Goal: Task Accomplishment & Management: Use online tool/utility

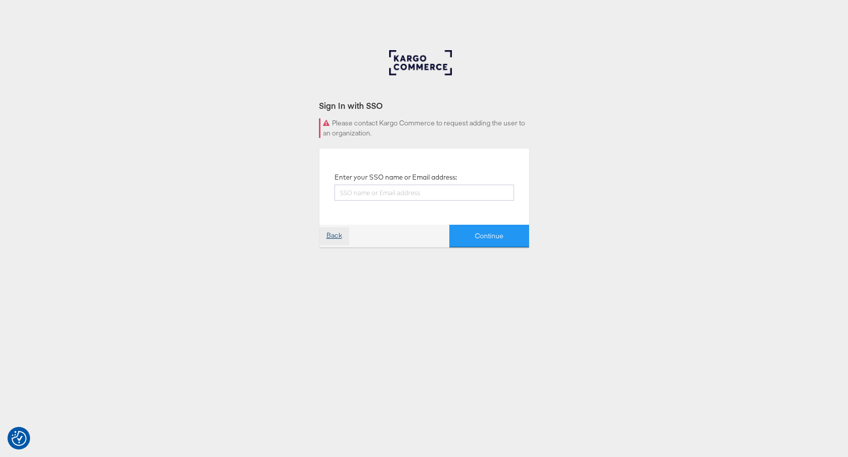
click at [332, 231] on link "Back" at bounding box center [334, 236] width 30 height 18
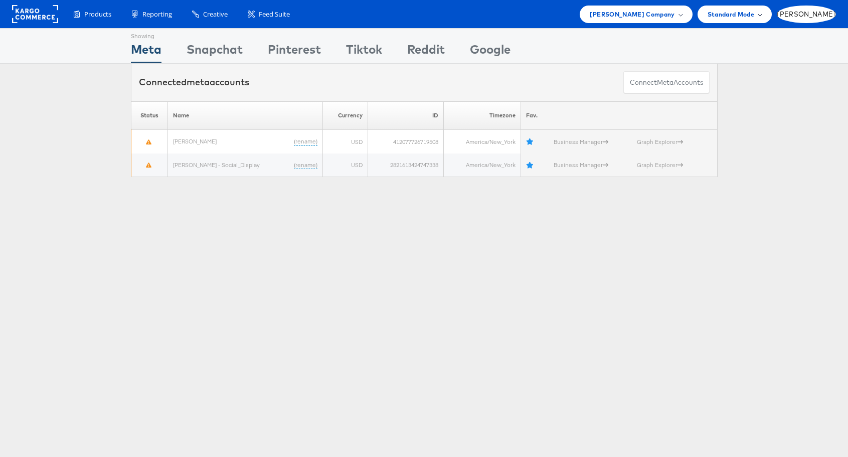
click at [761, 19] on div "Standard Mode" at bounding box center [734, 14] width 54 height 11
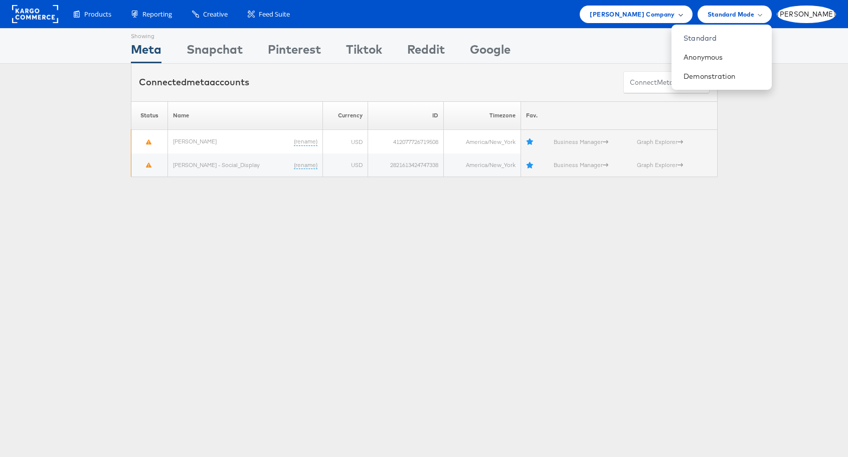
click at [674, 18] on span "Belk Company" at bounding box center [631, 14] width 85 height 11
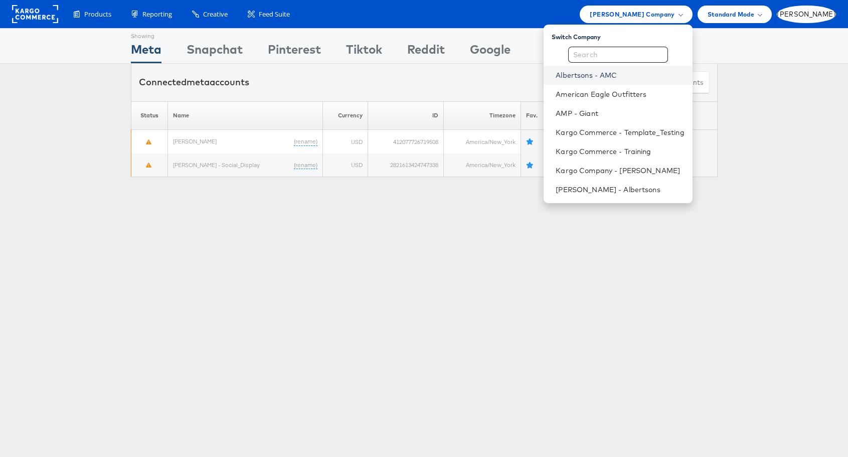
click at [656, 75] on link "Albertsons - AMC" at bounding box center [619, 75] width 128 height 10
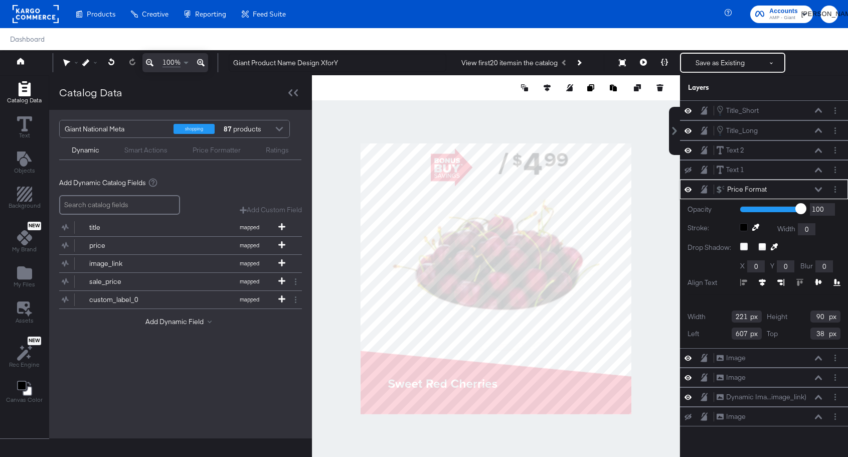
click at [720, 187] on icon at bounding box center [719, 189] width 5 height 8
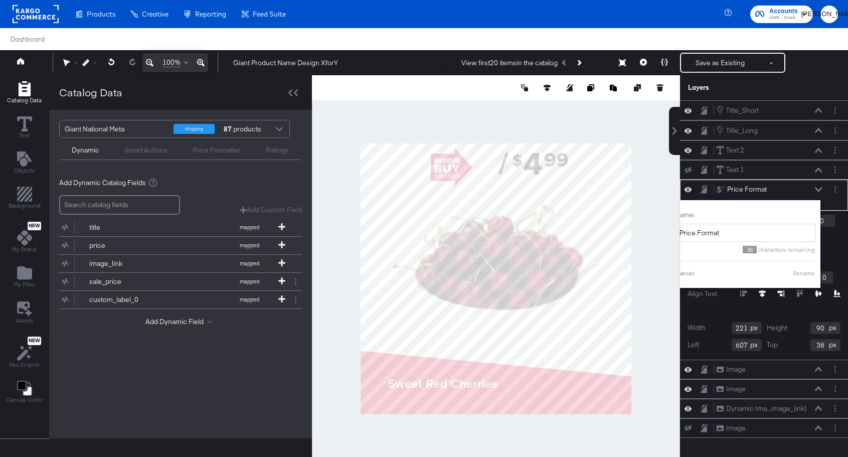
click at [769, 82] on div "Layers" at bounding box center [764, 87] width 168 height 25
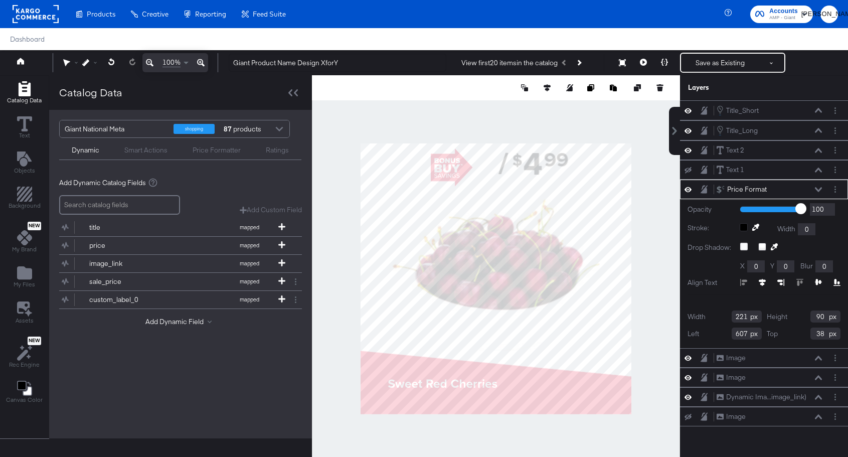
click at [141, 208] on input "search" at bounding box center [119, 205] width 121 height 20
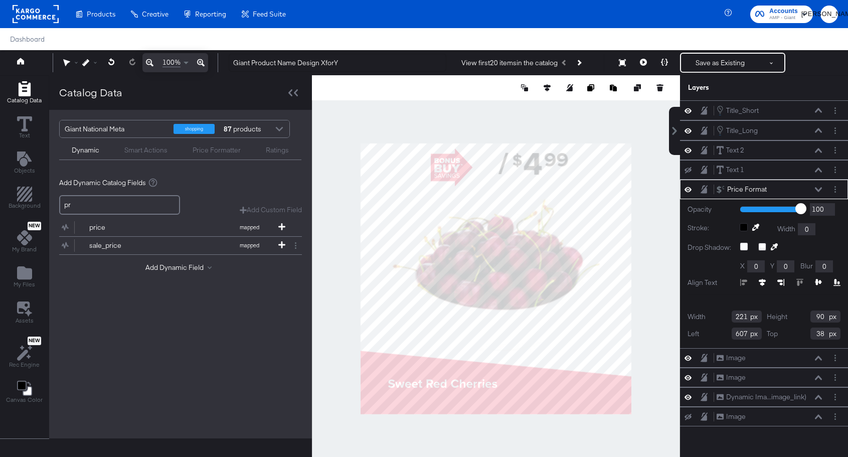
type input "p"
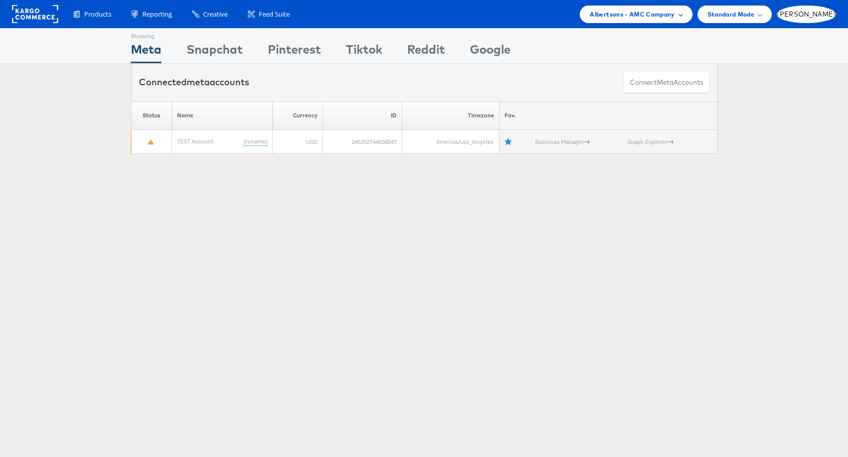
click at [674, 13] on span "Albertsons - AMC Company" at bounding box center [631, 14] width 85 height 11
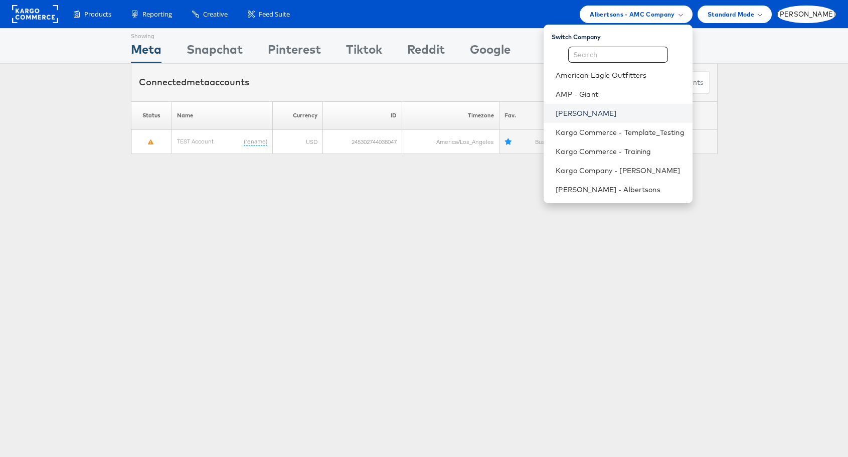
click at [613, 115] on link "[PERSON_NAME]" at bounding box center [619, 113] width 128 height 10
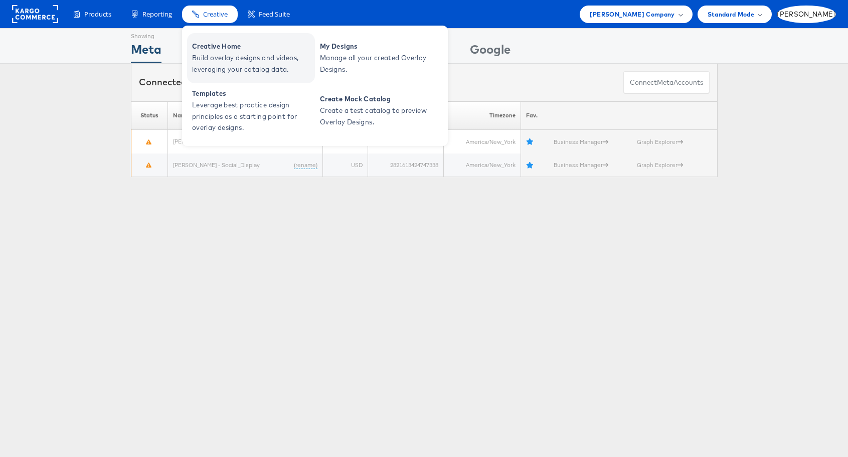
click at [204, 49] on span "Creative Home" at bounding box center [252, 47] width 120 height 12
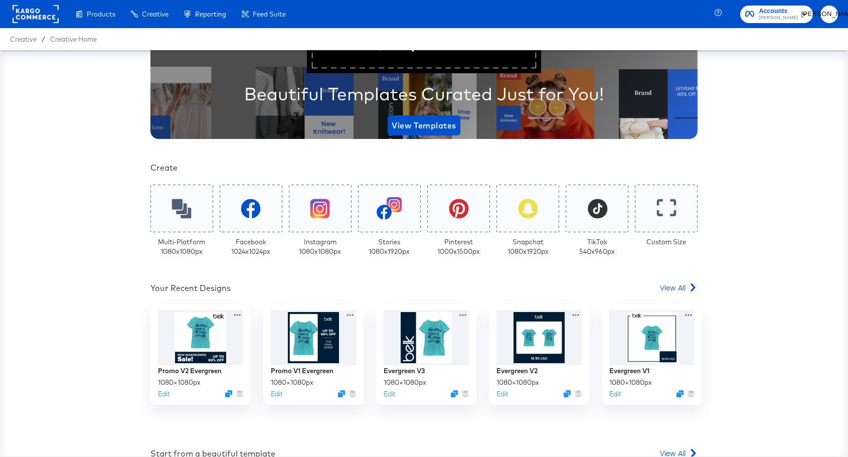
scroll to position [159, 0]
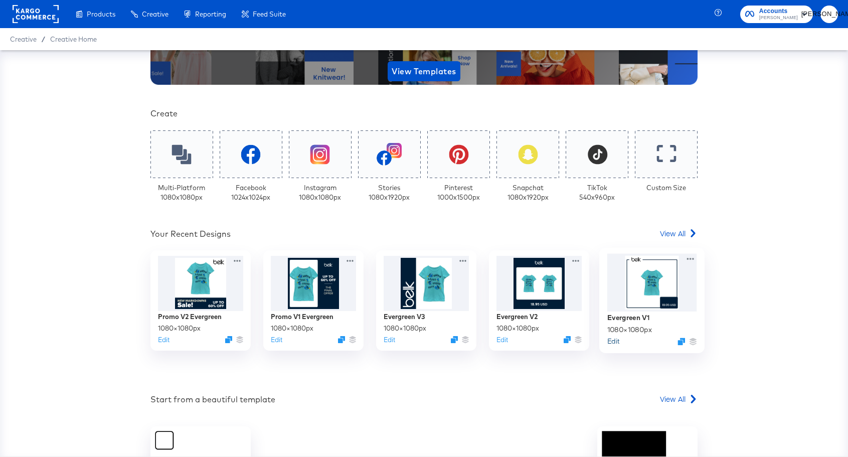
click at [613, 344] on button "Edit" at bounding box center [613, 341] width 12 height 10
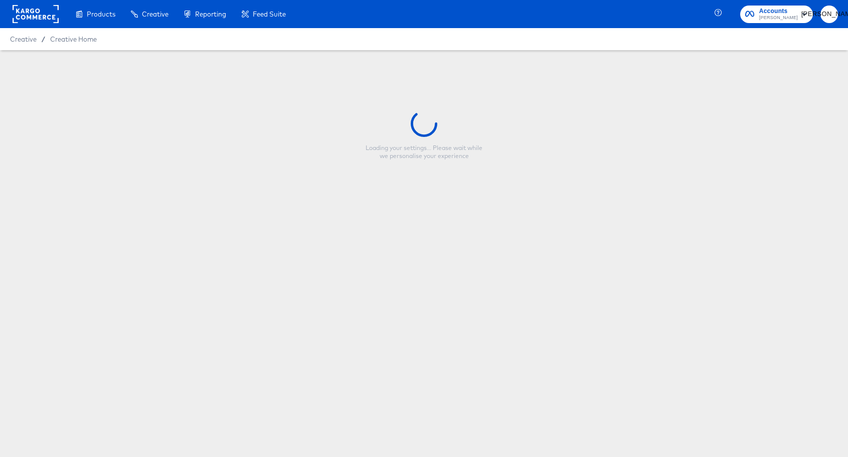
type input "Evergreen V1"
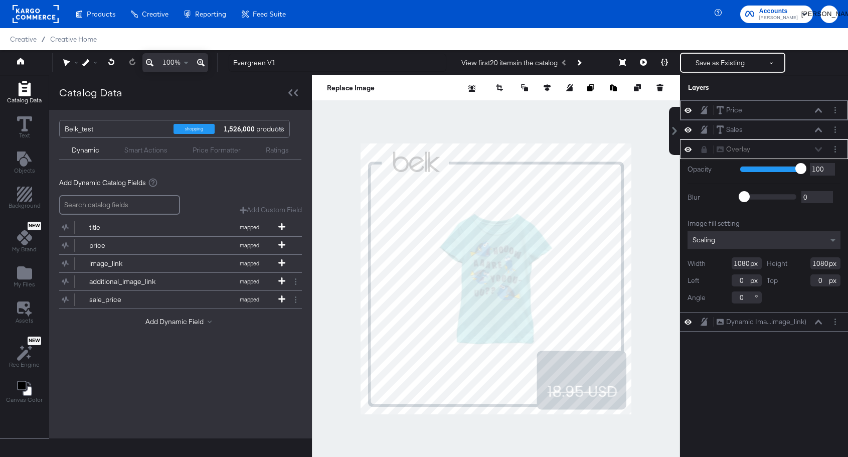
click at [746, 110] on div "Price Price" at bounding box center [769, 110] width 106 height 11
click at [748, 129] on div "Sales Sales" at bounding box center [769, 129] width 106 height 11
click at [689, 129] on icon at bounding box center [687, 129] width 7 height 9
click at [689, 129] on icon at bounding box center [687, 130] width 7 height 7
click at [688, 109] on icon at bounding box center [687, 110] width 7 height 9
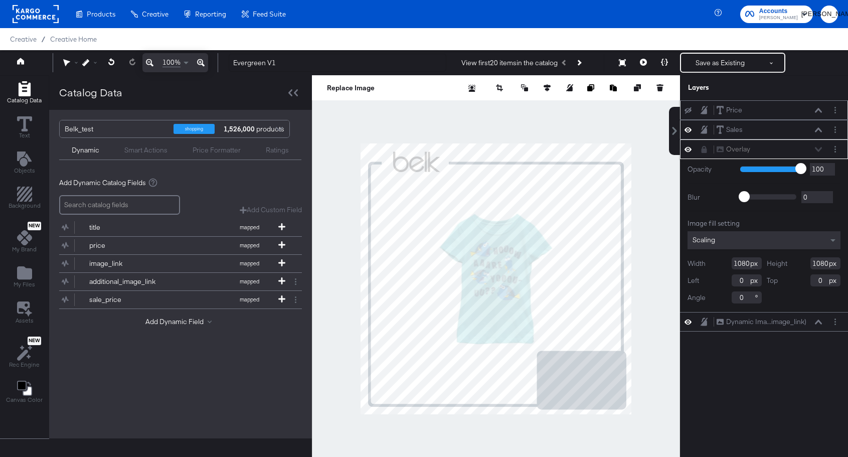
click at [688, 109] on icon at bounding box center [687, 110] width 7 height 7
click at [816, 112] on icon at bounding box center [817, 110] width 7 height 5
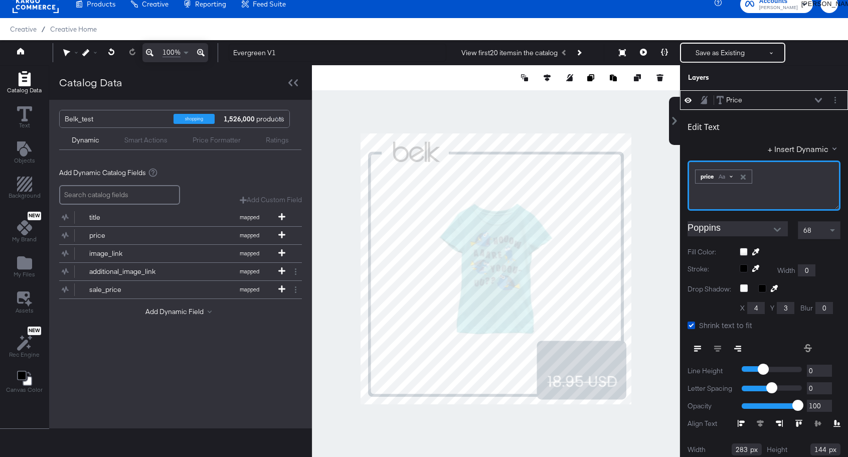
click at [727, 174] on div "Aa" at bounding box center [725, 176] width 24 height 8
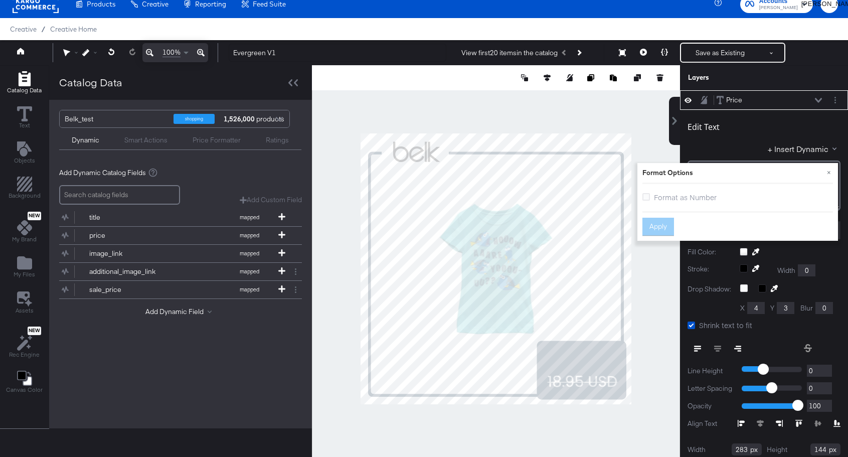
scroll to position [24, 0]
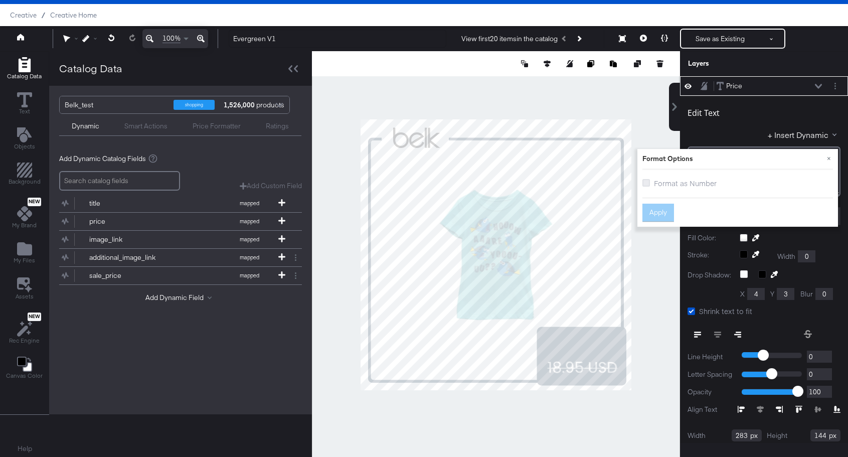
click at [646, 184] on icon at bounding box center [646, 183] width 8 height 8
click at [0, 0] on input "Format as Number" at bounding box center [0, 0] width 0 height 0
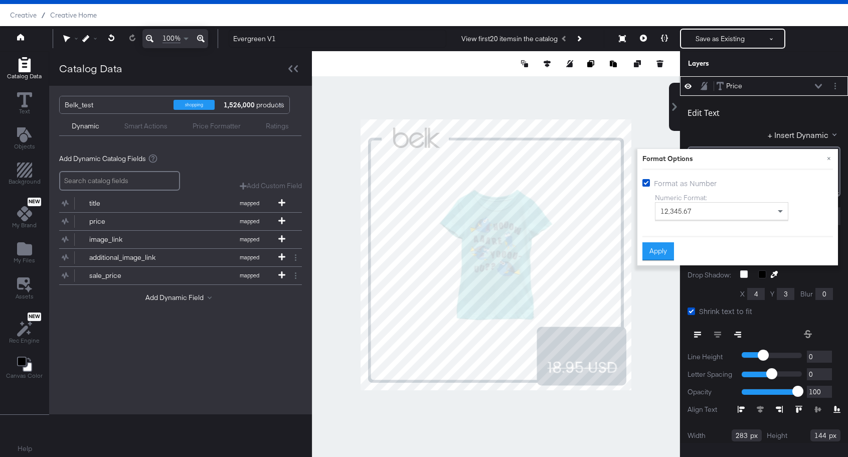
click at [714, 207] on div "12,345.67" at bounding box center [721, 210] width 132 height 17
click at [707, 212] on div "12,345" at bounding box center [721, 210] width 132 height 17
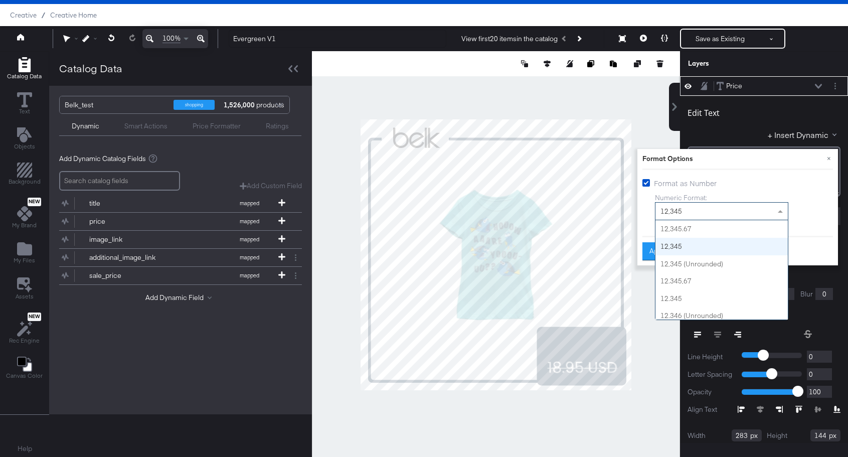
scroll to position [18, 0]
click at [706, 208] on div "12,345" at bounding box center [721, 210] width 132 height 17
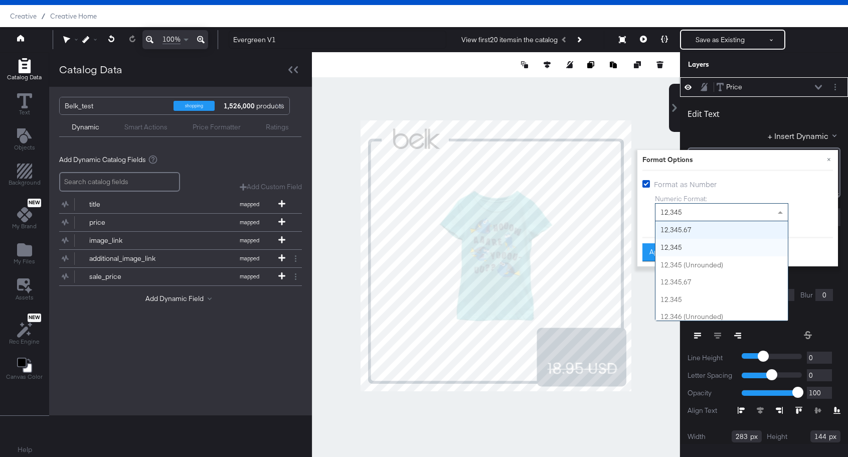
scroll to position [25, 0]
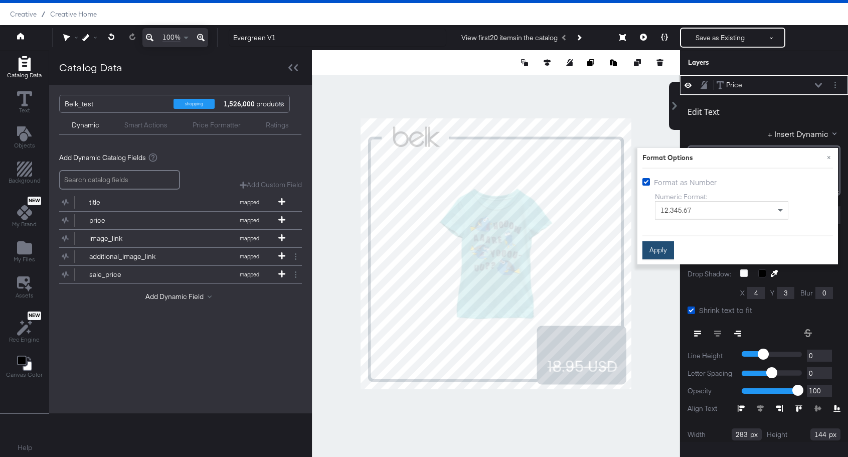
click at [659, 247] on button "Apply" at bounding box center [658, 250] width 32 height 18
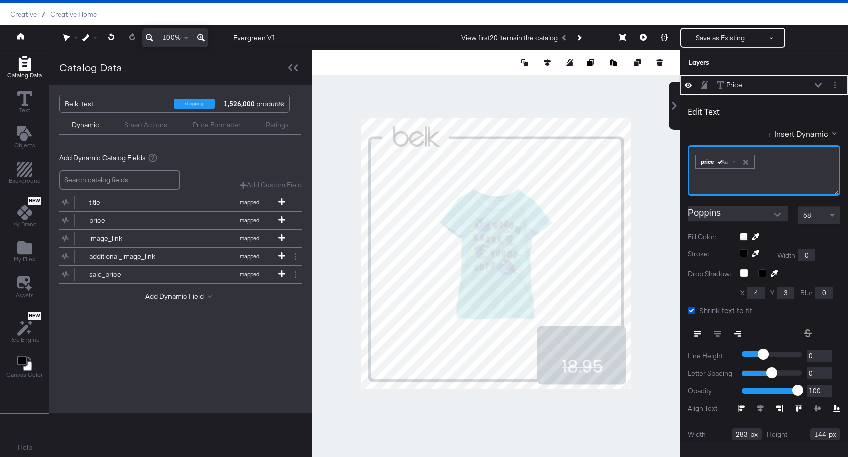
click at [692, 164] on div "﻿ ﻿ price Aa ﻿" at bounding box center [763, 170] width 153 height 50
click at [660, 376] on div at bounding box center [496, 253] width 368 height 407
type input "741"
click at [652, 303] on div at bounding box center [496, 253] width 368 height 407
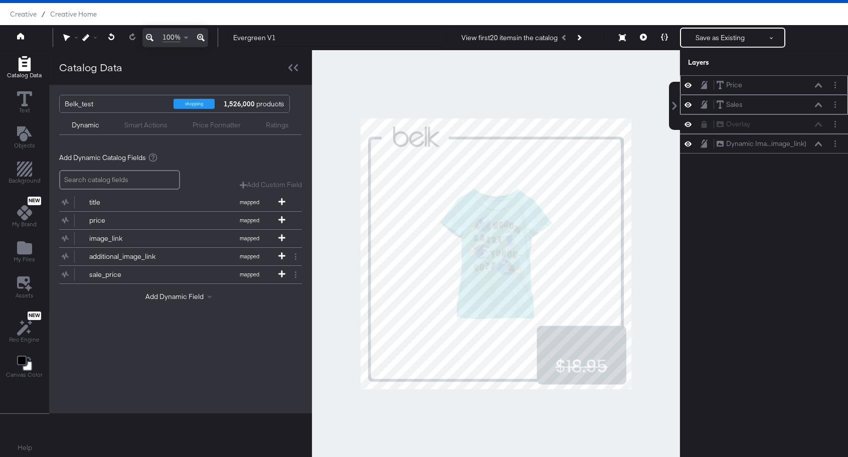
click at [770, 86] on div "Price Price" at bounding box center [769, 85] width 106 height 11
click at [817, 87] on icon at bounding box center [817, 85] width 7 height 5
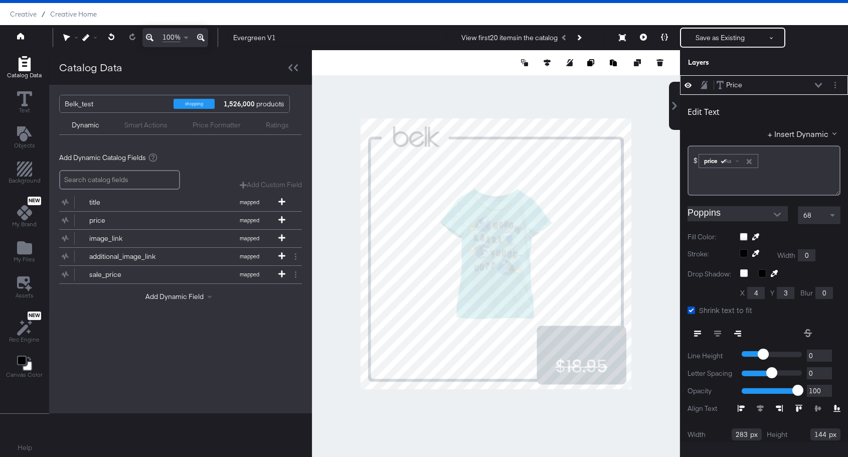
click at [803, 60] on div "Layers" at bounding box center [764, 62] width 168 height 25
click at [817, 81] on div "Price Price" at bounding box center [769, 85] width 106 height 11
click at [817, 85] on icon at bounding box center [817, 85] width 7 height 5
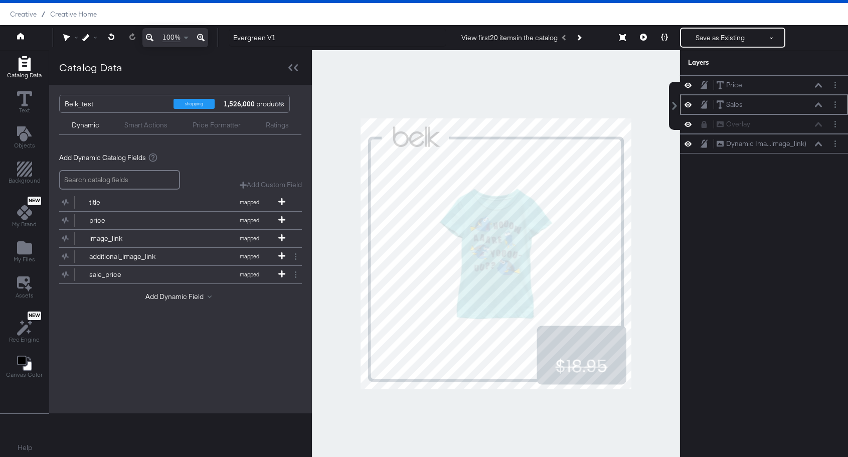
click at [816, 108] on div "Sales Sales" at bounding box center [769, 104] width 106 height 11
click at [821, 107] on button at bounding box center [818, 105] width 8 height 6
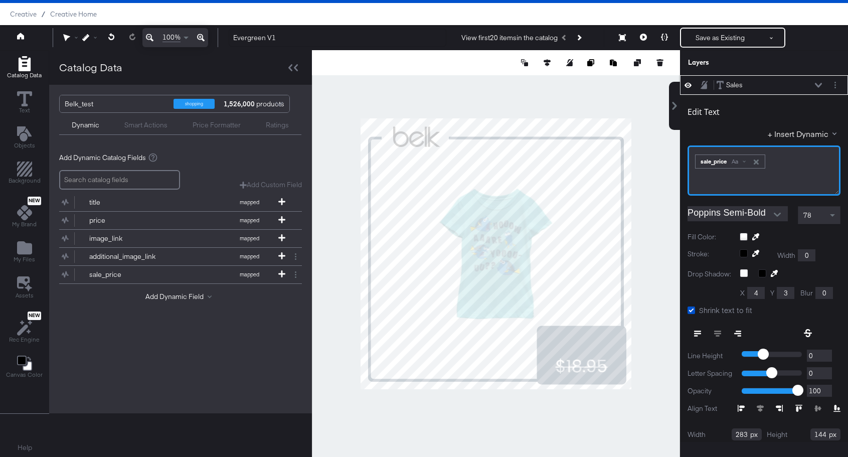
click at [735, 156] on div "sale_price Aa" at bounding box center [729, 161] width 69 height 13
click at [732, 169] on div "﻿ ﻿ sale_price Aa ﻿" at bounding box center [763, 170] width 153 height 50
click at [732, 165] on span "Aa" at bounding box center [734, 161] width 7 height 8
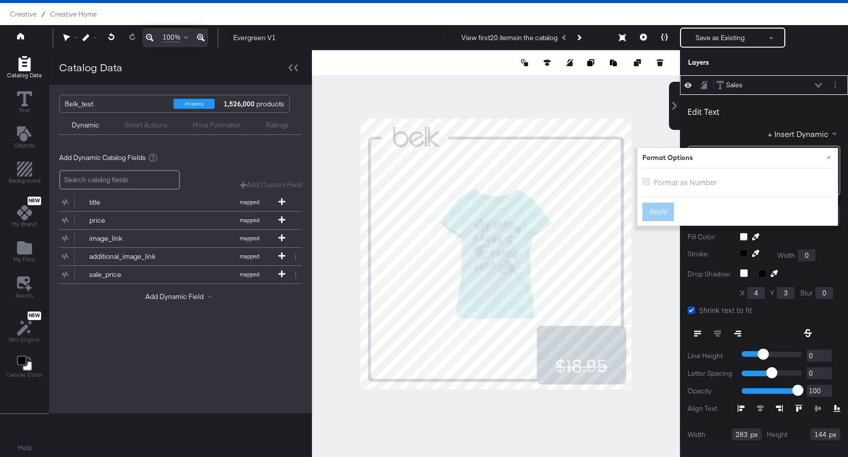
click at [646, 179] on icon at bounding box center [646, 182] width 8 height 8
click at [0, 0] on input "Format as Number" at bounding box center [0, 0] width 0 height 0
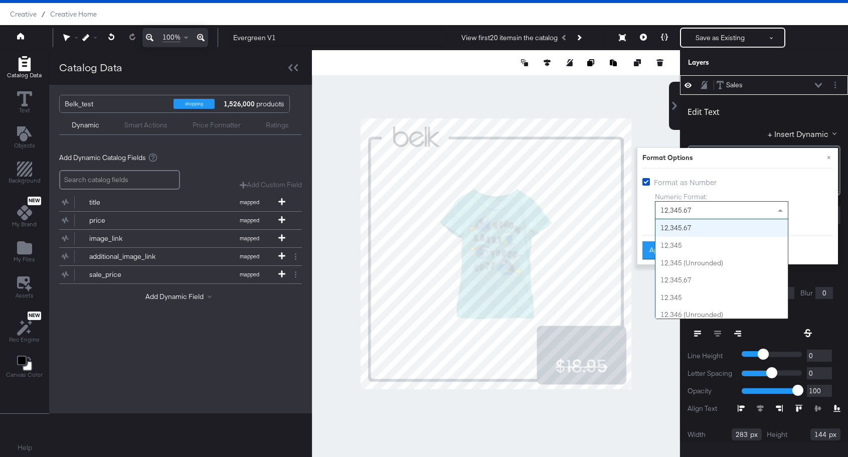
click at [694, 211] on div "12,345.67" at bounding box center [721, 209] width 132 height 17
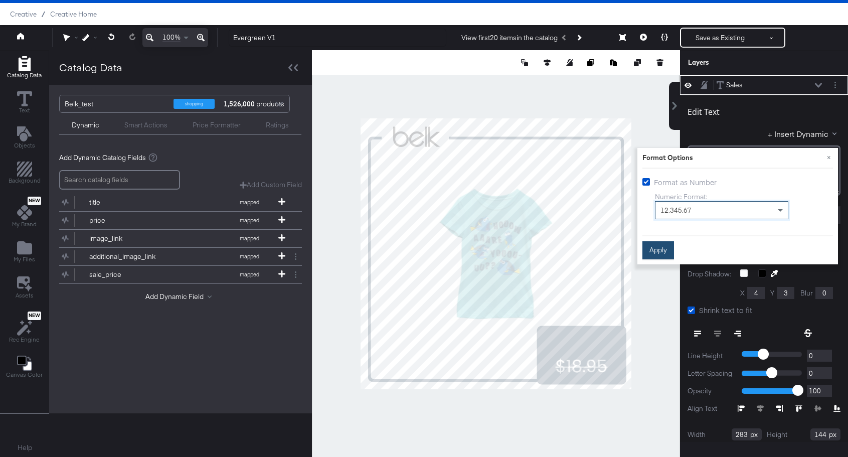
click at [660, 248] on button "Apply" at bounding box center [658, 250] width 32 height 18
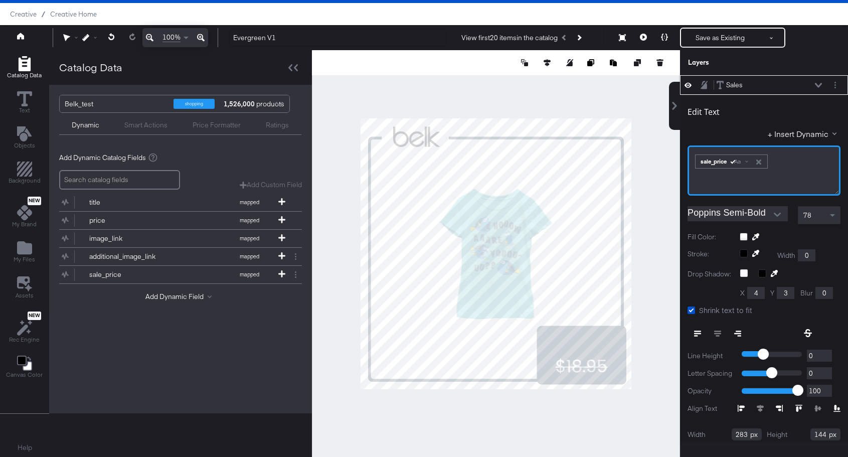
click at [694, 166] on span "sale_price Aa" at bounding box center [731, 160] width 75 height 17
click at [692, 162] on div "﻿ ﻿ sale_price Aa ﻿" at bounding box center [763, 170] width 153 height 50
click at [816, 85] on icon at bounding box center [817, 85] width 7 height 5
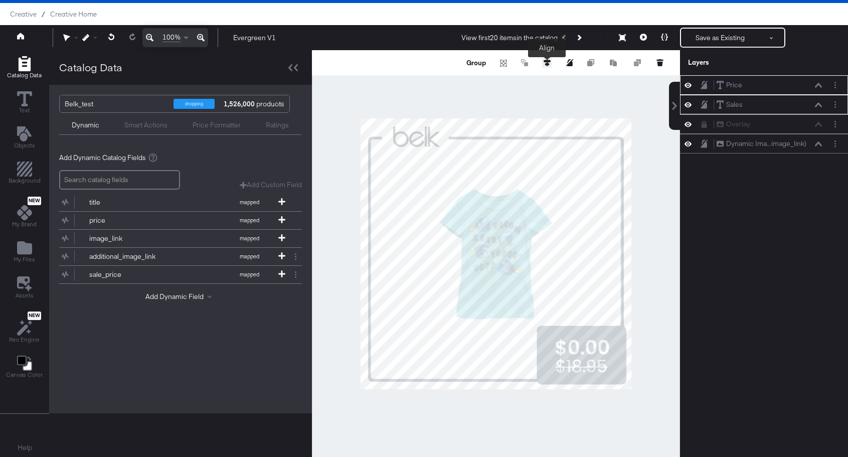
click at [547, 64] on icon at bounding box center [546, 62] width 7 height 7
click at [470, 82] on icon at bounding box center [472, 81] width 7 height 7
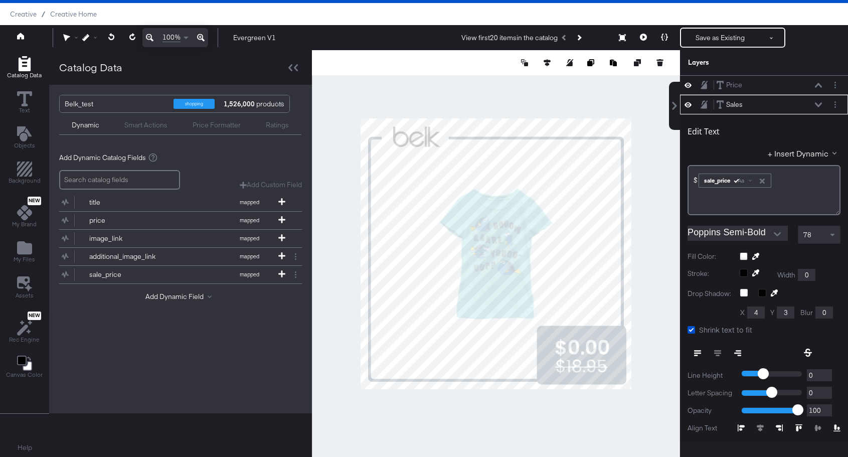
scroll to position [20, 0]
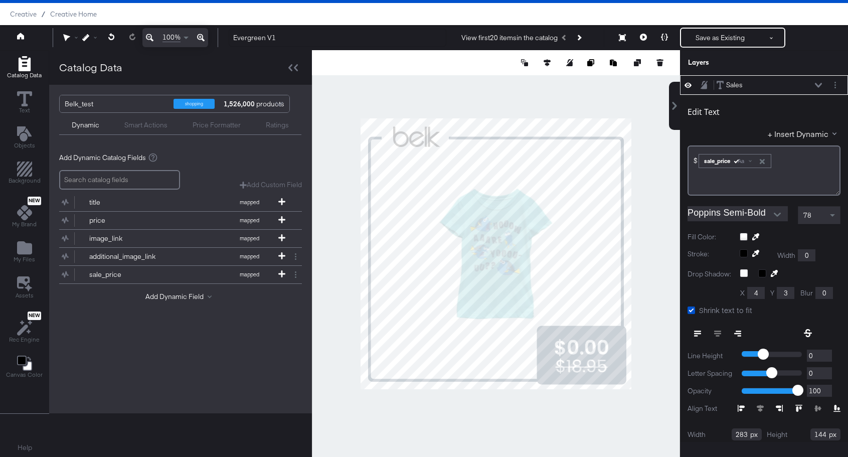
type input "741"
click at [641, 358] on div at bounding box center [496, 253] width 368 height 407
click at [762, 87] on div "Price Price" at bounding box center [769, 85] width 106 height 11
click at [821, 83] on icon at bounding box center [817, 85] width 7 height 5
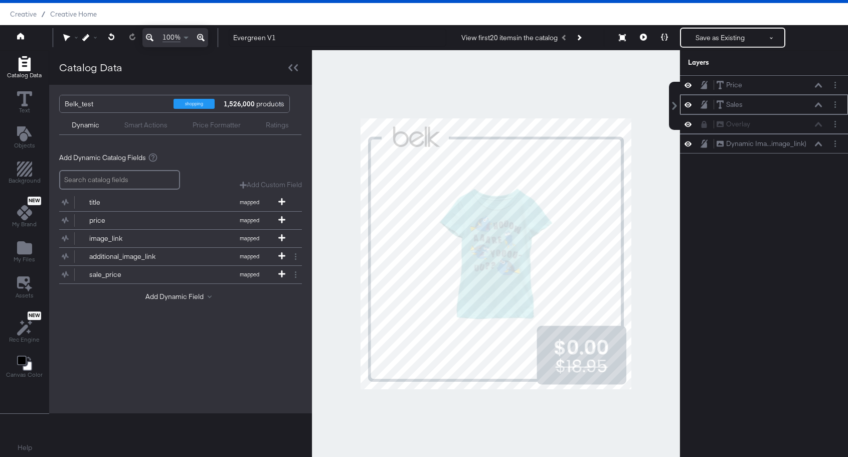
click at [815, 105] on icon at bounding box center [817, 104] width 7 height 5
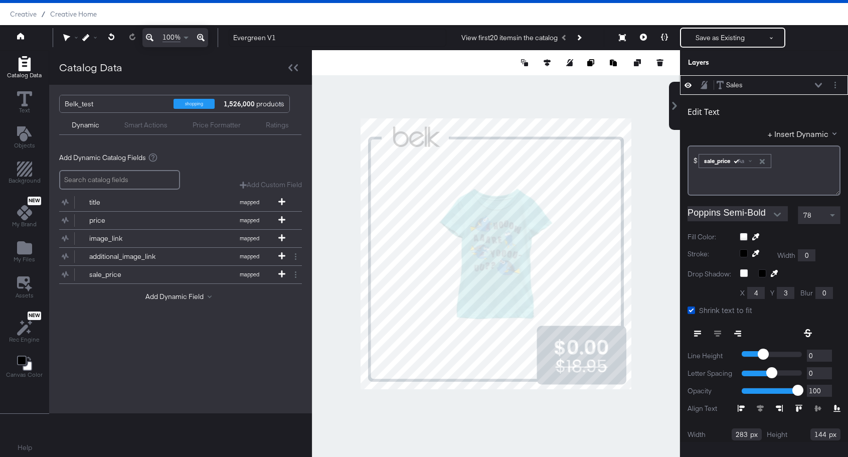
click at [818, 82] on div "Sales Sales" at bounding box center [769, 85] width 106 height 11
click at [817, 85] on icon at bounding box center [817, 85] width 7 height 5
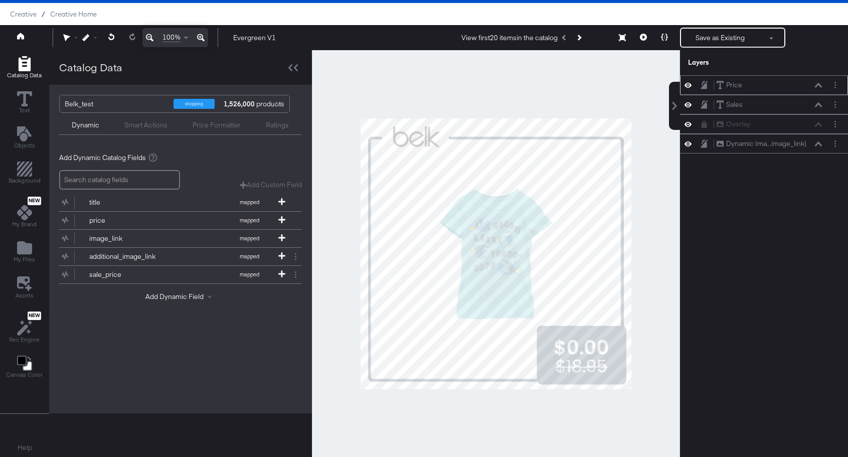
click at [817, 85] on icon at bounding box center [817, 85] width 7 height 5
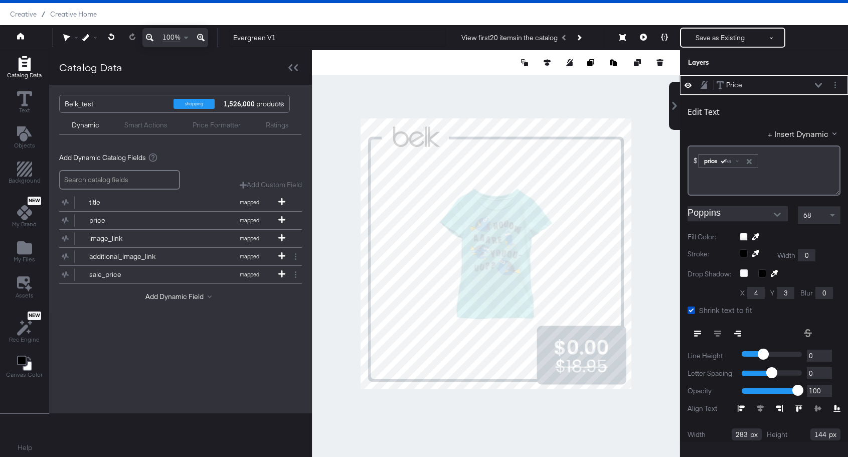
click at [817, 85] on icon at bounding box center [817, 85] width 7 height 5
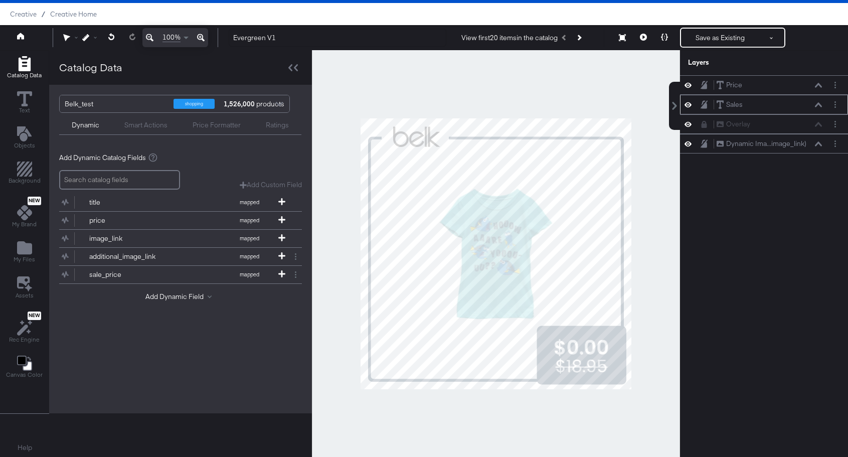
click at [819, 104] on icon at bounding box center [817, 104] width 7 height 5
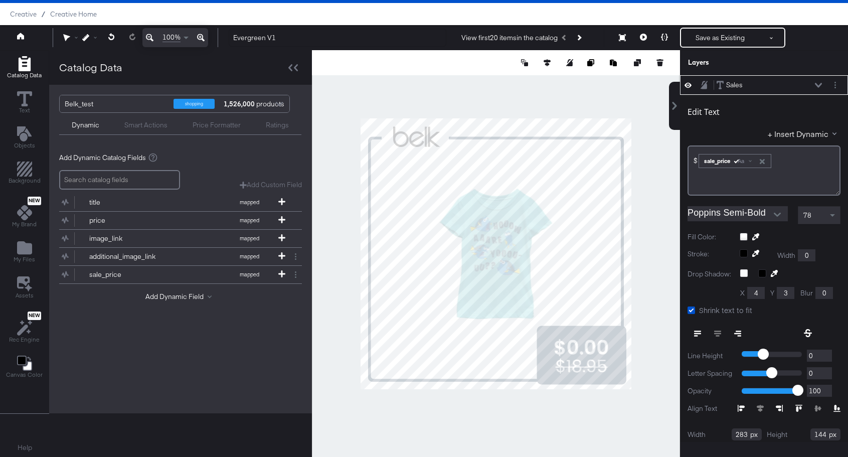
click at [687, 84] on icon at bounding box center [687, 85] width 7 height 9
click at [687, 84] on icon at bounding box center [687, 85] width 7 height 7
click at [817, 83] on icon at bounding box center [817, 85] width 7 height 5
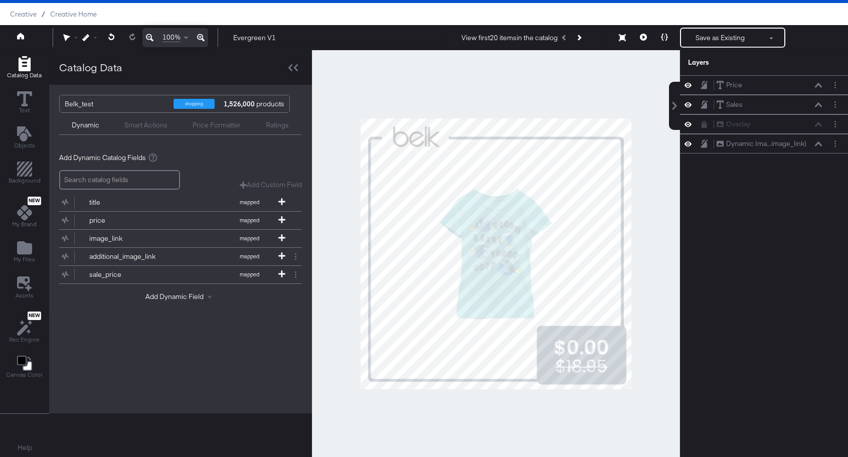
click at [689, 108] on icon at bounding box center [687, 104] width 7 height 9
click at [689, 108] on icon at bounding box center [687, 105] width 7 height 7
click at [818, 87] on button at bounding box center [818, 85] width 8 height 6
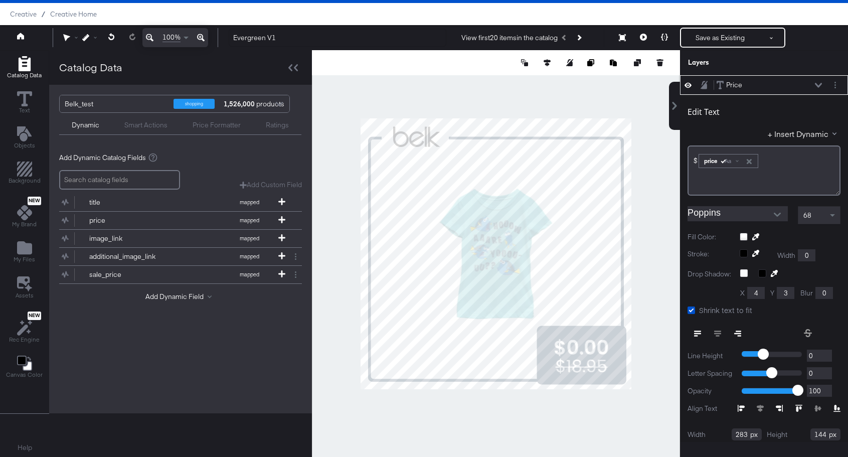
click at [818, 85] on icon at bounding box center [817, 85] width 7 height 5
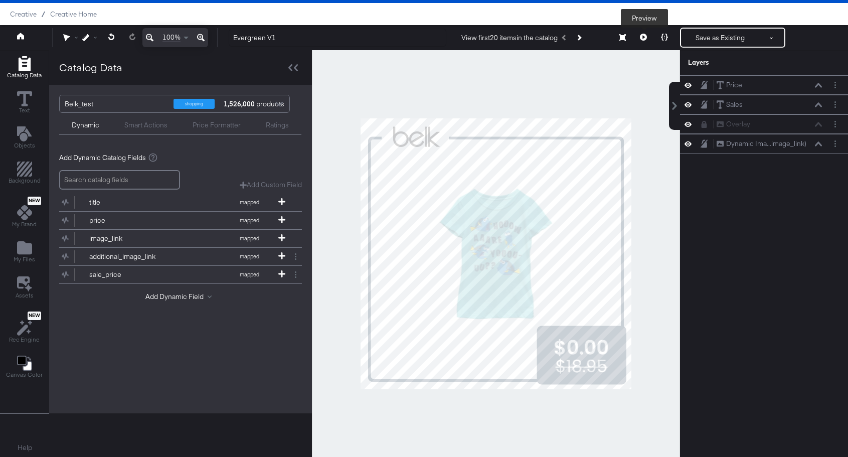
click at [645, 36] on icon at bounding box center [643, 37] width 7 height 7
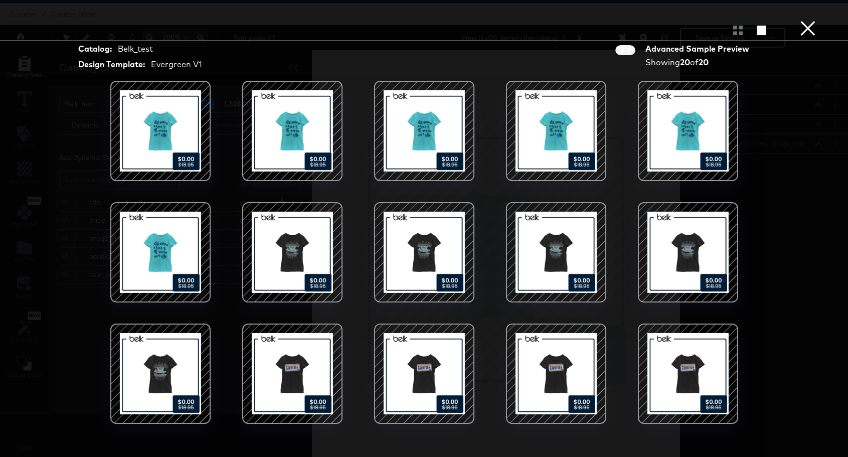
click at [806, 20] on button "×" at bounding box center [807, 10] width 20 height 20
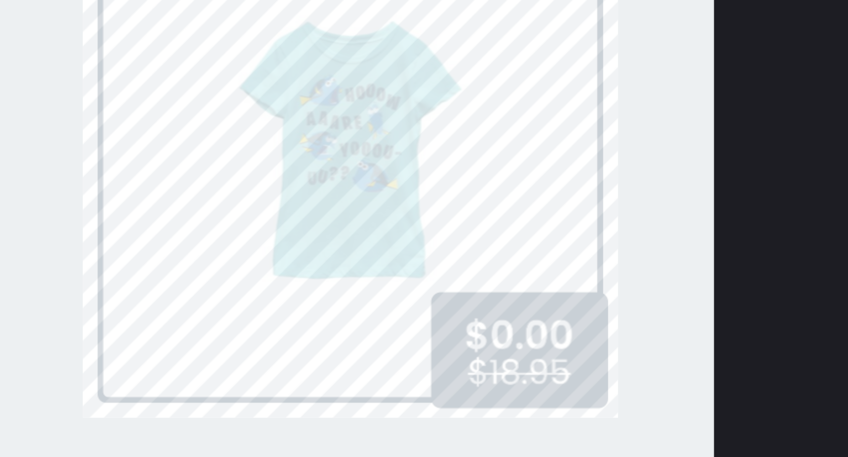
click at [694, 75] on div "Catalog Data Text Objects Background New My Brand My Files Assets New Rec Engin…" at bounding box center [424, 62] width 848 height 25
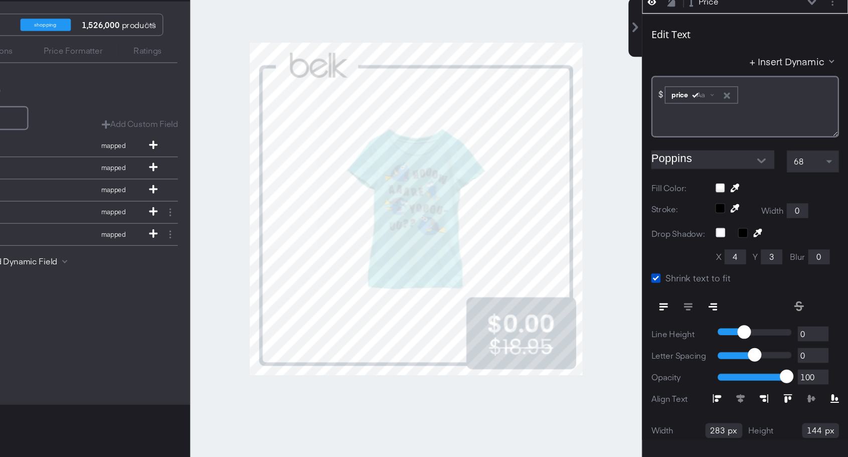
scroll to position [24, 0]
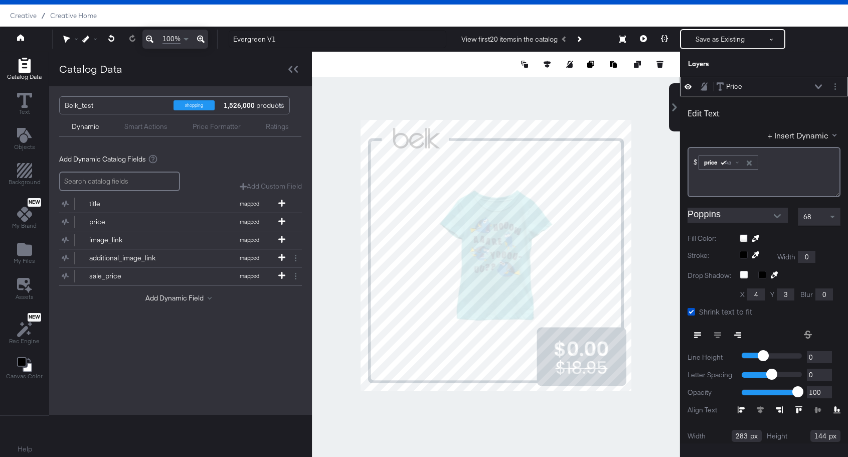
click at [819, 83] on div "Price Price" at bounding box center [769, 86] width 106 height 11
click at [816, 86] on icon at bounding box center [817, 86] width 7 height 5
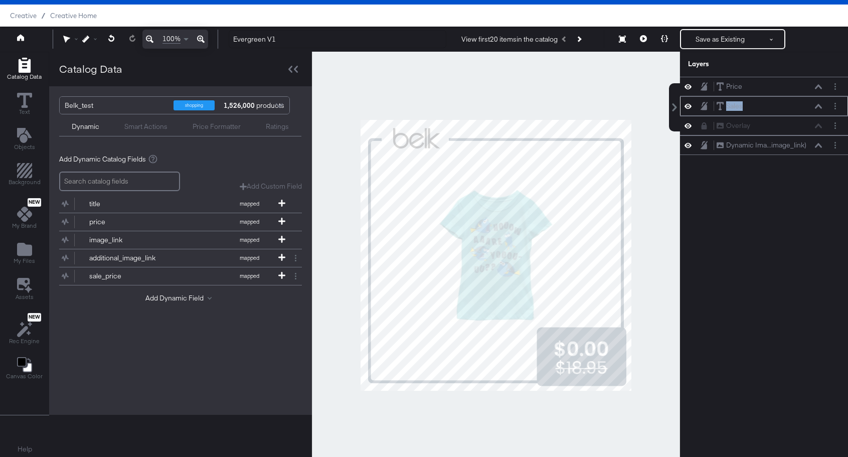
click at [759, 107] on div "Sales Sales" at bounding box center [769, 106] width 106 height 11
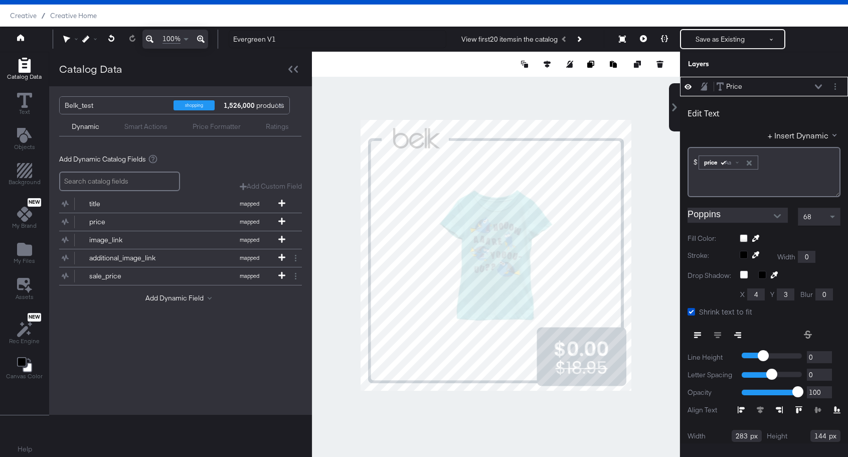
click at [657, 321] on div at bounding box center [496, 255] width 368 height 407
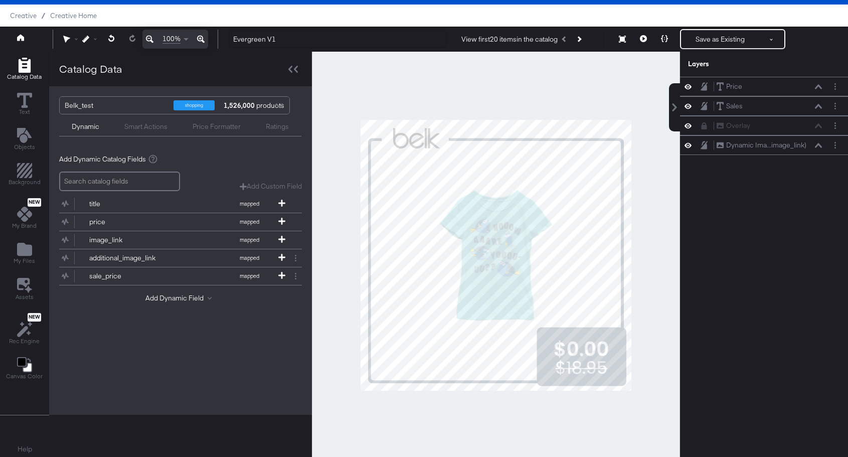
click at [654, 343] on div at bounding box center [496, 255] width 368 height 407
click at [712, 37] on button "Save as Existing" at bounding box center [720, 39] width 78 height 18
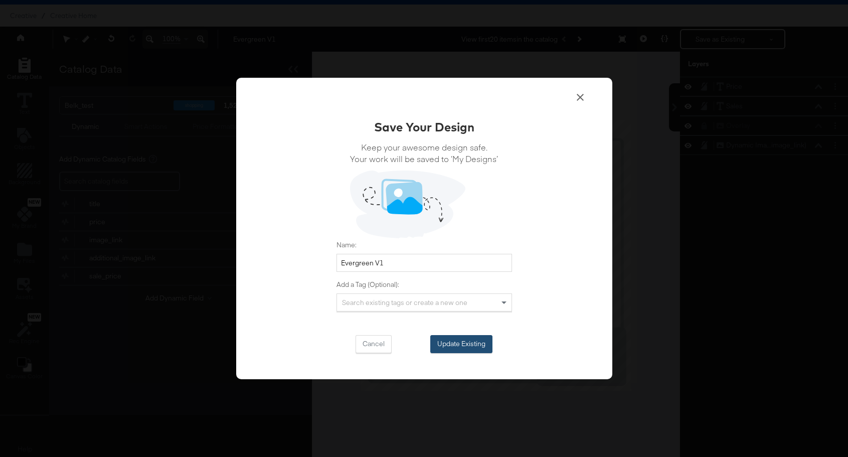
click at [449, 351] on button "Update Existing" at bounding box center [461, 344] width 62 height 18
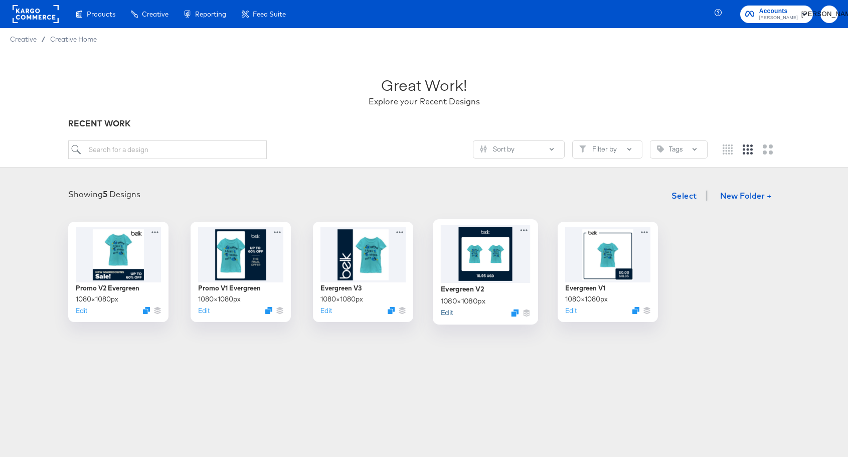
click at [448, 310] on button "Edit" at bounding box center [446, 312] width 12 height 10
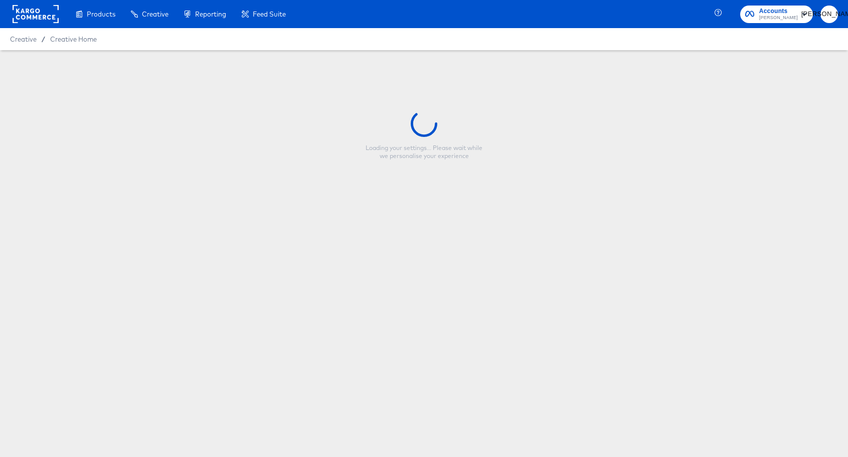
type input "Evergreen V2"
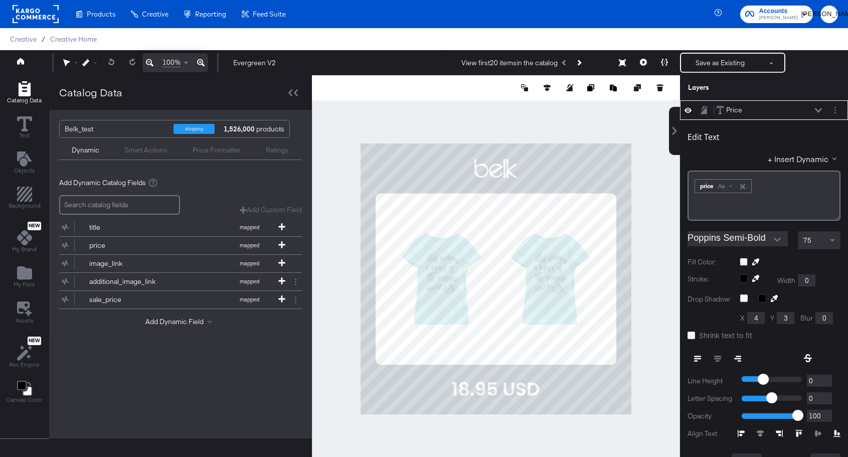
scroll to position [10, 0]
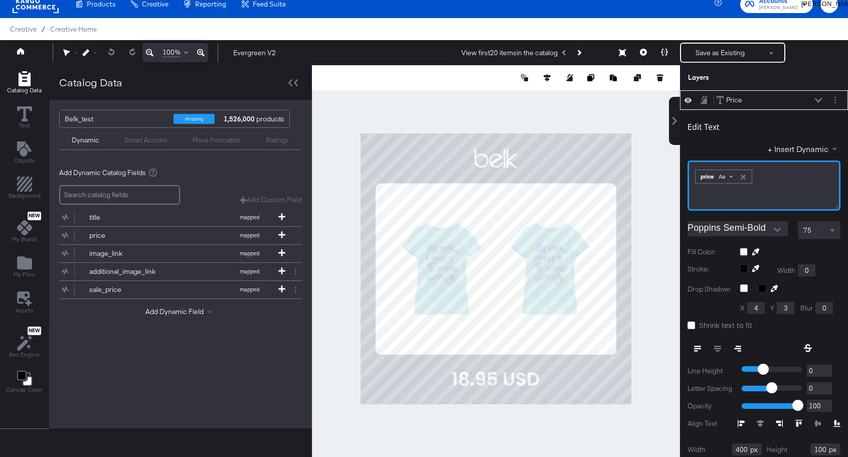
click at [725, 175] on span "Aa" at bounding box center [721, 176] width 7 height 8
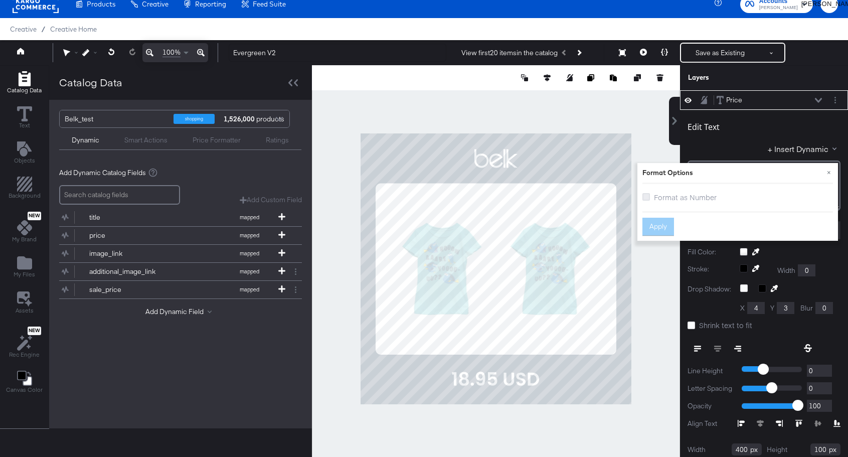
click at [649, 193] on icon at bounding box center [646, 197] width 8 height 8
click at [0, 0] on input "Format as Number" at bounding box center [0, 0] width 0 height 0
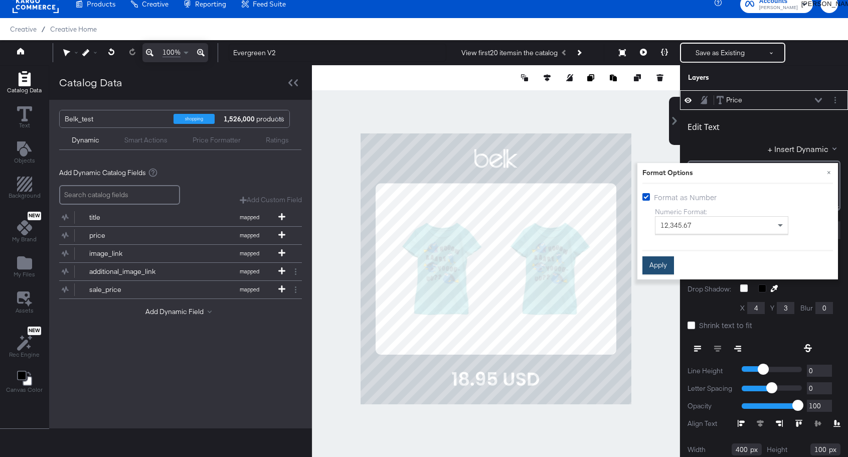
click at [662, 261] on button "Apply" at bounding box center [658, 265] width 32 height 18
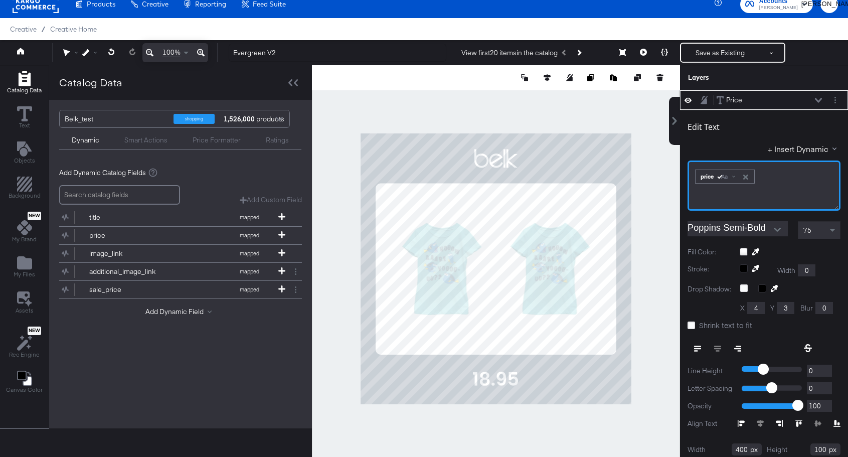
click at [692, 180] on div "﻿ ﻿ price Aa ﻿" at bounding box center [763, 185] width 153 height 50
click at [744, 141] on div "Edit Text + Insert Dynamic $﻿ ﻿ price Aa ﻿" at bounding box center [763, 162] width 153 height 97
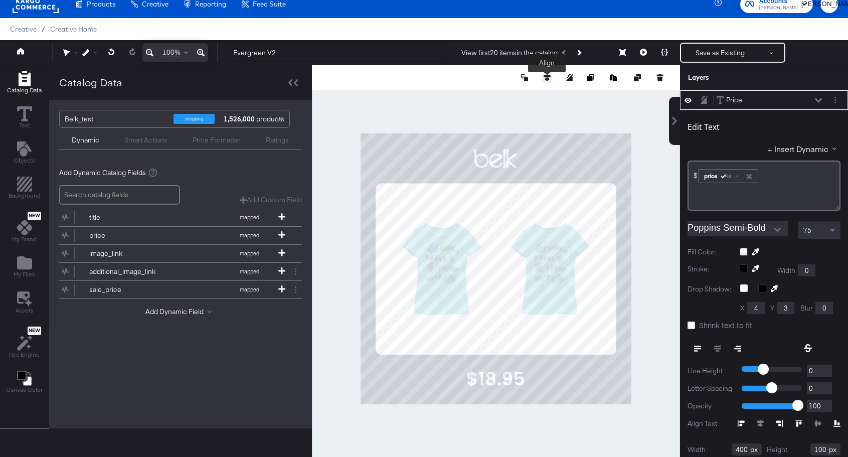
click at [544, 80] on icon at bounding box center [546, 77] width 7 height 7
click at [475, 95] on icon at bounding box center [472, 96] width 7 height 7
click at [819, 98] on icon at bounding box center [817, 100] width 7 height 5
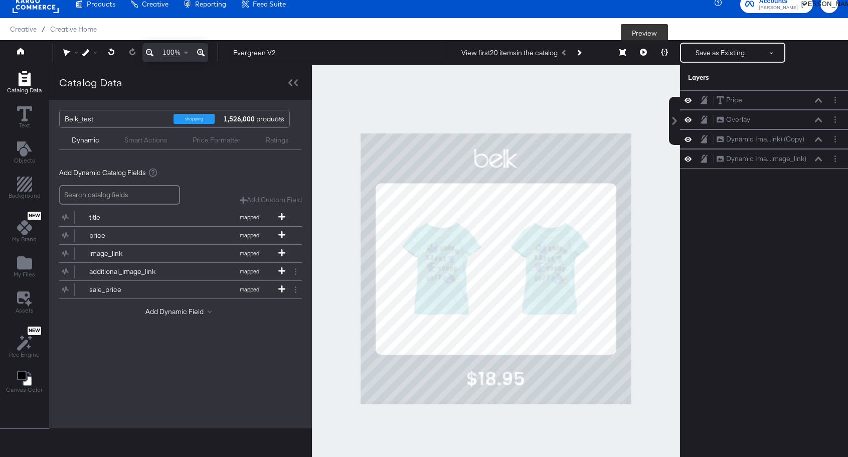
click at [641, 49] on icon at bounding box center [643, 52] width 7 height 7
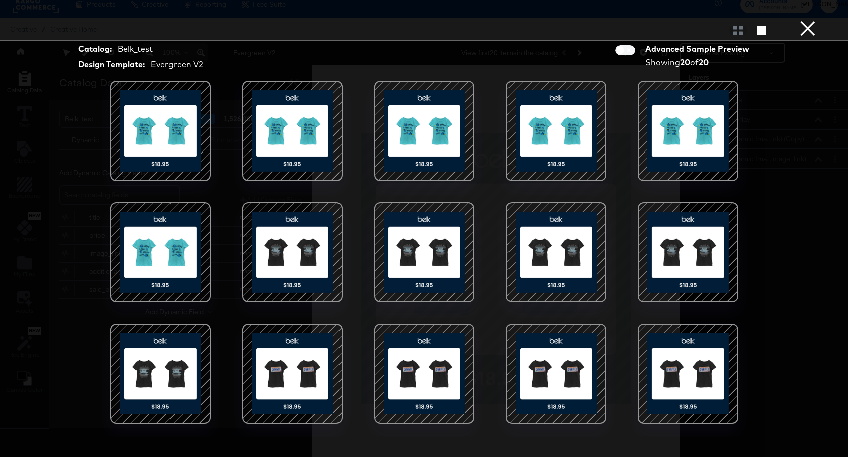
click at [808, 20] on button "×" at bounding box center [807, 10] width 20 height 20
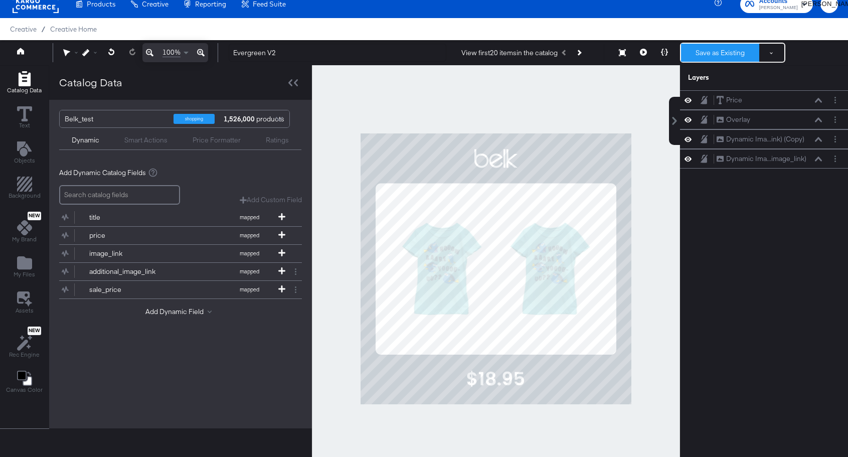
click at [731, 51] on button "Save as Existing" at bounding box center [720, 53] width 78 height 18
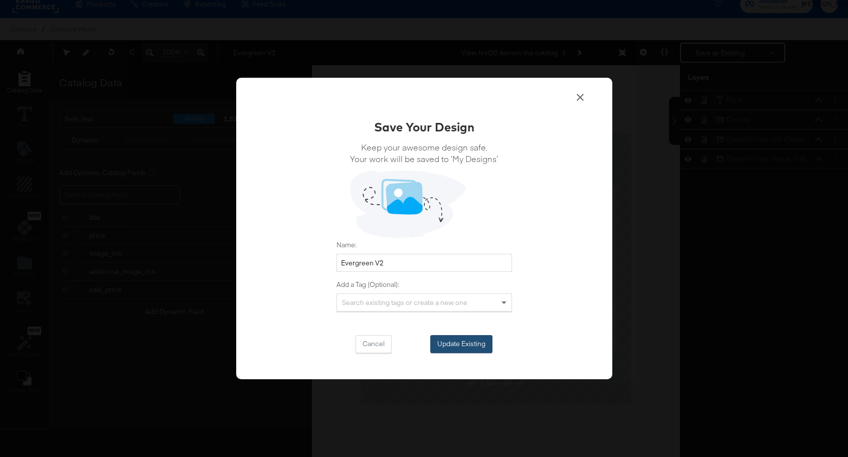
click at [470, 346] on button "Update Existing" at bounding box center [461, 344] width 62 height 18
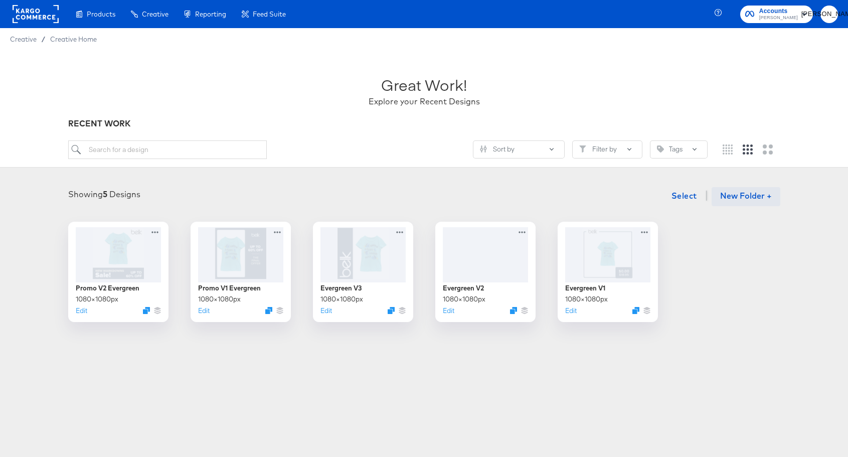
click at [726, 196] on button "New Folder +" at bounding box center [745, 196] width 69 height 19
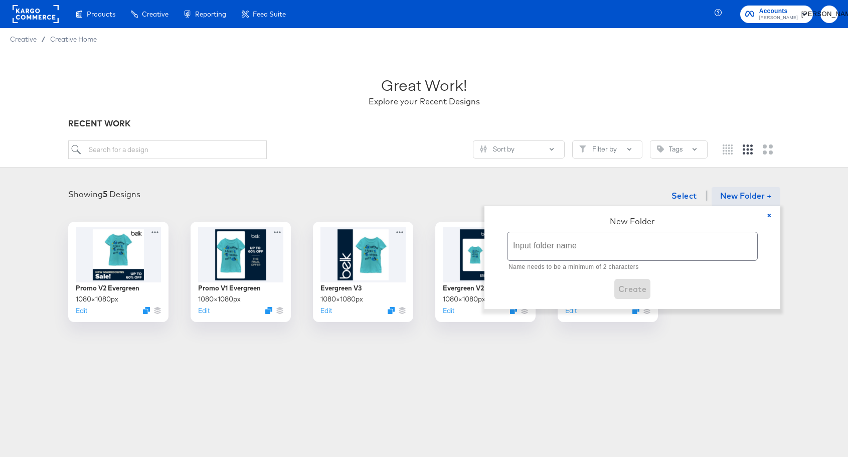
click at [583, 249] on input "text" at bounding box center [632, 246] width 250 height 28
paste input "Belk Onboarding Creative Overlays"
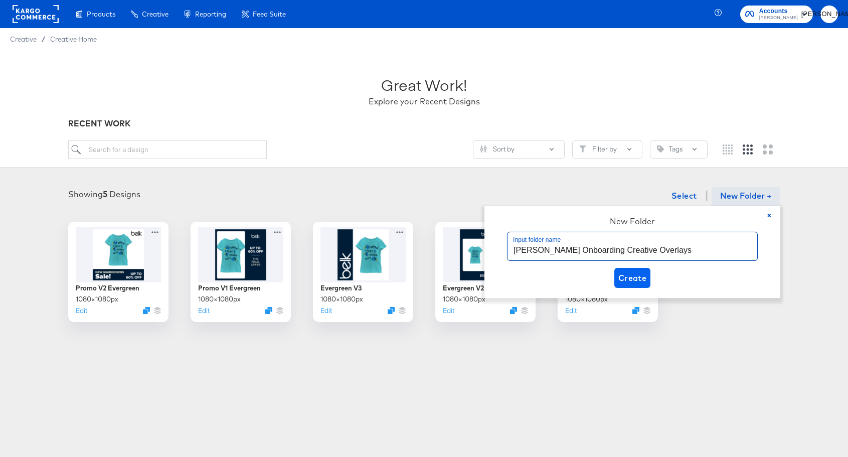
type input "Belk Onboarding Creative Overlays"
click at [633, 271] on span "Create" at bounding box center [632, 278] width 29 height 14
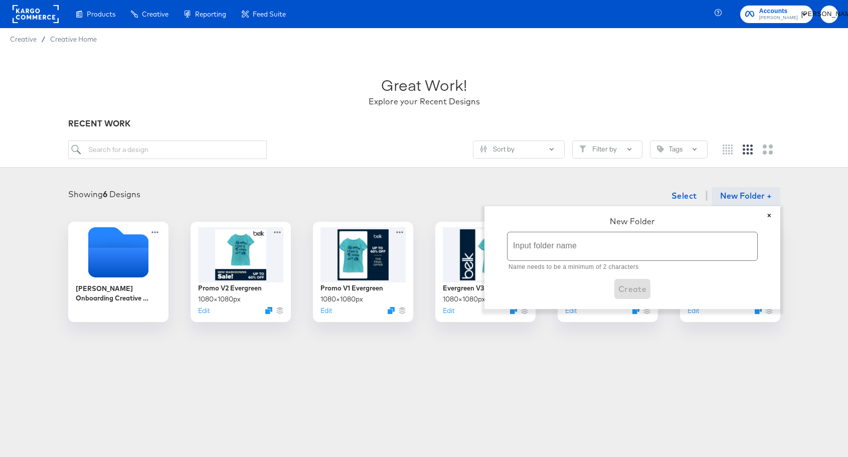
click at [766, 215] on button "×" at bounding box center [769, 215] width 22 height 19
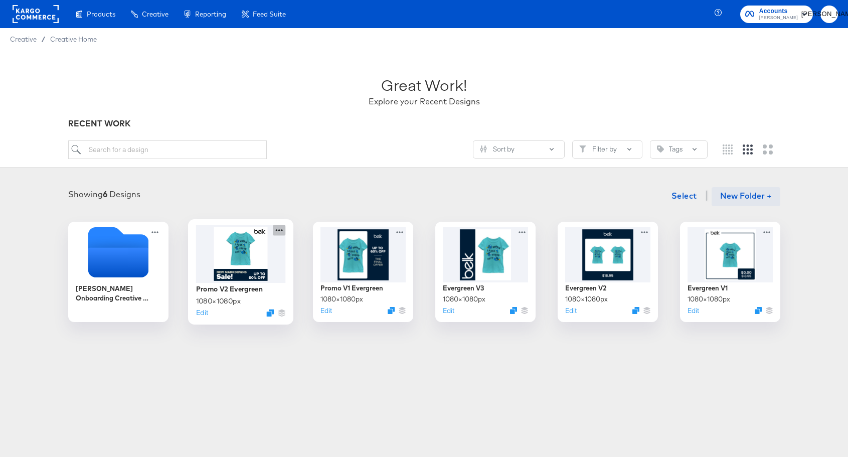
click at [279, 229] on icon at bounding box center [279, 230] width 13 height 11
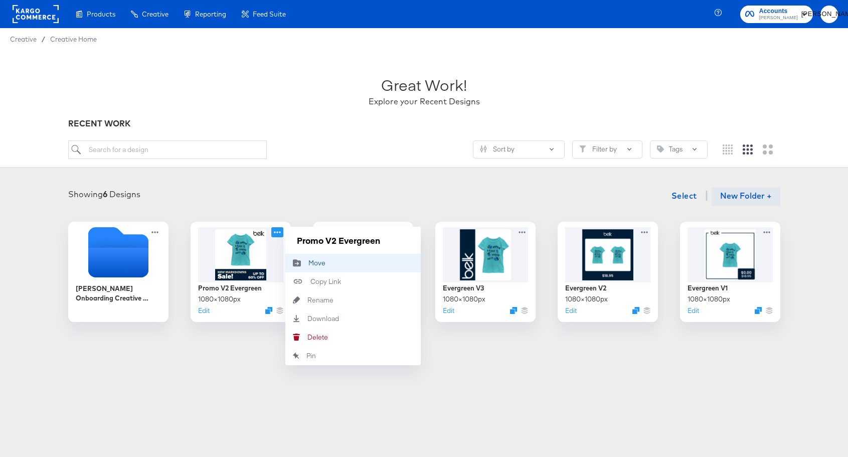
click at [308, 263] on div "Move Move" at bounding box center [308, 263] width 0 height 0
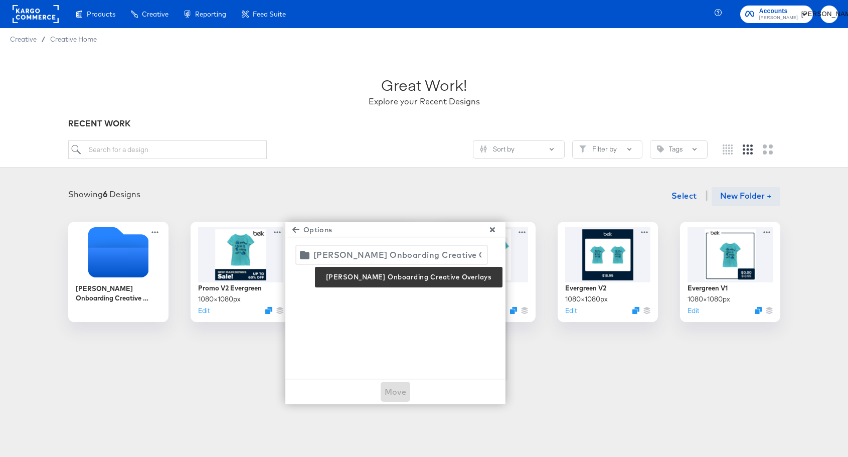
click at [389, 254] on div "Belk Onboarding Creative Overlays" at bounding box center [397, 255] width 168 height 14
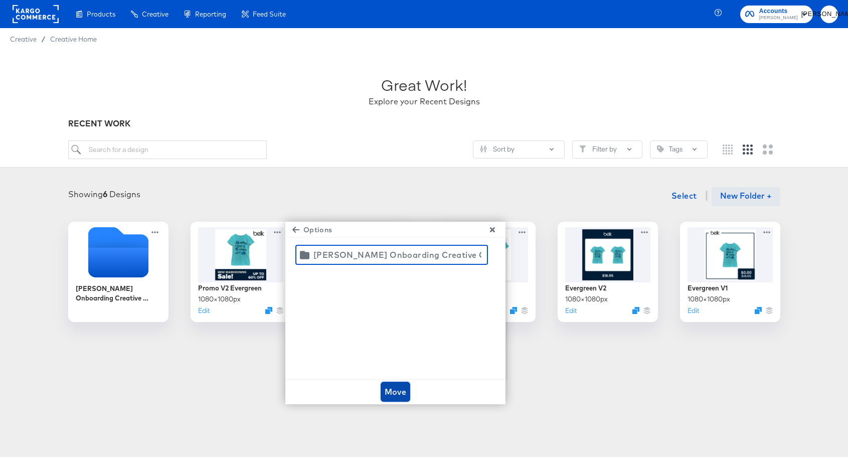
click at [391, 394] on span "Move" at bounding box center [395, 391] width 22 height 14
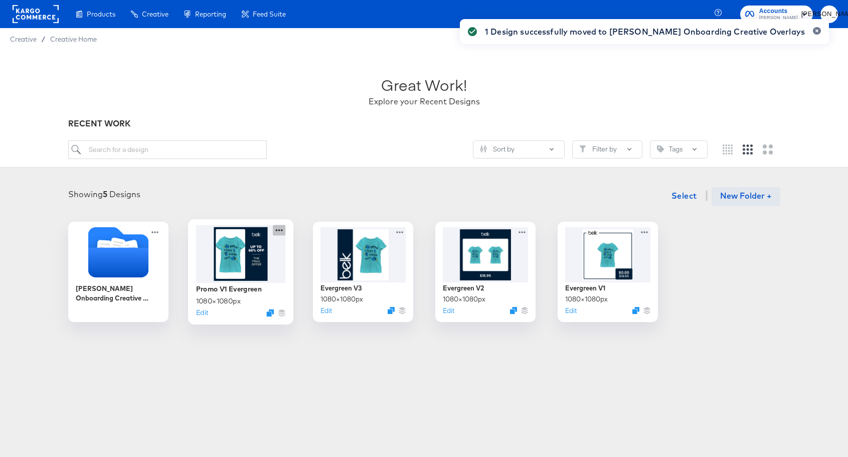
click at [280, 230] on icon at bounding box center [279, 230] width 13 height 11
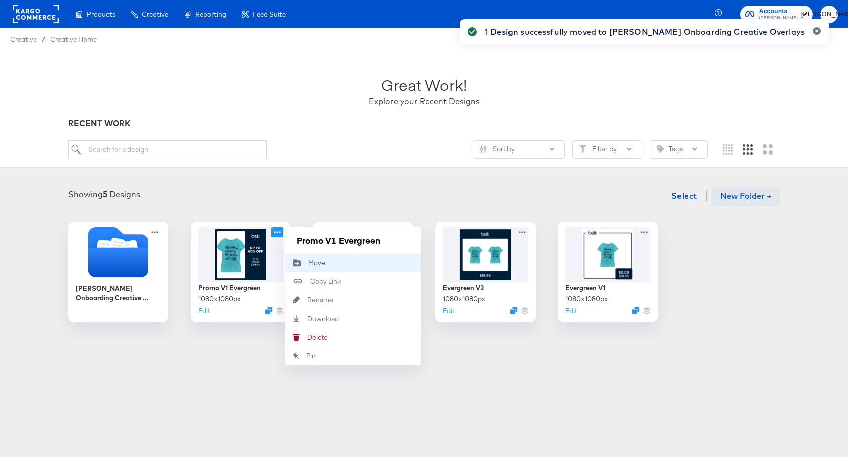
click at [308, 263] on div "Move Move" at bounding box center [308, 263] width 0 height 0
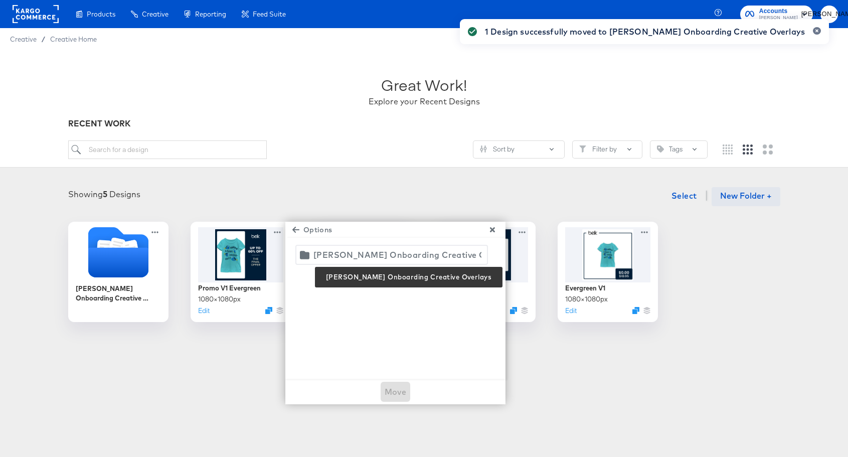
click at [366, 259] on div "Belk Onboarding Creative Overlays" at bounding box center [397, 255] width 168 height 14
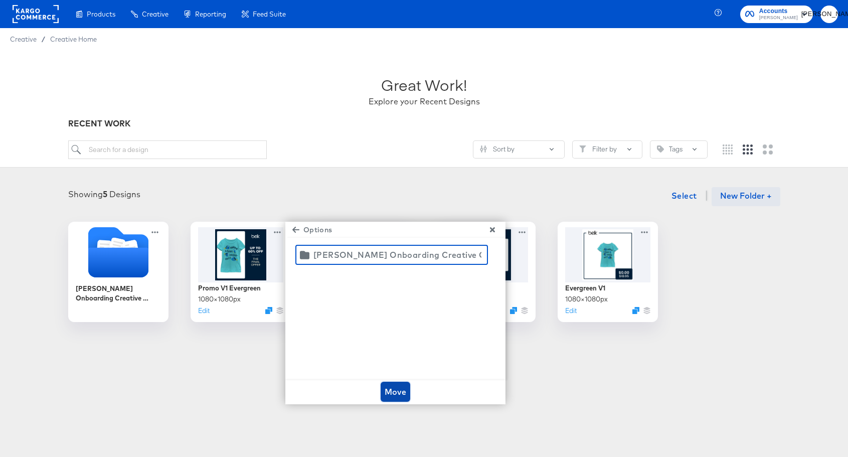
click at [394, 388] on span "Move" at bounding box center [395, 391] width 22 height 14
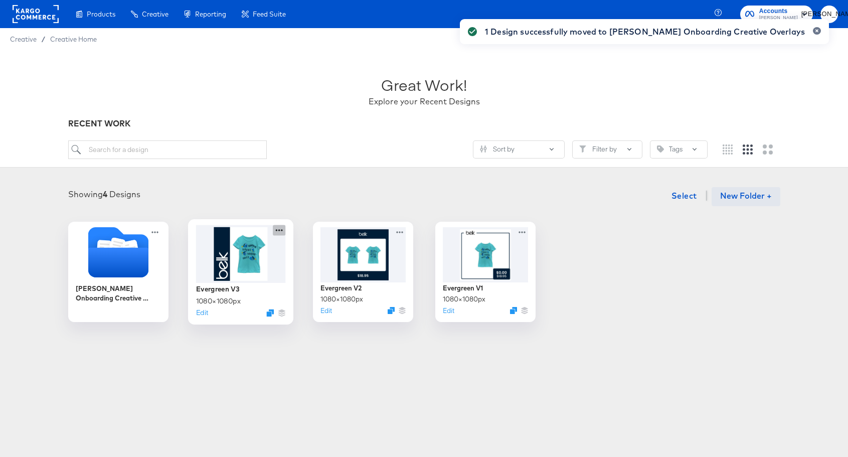
click at [278, 231] on icon at bounding box center [279, 230] width 13 height 11
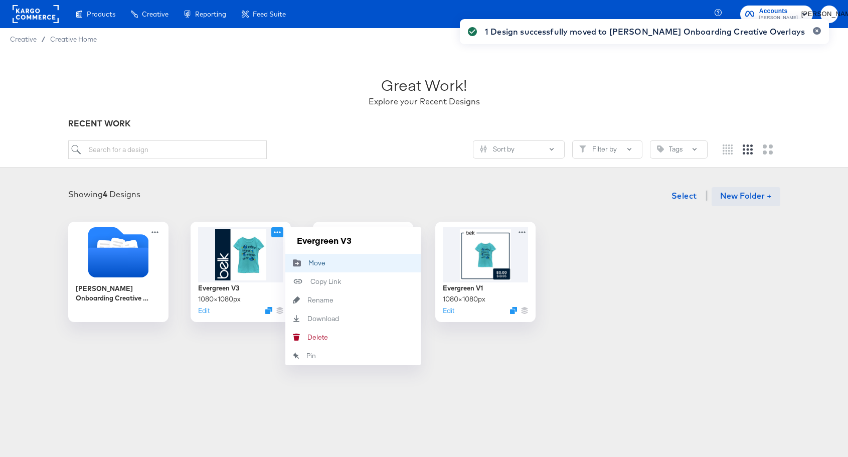
click at [322, 258] on button "Move Move" at bounding box center [352, 263] width 135 height 19
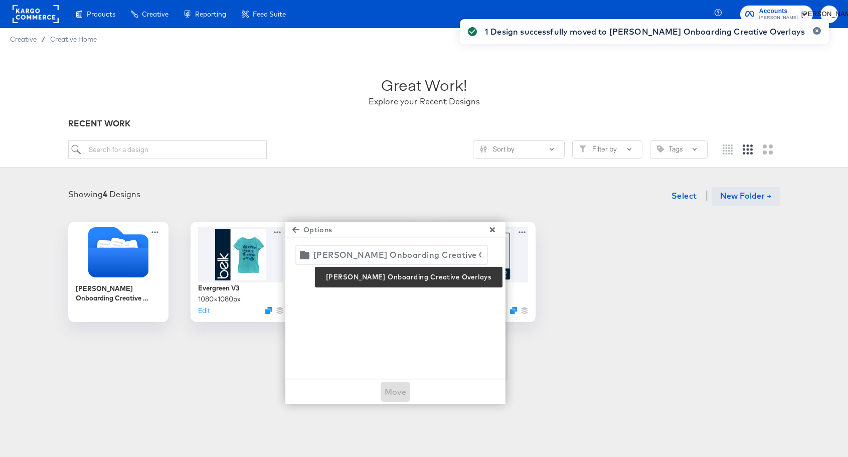
click at [360, 255] on div "Belk Onboarding Creative Overlays" at bounding box center [397, 255] width 168 height 14
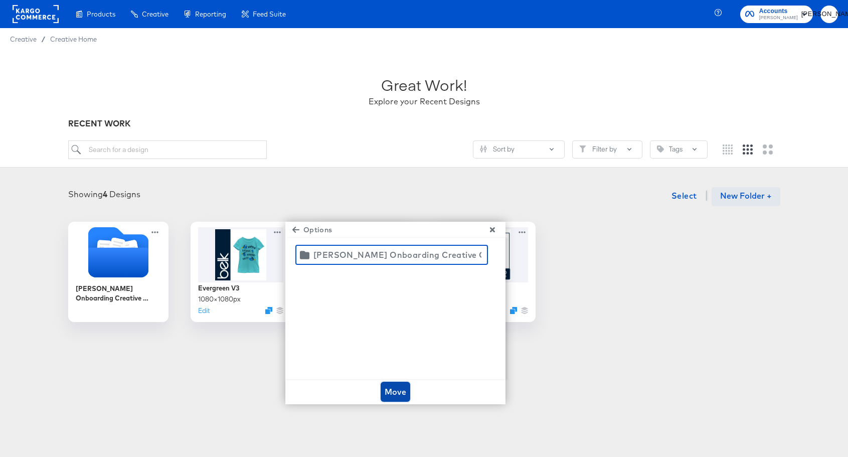
click at [392, 388] on span "Move" at bounding box center [395, 391] width 22 height 14
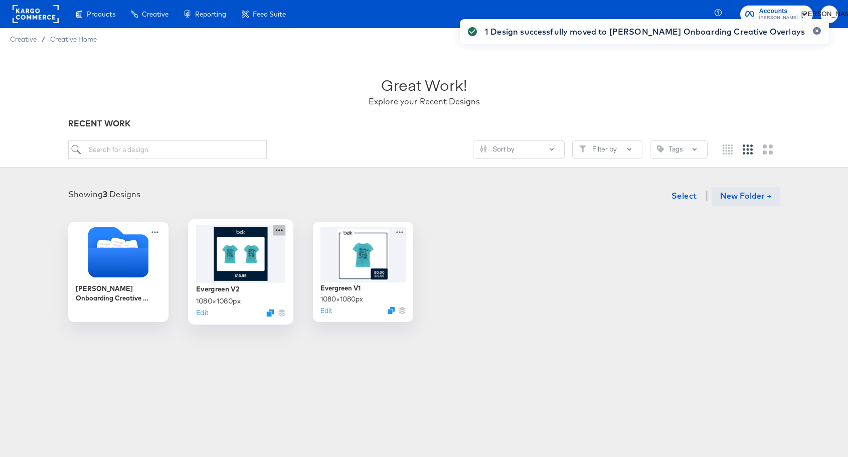
click at [279, 229] on icon at bounding box center [279, 230] width 13 height 11
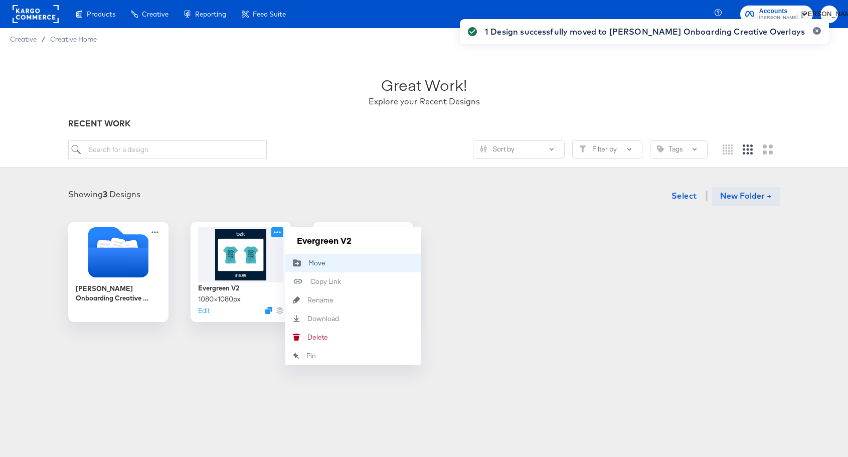
click at [308, 263] on div "Move Move" at bounding box center [308, 263] width 0 height 0
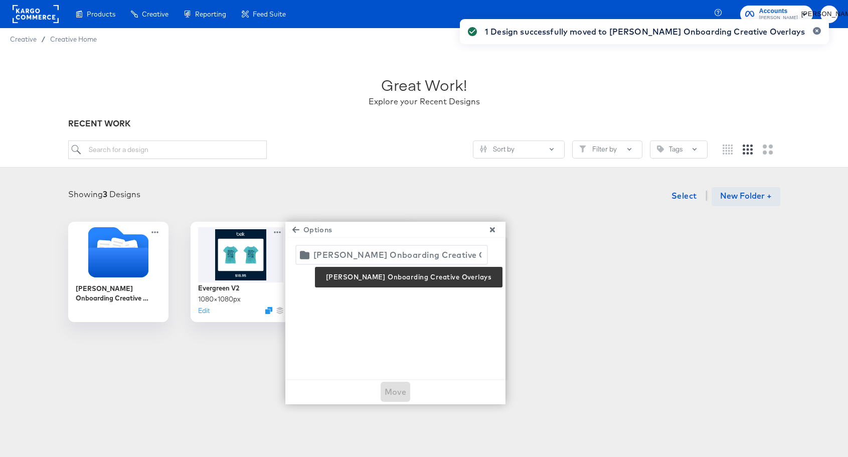
click at [341, 253] on div "Belk Onboarding Creative Overlays" at bounding box center [397, 255] width 168 height 14
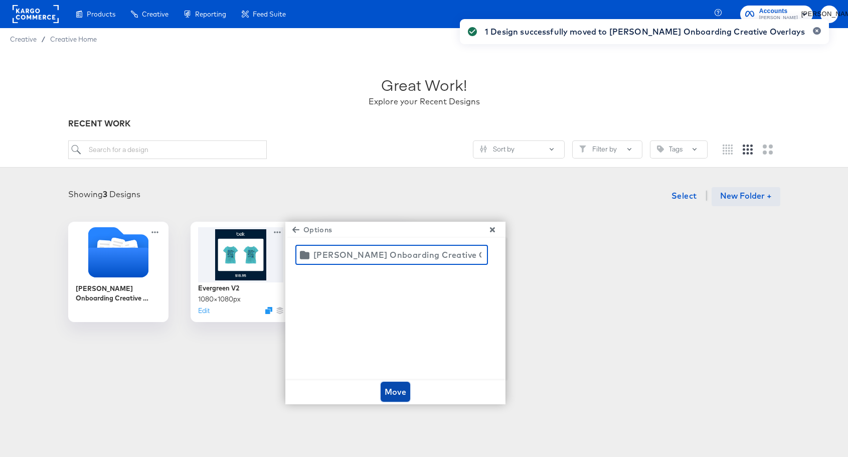
click at [390, 389] on span "Move" at bounding box center [395, 391] width 22 height 14
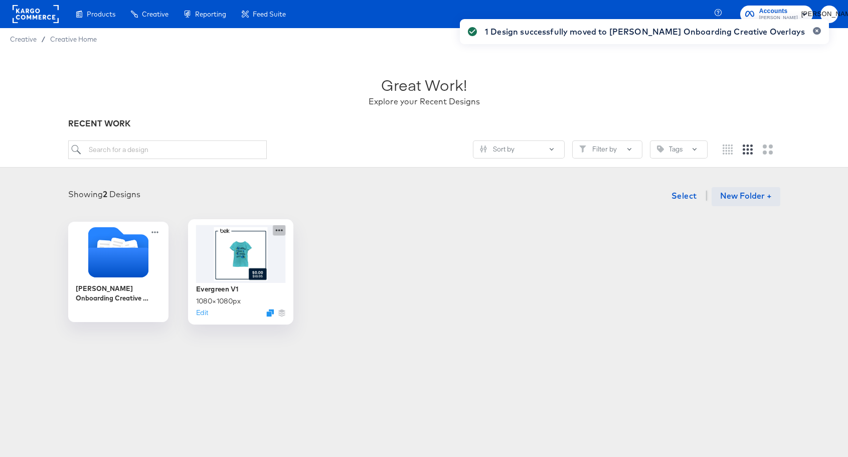
click at [278, 230] on icon at bounding box center [278, 230] width 7 height 2
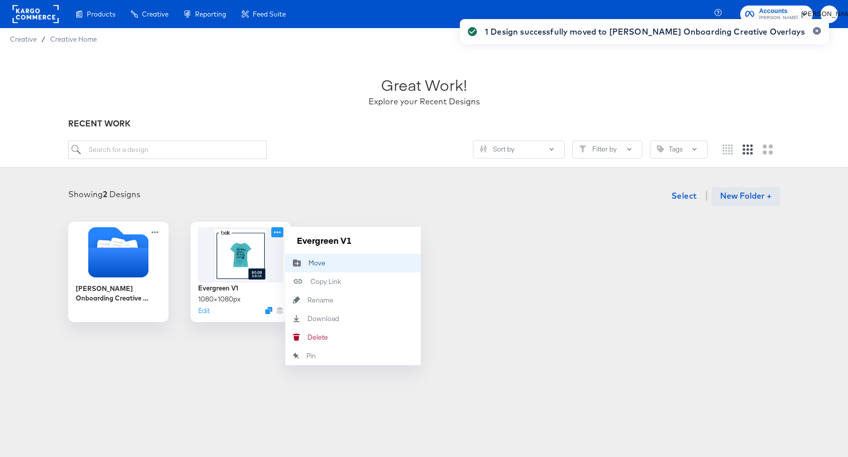
click at [326, 266] on button "Move Move" at bounding box center [352, 263] width 135 height 19
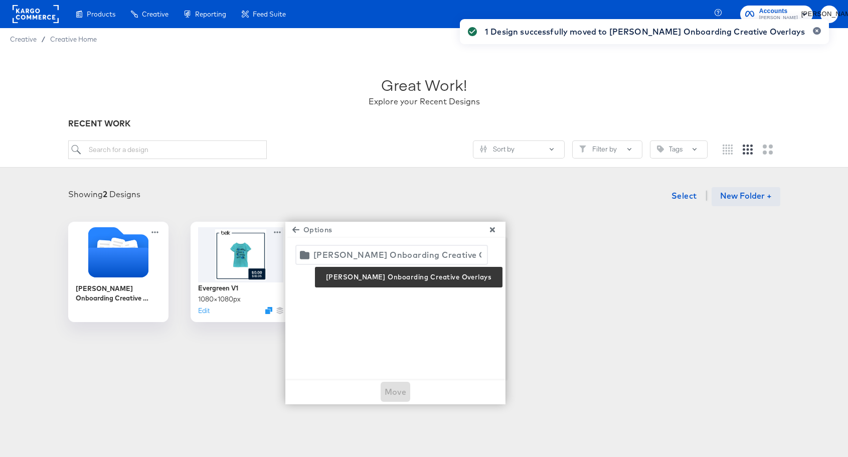
click at [356, 252] on div "Belk Onboarding Creative Overlays" at bounding box center [397, 255] width 168 height 14
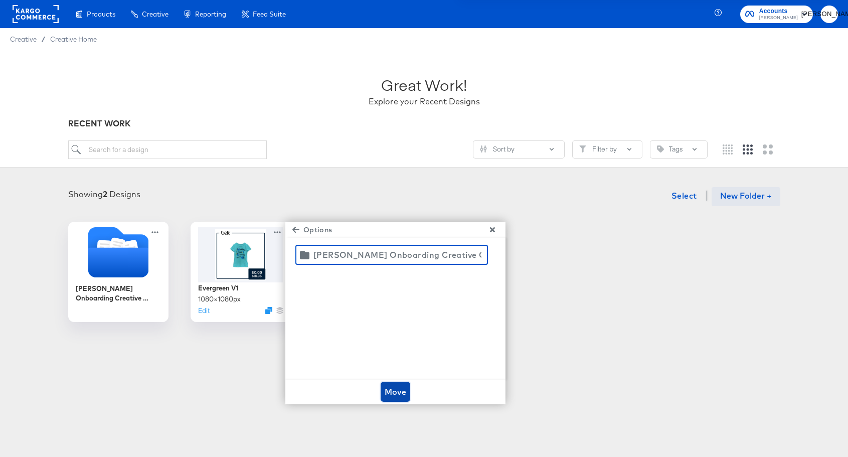
click at [396, 390] on span "Move" at bounding box center [395, 391] width 22 height 14
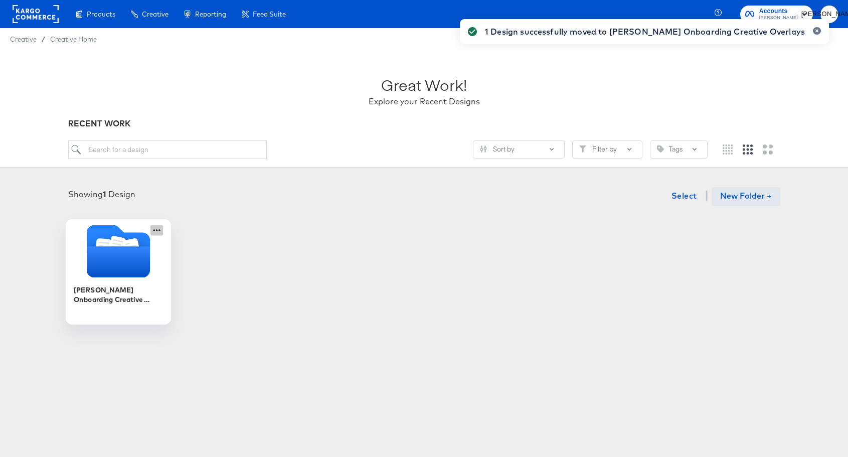
click at [157, 229] on icon at bounding box center [156, 230] width 13 height 11
click at [391, 345] on article "Great Work! Explore your Recent Designs RECENT WORK Sort by Filter by Tags Show…" at bounding box center [424, 210] width 848 height 320
click at [91, 263] on icon "Folder" at bounding box center [117, 261] width 63 height 31
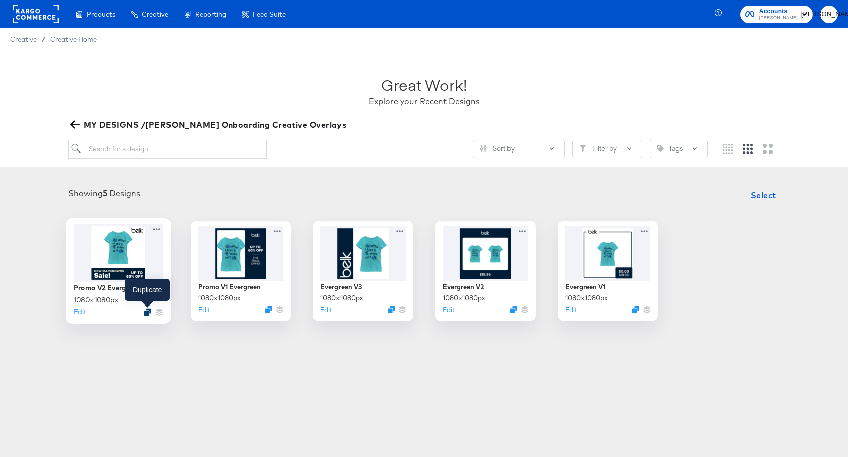
click at [145, 309] on icon "Duplicate" at bounding box center [148, 312] width 8 height 8
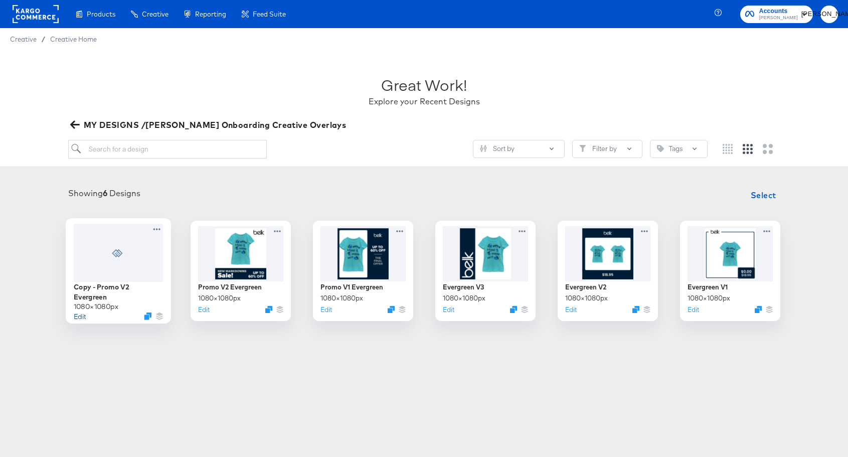
click at [79, 314] on button "Edit" at bounding box center [79, 316] width 12 height 10
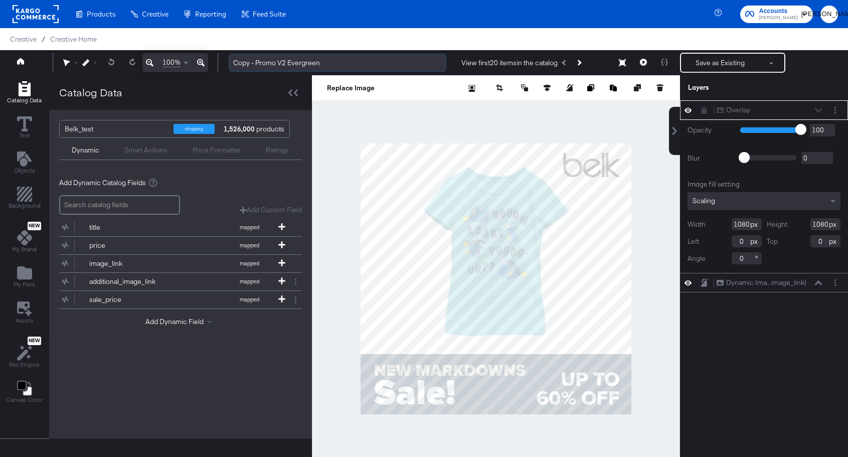
drag, startPoint x: 276, startPoint y: 65, endPoint x: 233, endPoint y: 61, distance: 42.8
click at [233, 61] on input "Copy - Promo V2 Evergreen" at bounding box center [338, 63] width 218 height 19
click at [263, 63] on input "Loyalty V2 Evergreen" at bounding box center [338, 63] width 218 height 19
drag, startPoint x: 306, startPoint y: 66, endPoint x: 267, endPoint y: 63, distance: 39.7
click at [267, 63] on input "Loyalty V1 Evergreen" at bounding box center [338, 63] width 218 height 19
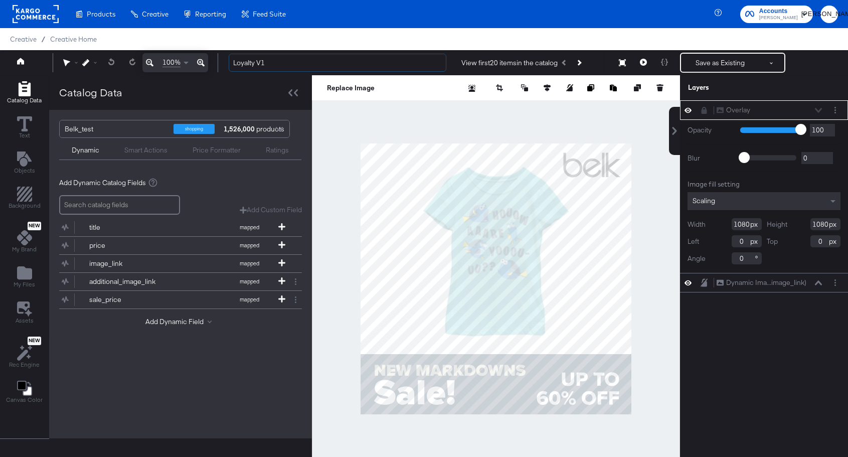
type input "Loyalty V1"
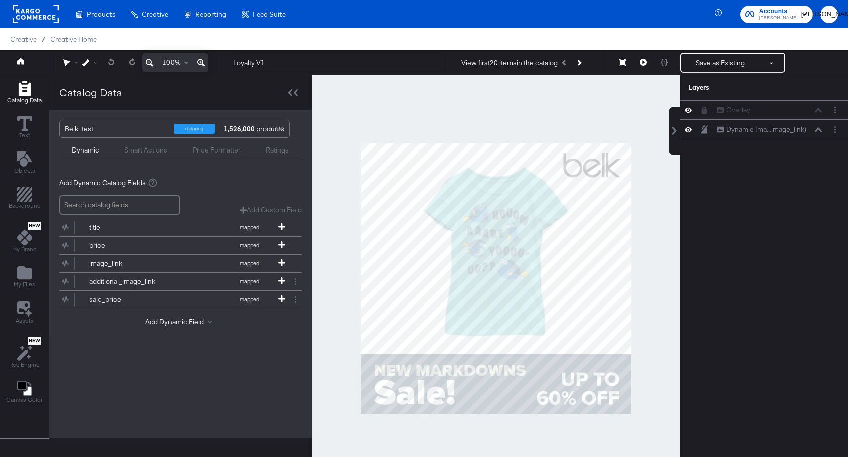
click at [390, 142] on div at bounding box center [496, 278] width 368 height 407
click at [837, 108] on button "Layer Options" at bounding box center [834, 110] width 11 height 11
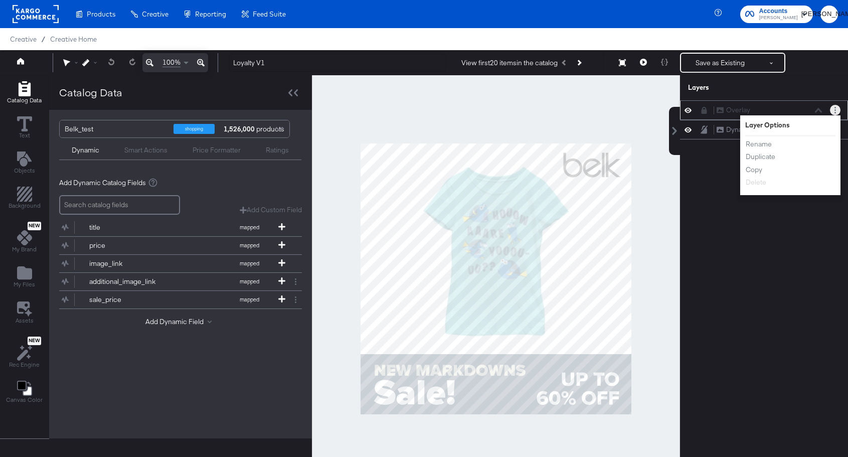
click at [707, 107] on icon at bounding box center [703, 110] width 7 height 7
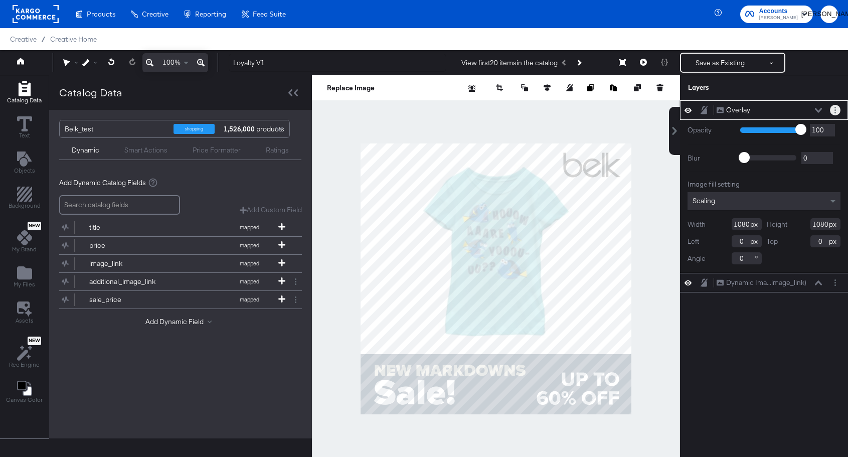
click at [833, 106] on button "Layer Options" at bounding box center [834, 110] width 11 height 11
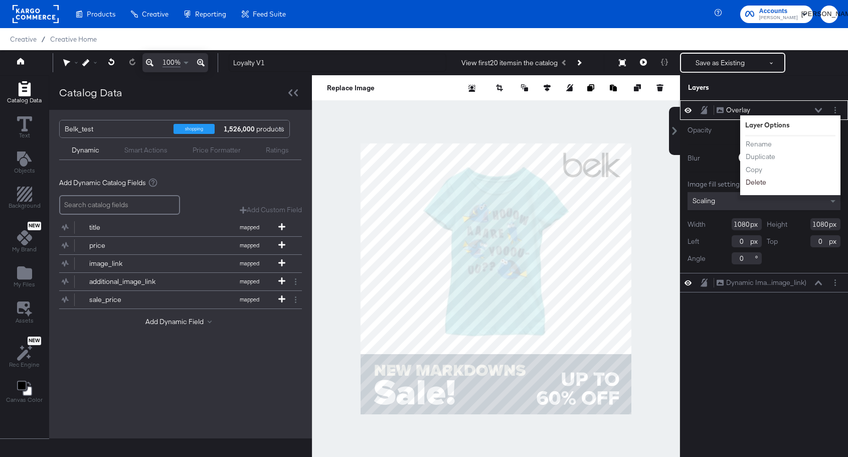
click at [751, 179] on button "Delete" at bounding box center [756, 182] width 22 height 11
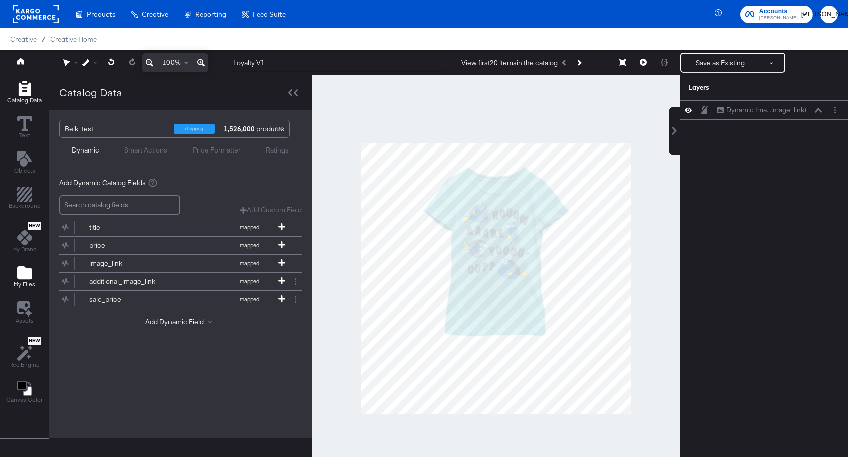
click at [23, 275] on icon "Add Files" at bounding box center [24, 272] width 15 height 13
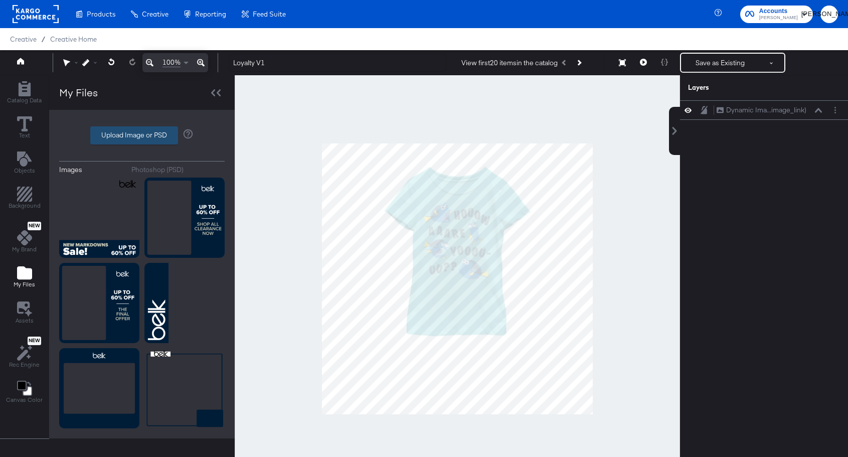
click at [131, 132] on label "Upload Image or PSD" at bounding box center [134, 135] width 87 height 17
click at [142, 135] on input "Upload Image or PSD" at bounding box center [142, 135] width 0 height 0
type input "C:\fakepath\Loyalty V1_Overlay.png"
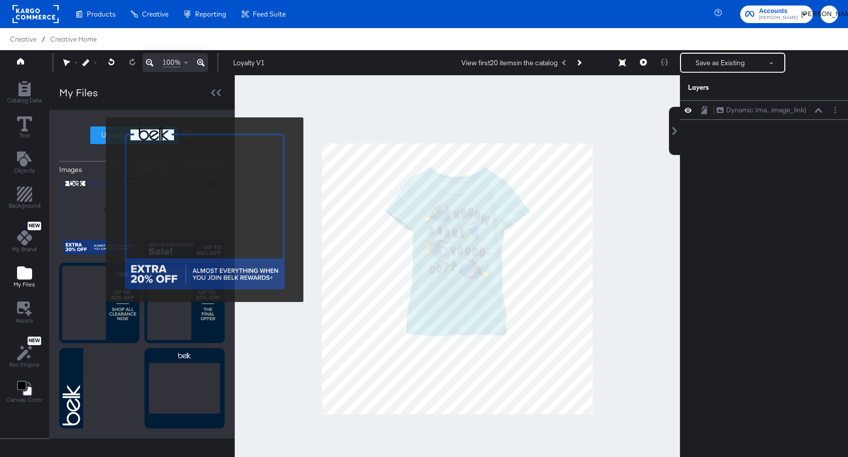
click at [99, 209] on img at bounding box center [99, 217] width 80 height 80
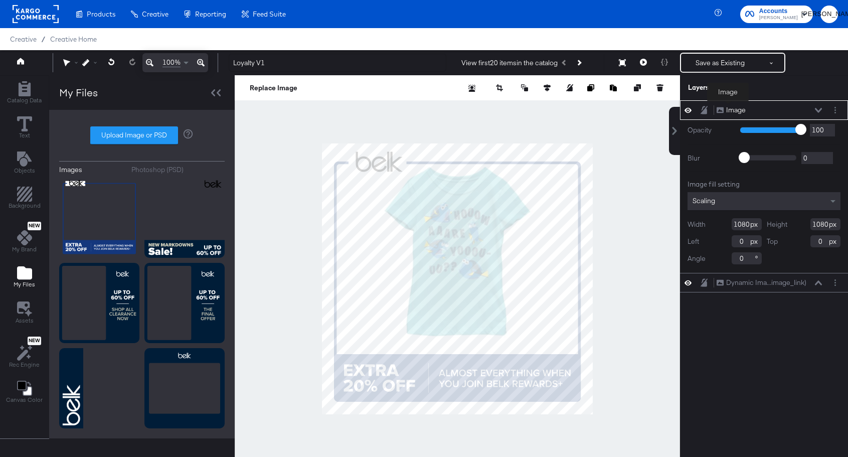
click at [728, 108] on div "Image" at bounding box center [736, 110] width 20 height 10
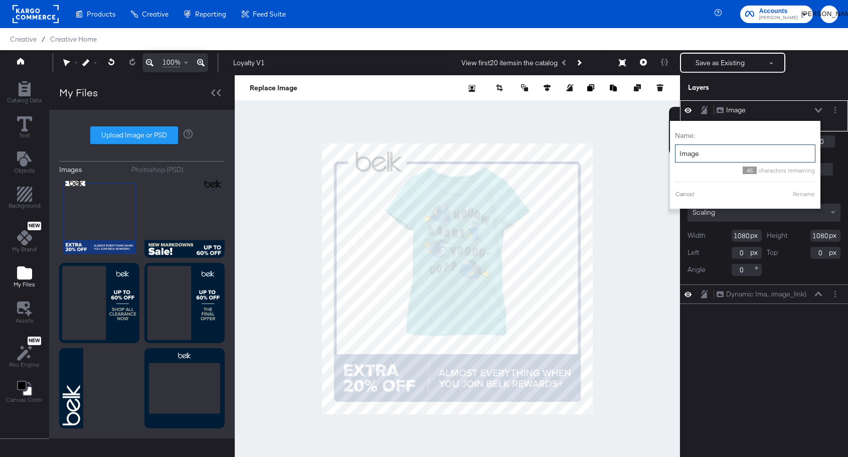
click at [705, 158] on input "Image" at bounding box center [745, 153] width 140 height 19
type input "Overlay"
click at [808, 191] on button "Rename" at bounding box center [803, 193] width 23 height 9
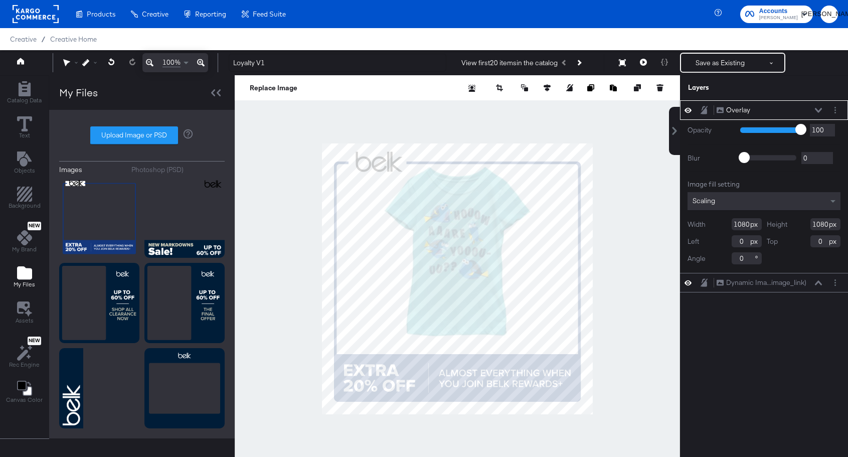
click at [684, 111] on div at bounding box center [691, 110] width 14 height 10
click at [687, 110] on icon at bounding box center [687, 110] width 7 height 9
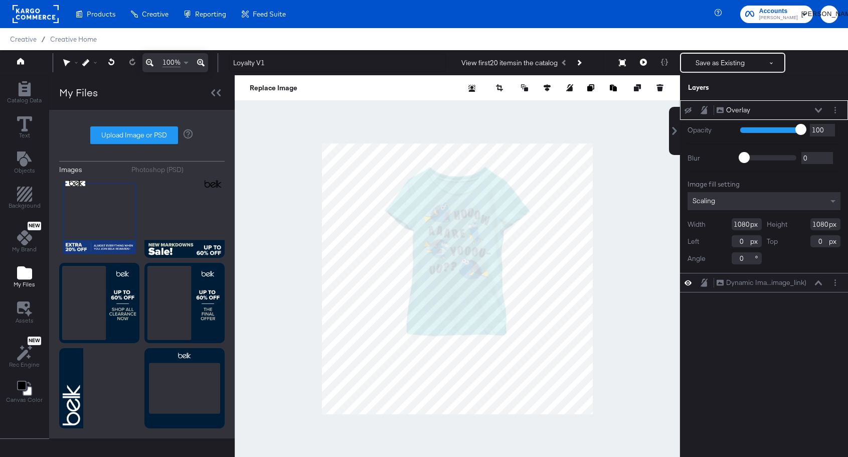
click at [687, 110] on icon at bounding box center [687, 110] width 7 height 7
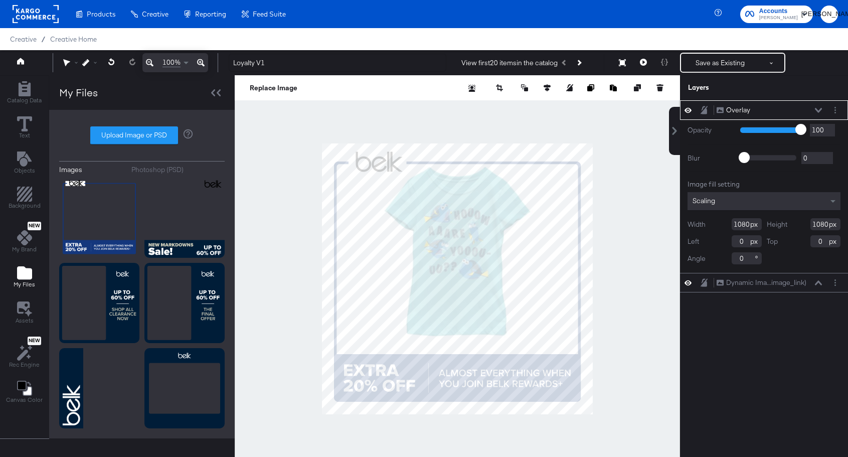
click at [704, 108] on icon at bounding box center [703, 110] width 7 height 9
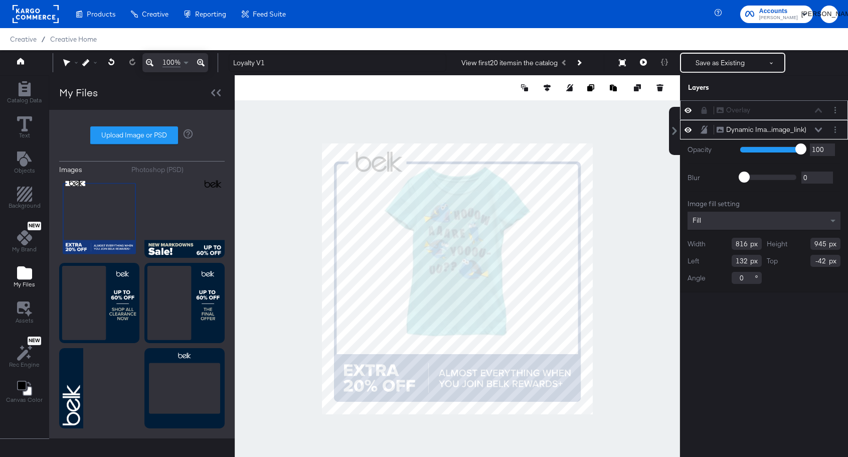
type input "702"
type input "813"
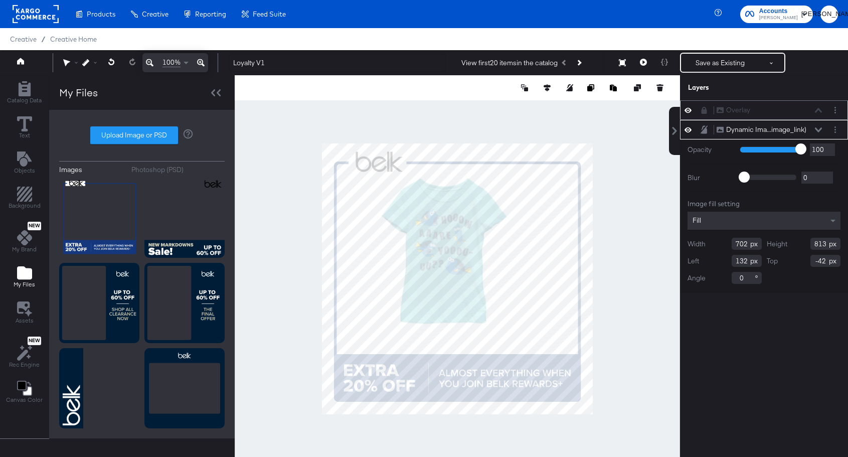
type input "136"
type input "22"
type input "138"
type input "56"
click at [548, 87] on icon at bounding box center [546, 87] width 7 height 7
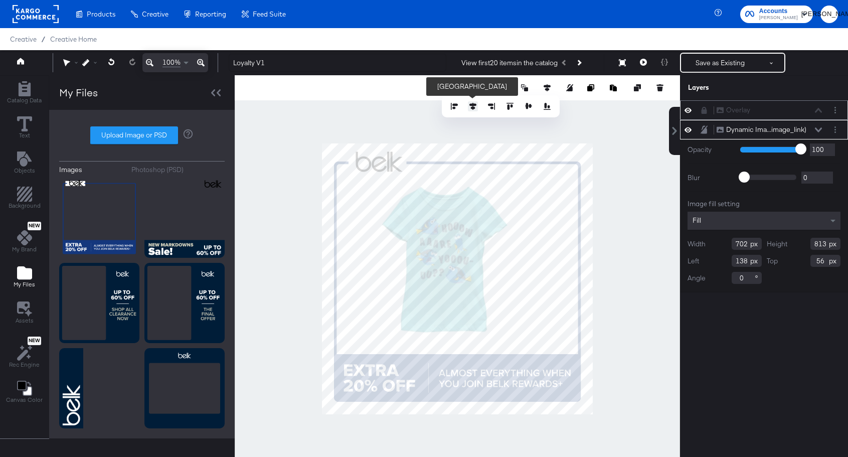
click at [473, 106] on icon at bounding box center [472, 106] width 7 height 7
type input "189"
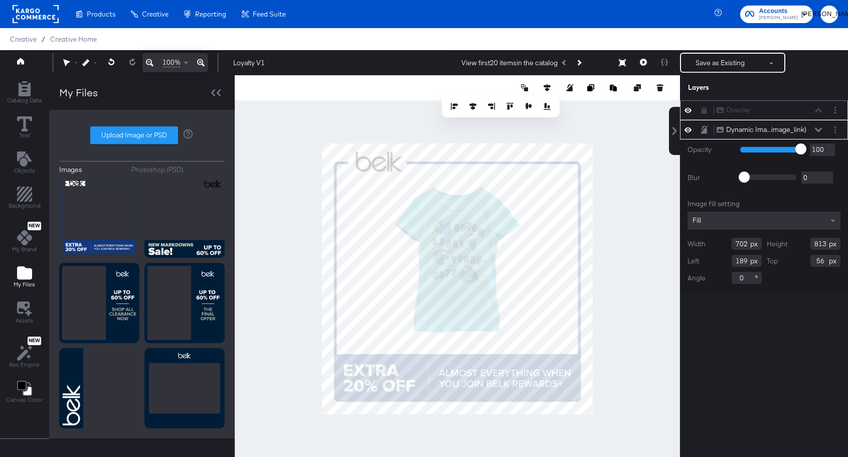
click at [611, 210] on div at bounding box center [457, 278] width 445 height 407
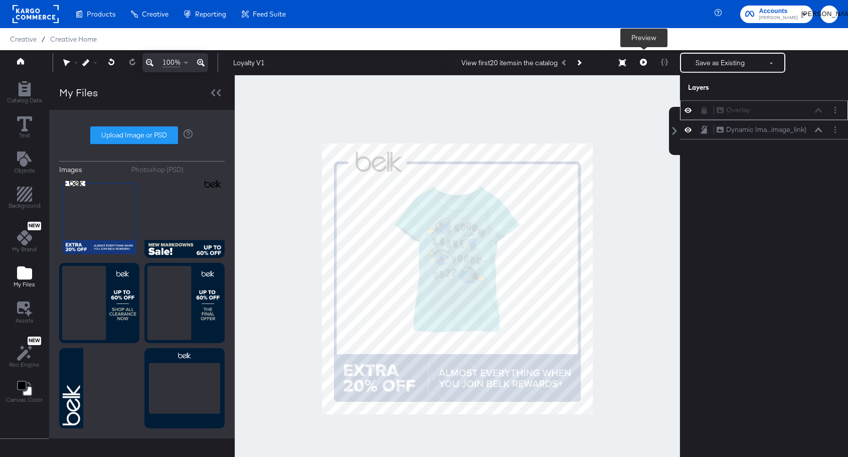
click at [644, 63] on icon at bounding box center [643, 62] width 7 height 7
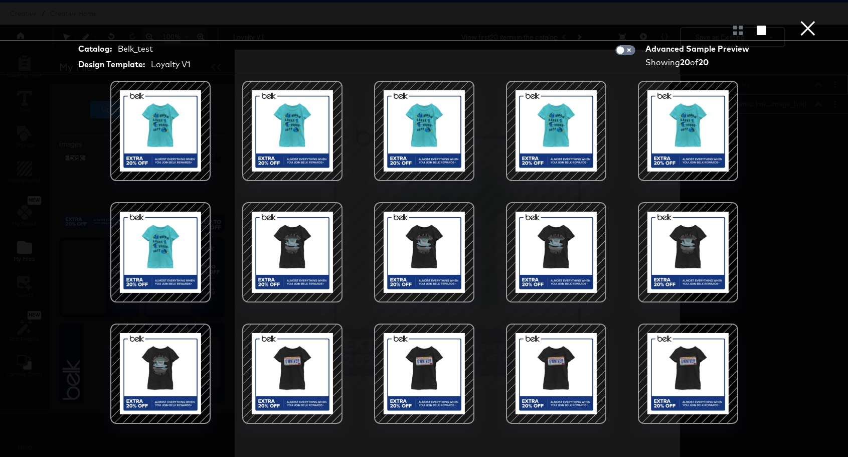
click at [806, 20] on button "×" at bounding box center [807, 10] width 20 height 20
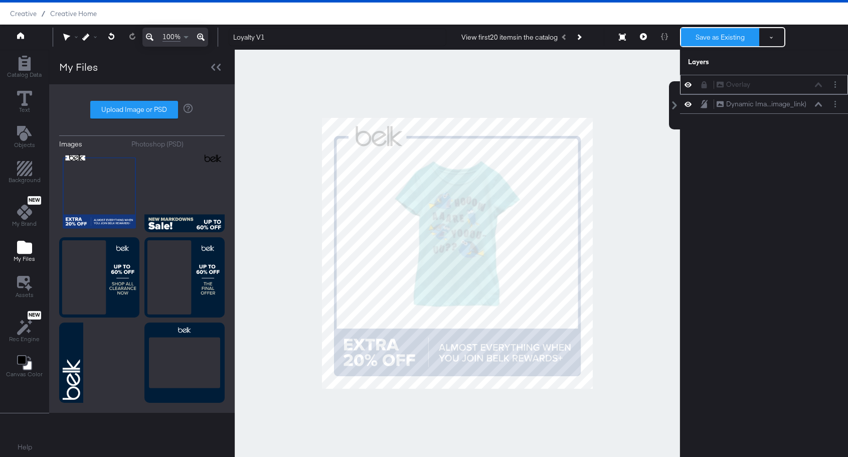
click at [725, 33] on button "Save as Existing" at bounding box center [720, 37] width 78 height 18
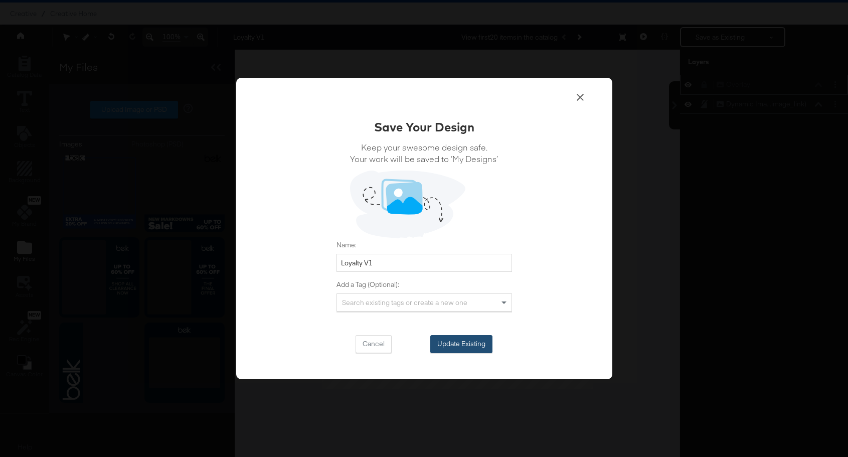
click at [461, 343] on button "Update Existing" at bounding box center [461, 344] width 62 height 18
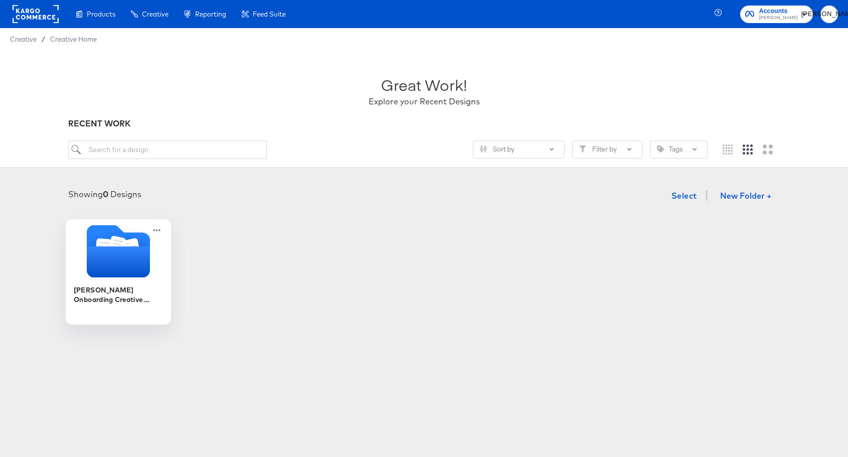
click at [118, 277] on div at bounding box center [118, 252] width 105 height 55
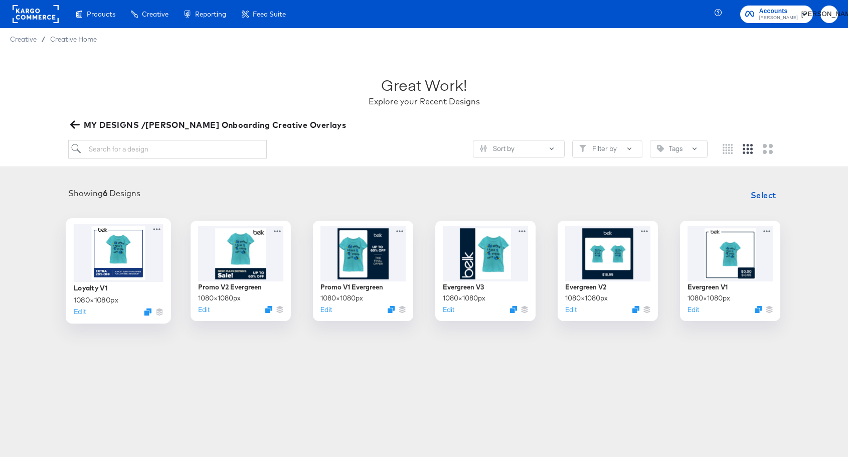
click at [143, 313] on div "Edit" at bounding box center [118, 311] width 90 height 10
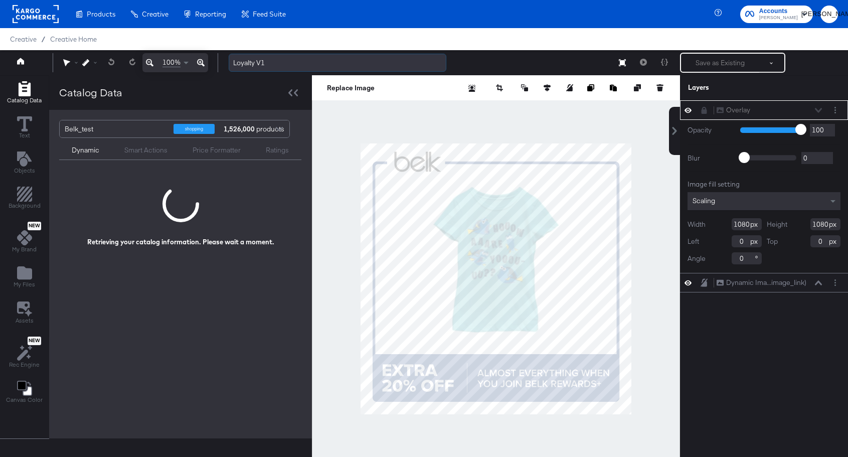
click at [269, 63] on input "Loyalty V1" at bounding box center [338, 63] width 218 height 19
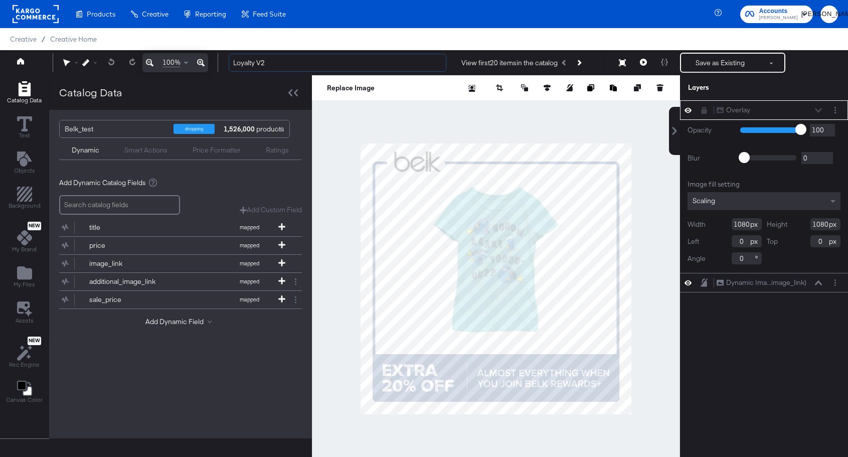
type input "Loyalty V2"
click at [700, 107] on button at bounding box center [704, 110] width 8 height 8
click at [837, 108] on button "Layer Options" at bounding box center [834, 110] width 11 height 11
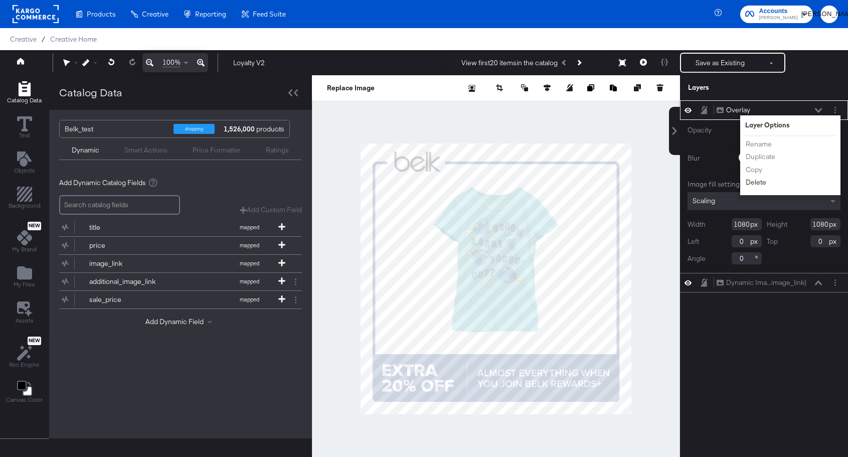
click at [756, 181] on button "Delete" at bounding box center [756, 182] width 22 height 11
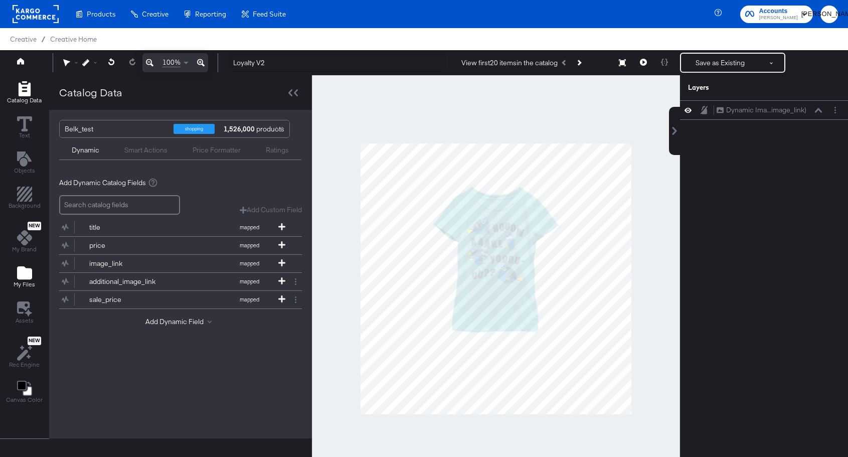
click at [28, 272] on icon "Add Files" at bounding box center [24, 272] width 15 height 13
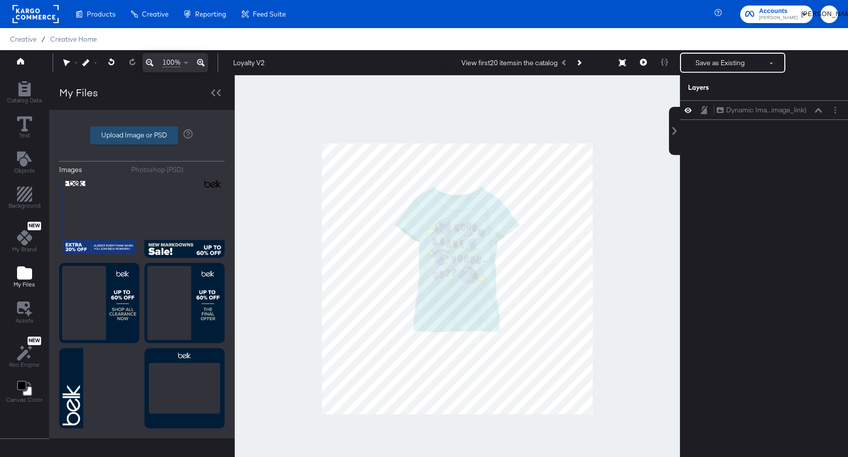
click at [122, 135] on label "Upload Image or PSD" at bounding box center [134, 135] width 87 height 17
click at [142, 135] on input "Upload Image or PSD" at bounding box center [142, 135] width 0 height 0
type input "C:\fakepath\Loyalty V2_Overlay.png"
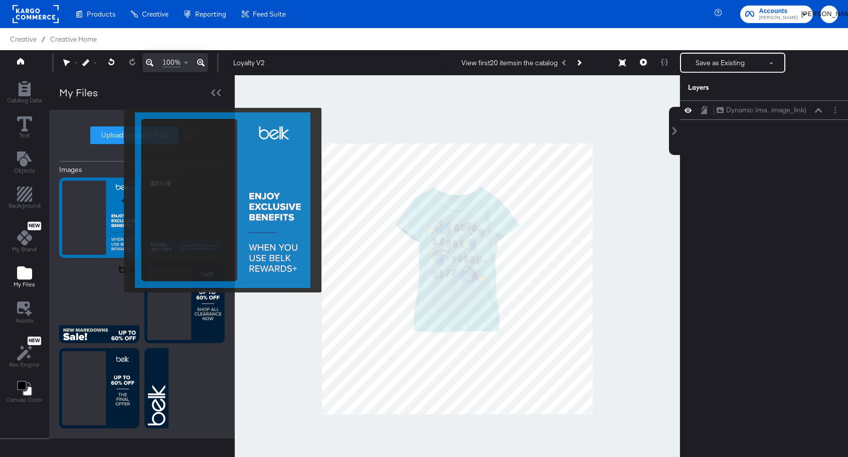
click at [117, 200] on img at bounding box center [99, 217] width 80 height 80
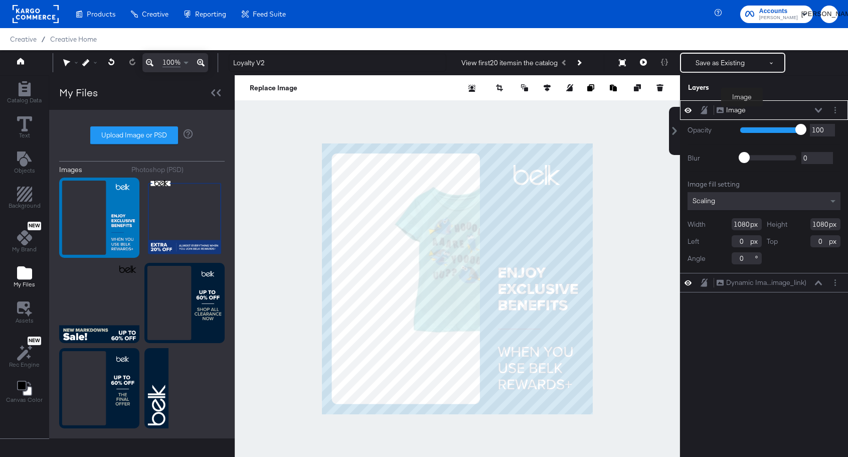
click at [740, 111] on div "Image" at bounding box center [736, 110] width 20 height 10
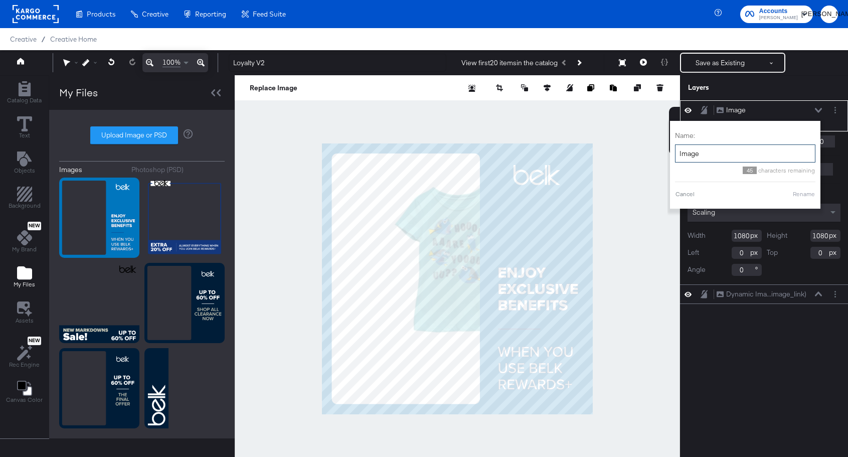
click at [708, 155] on input "Image" at bounding box center [745, 153] width 140 height 19
type input "Overlay"
click at [802, 194] on button "Rename" at bounding box center [803, 193] width 23 height 9
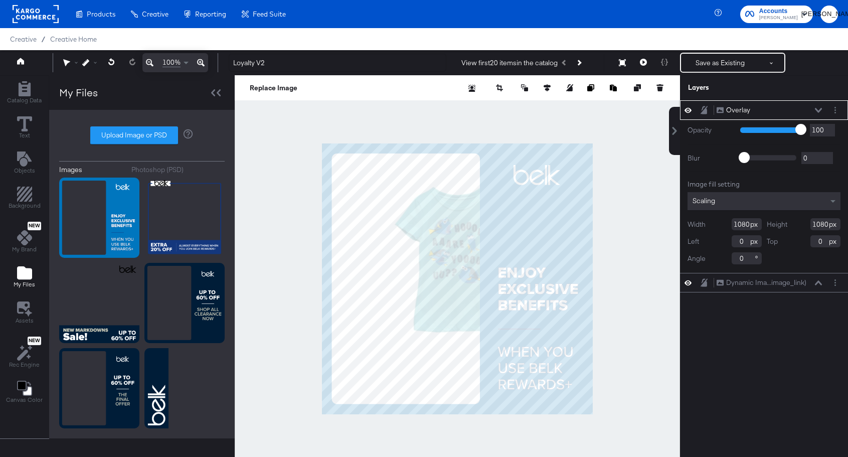
click at [817, 111] on icon at bounding box center [817, 110] width 7 height 5
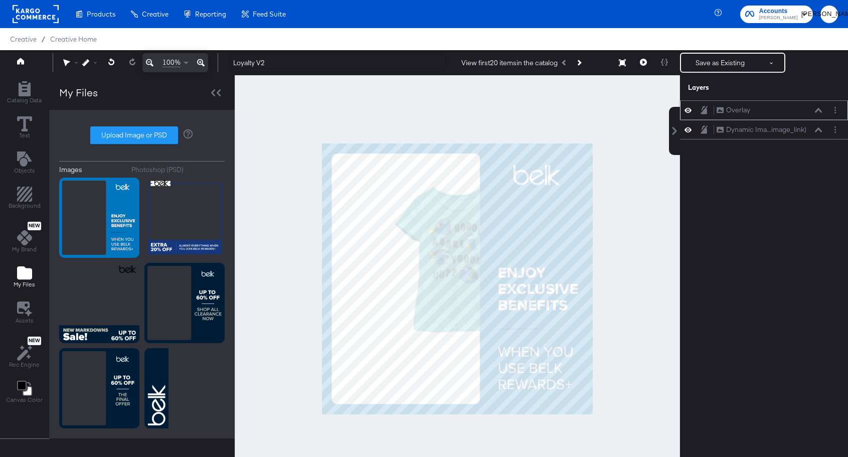
click at [706, 110] on icon at bounding box center [703, 110] width 7 height 8
click at [819, 130] on icon at bounding box center [817, 129] width 7 height 5
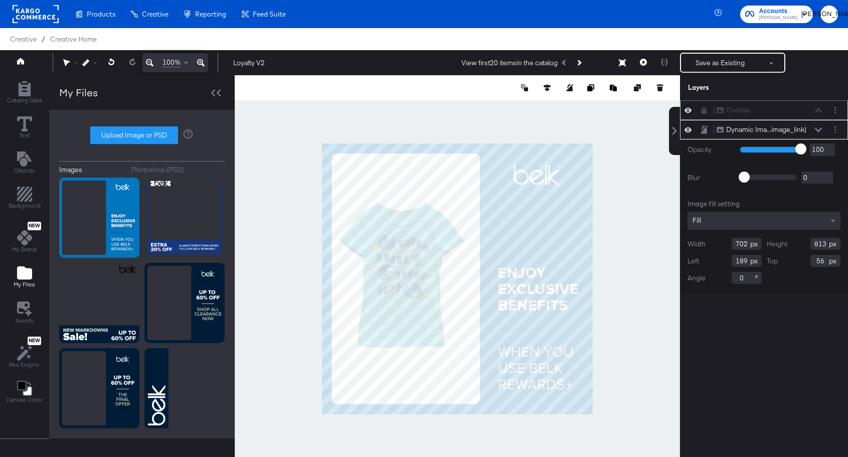
type input "-39"
type input "118"
type input "-23"
type input "134"
click at [732, 62] on button "Save as Existing" at bounding box center [720, 63] width 78 height 18
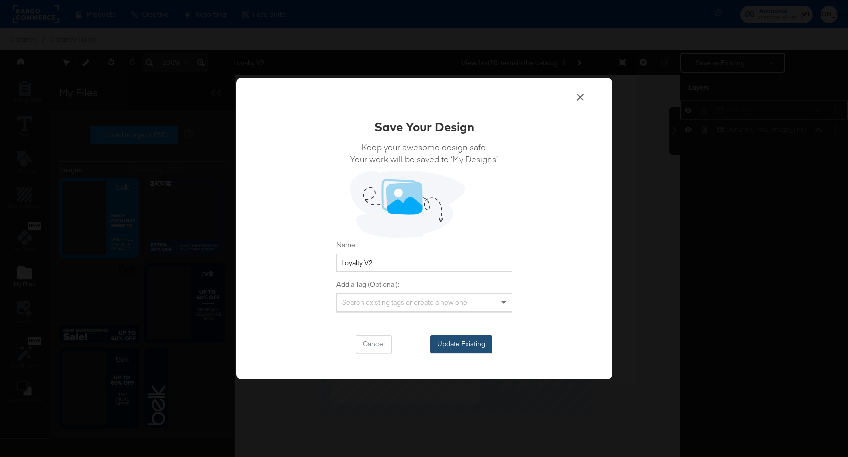
click at [453, 344] on button "Update Existing" at bounding box center [461, 344] width 62 height 18
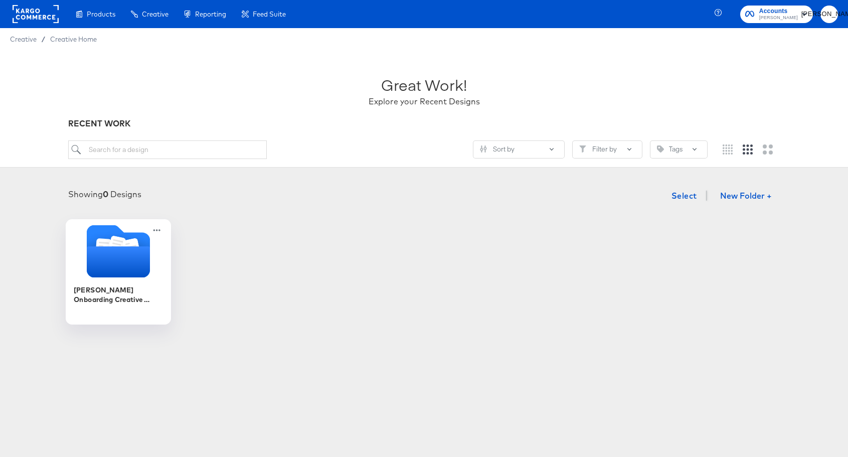
click at [102, 259] on icon "Folder" at bounding box center [117, 261] width 63 height 31
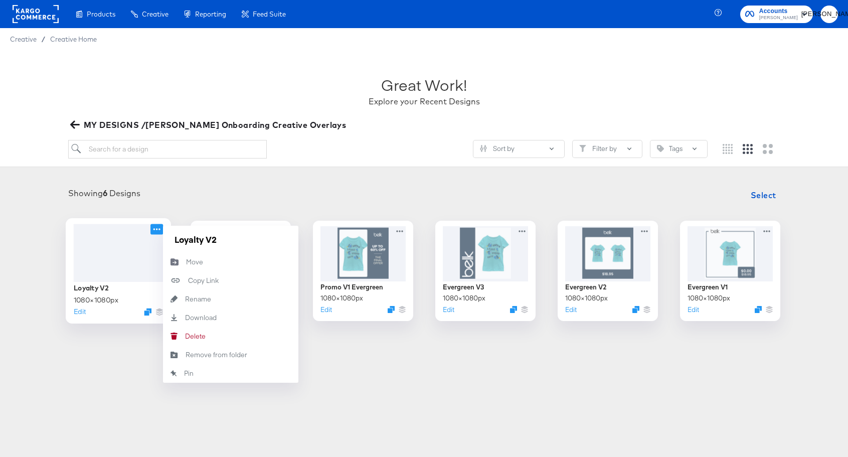
click at [155, 229] on icon at bounding box center [156, 229] width 13 height 11
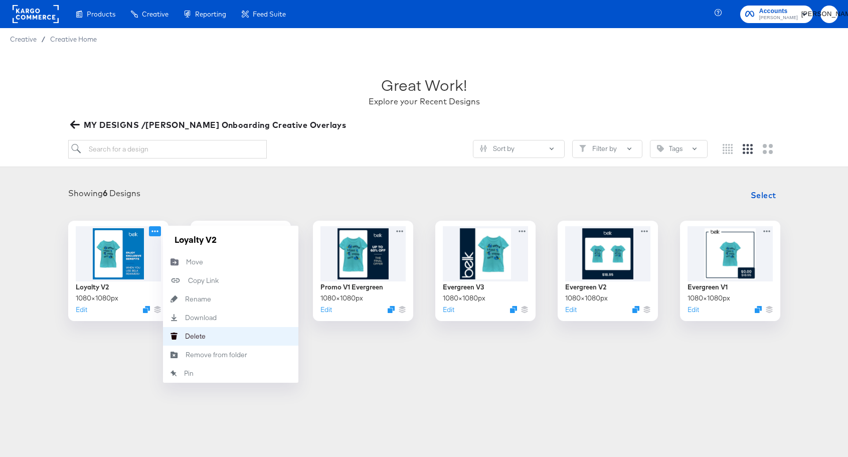
click at [201, 331] on button "Delete Delete" at bounding box center [230, 336] width 135 height 19
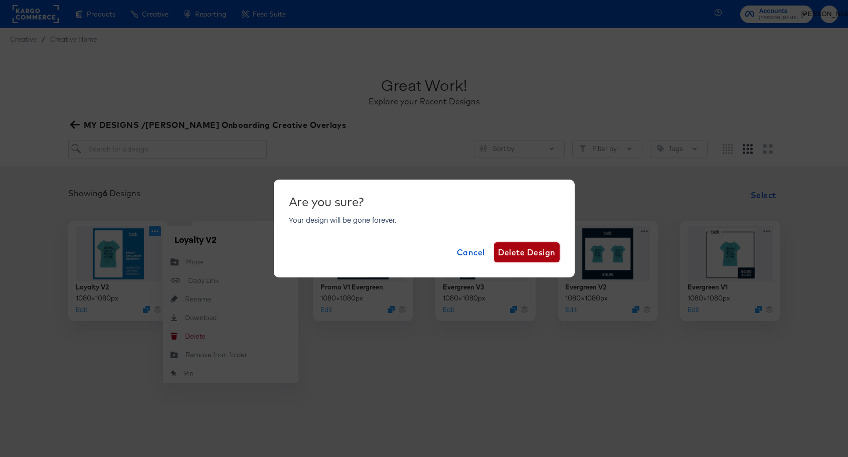
click at [526, 254] on span "Delete Design" at bounding box center [527, 252] width 58 height 14
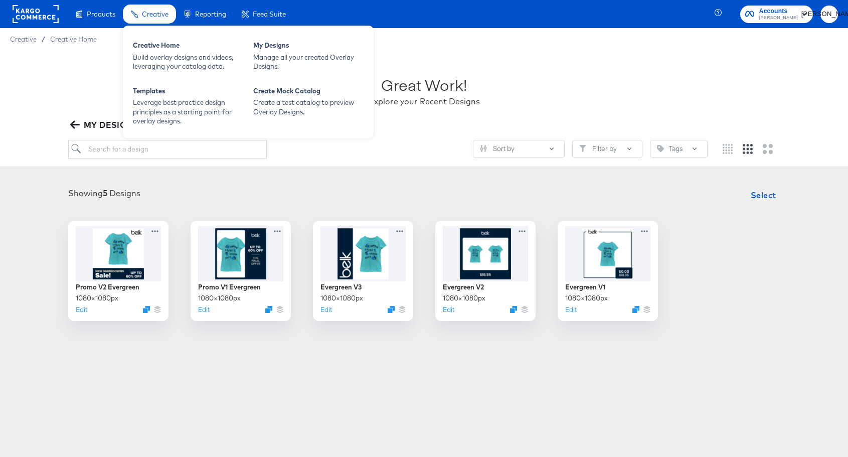
click at [149, 8] on div "Creative" at bounding box center [149, 15] width 53 height 20
click at [149, 45] on div "Creative Home" at bounding box center [188, 47] width 110 height 12
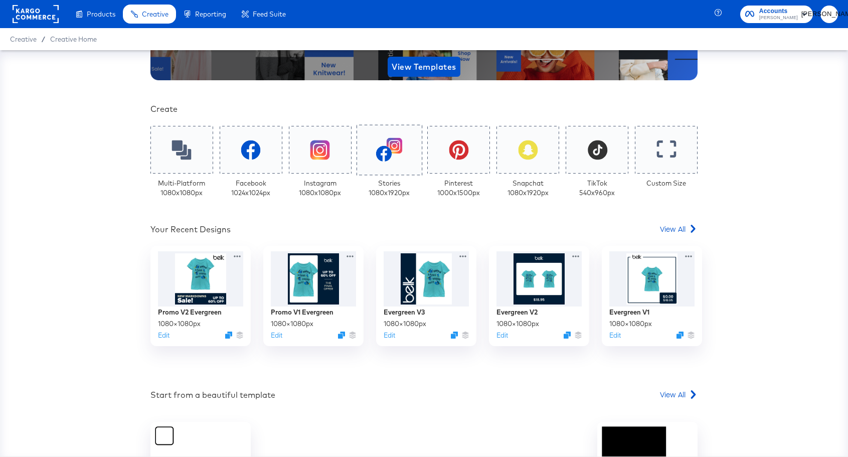
scroll to position [165, 0]
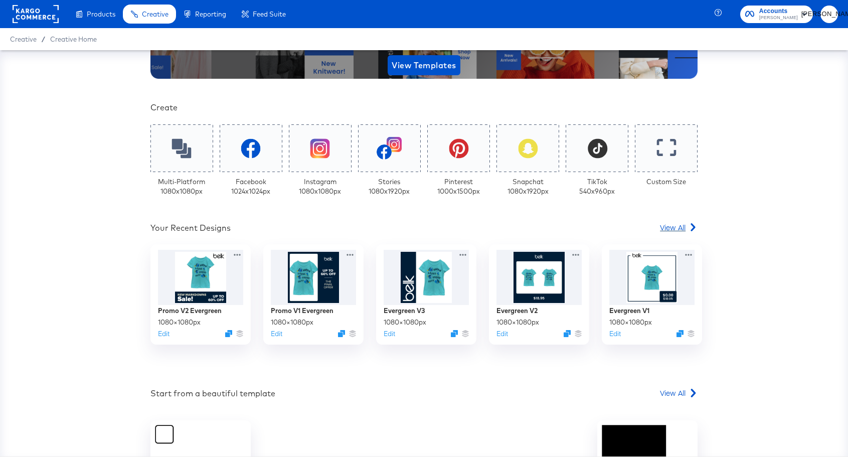
click at [669, 228] on span "View All" at bounding box center [673, 227] width 26 height 10
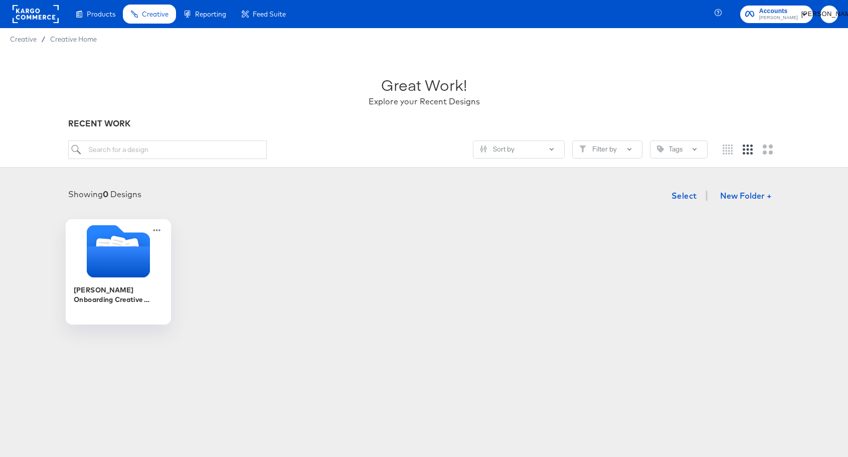
click at [106, 258] on icon "Folder" at bounding box center [117, 261] width 63 height 31
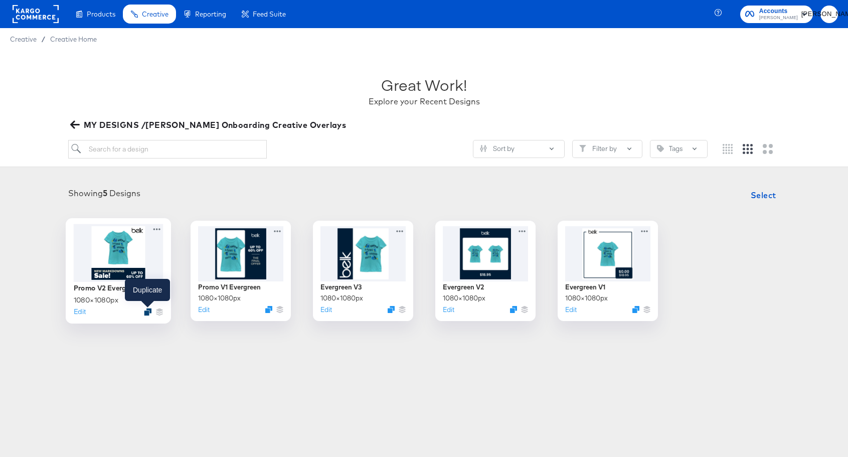
click at [146, 311] on icon "Duplicate" at bounding box center [148, 312] width 8 height 8
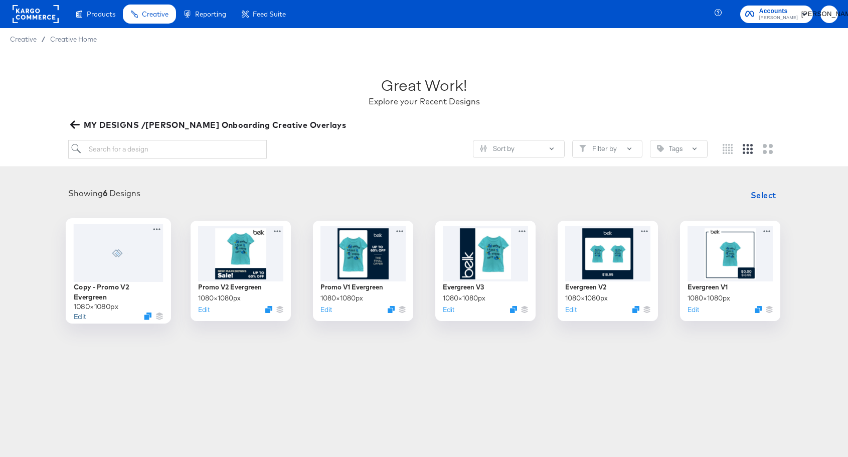
click at [78, 313] on button "Edit" at bounding box center [79, 316] width 12 height 10
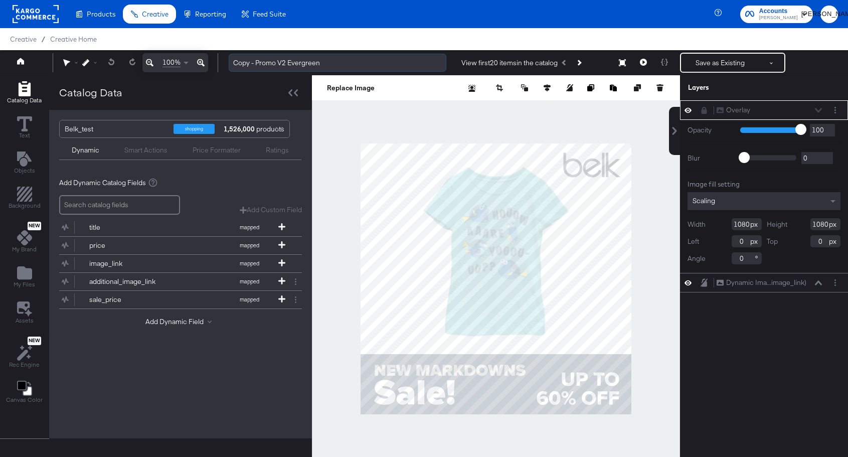
click at [300, 60] on input "Copy - Promo V2 Evergreen" at bounding box center [338, 63] width 218 height 19
type input "Loyalty V1"
click at [821, 108] on div "Overlay Overlay" at bounding box center [769, 110] width 106 height 11
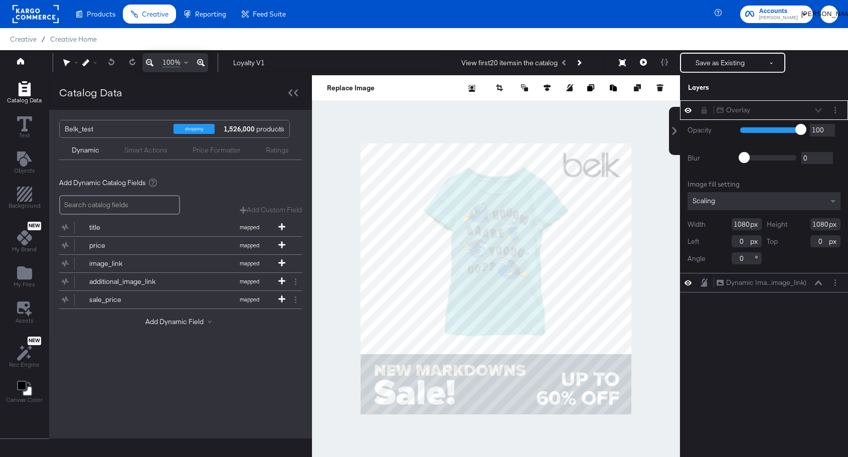
click at [819, 108] on div "Overlay Overlay" at bounding box center [769, 110] width 106 height 11
click at [704, 110] on icon at bounding box center [704, 110] width 6 height 7
click at [839, 109] on button "Layer Options" at bounding box center [834, 110] width 11 height 11
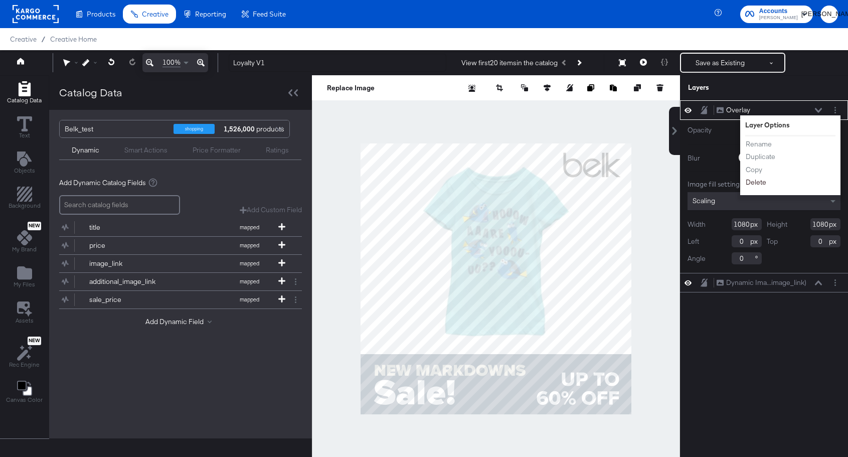
click at [758, 181] on button "Delete" at bounding box center [756, 182] width 22 height 11
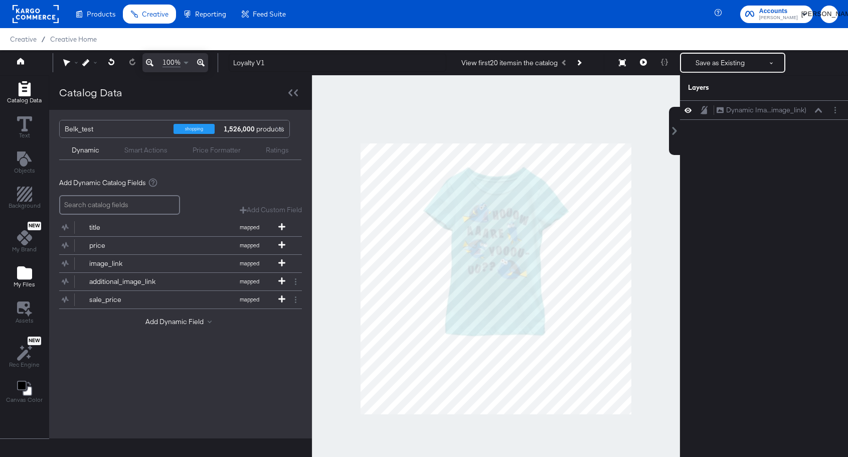
click at [22, 273] on icon "Add Files" at bounding box center [24, 272] width 15 height 13
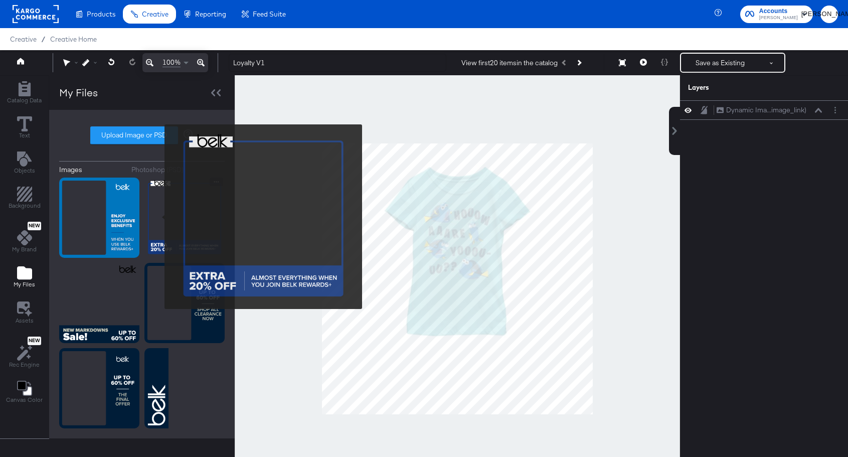
click at [158, 217] on img at bounding box center [184, 217] width 80 height 80
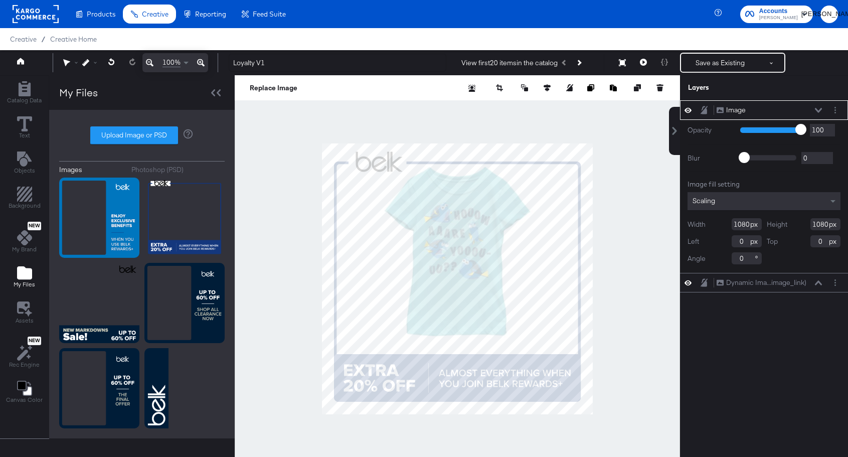
click at [741, 108] on div "Image" at bounding box center [736, 110] width 20 height 10
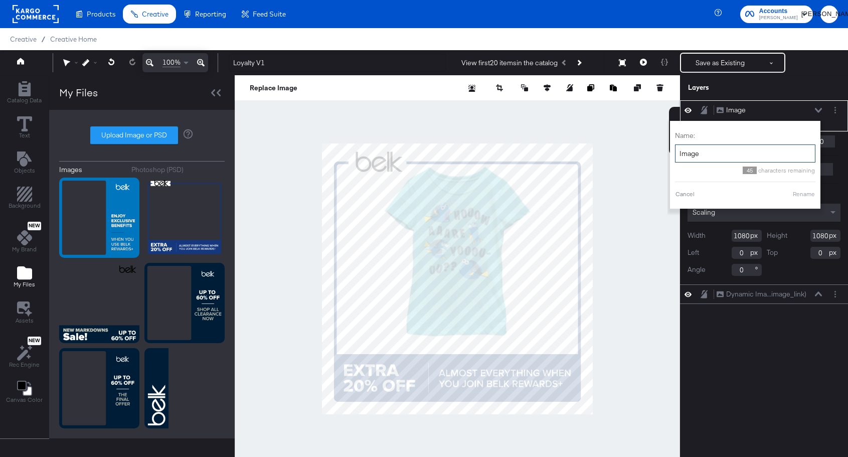
click at [725, 155] on input "Image" at bounding box center [745, 153] width 140 height 19
type input "Overlay"
click at [803, 191] on button "Rename" at bounding box center [803, 193] width 23 height 9
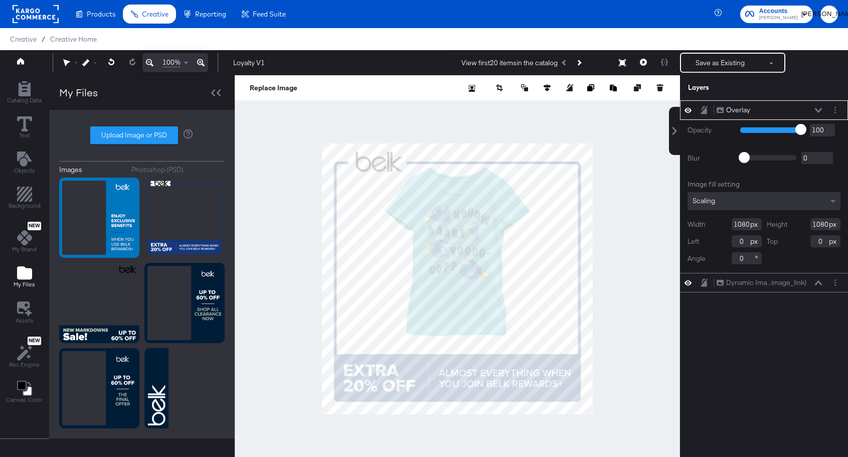
click at [821, 110] on icon at bounding box center [817, 110] width 7 height 5
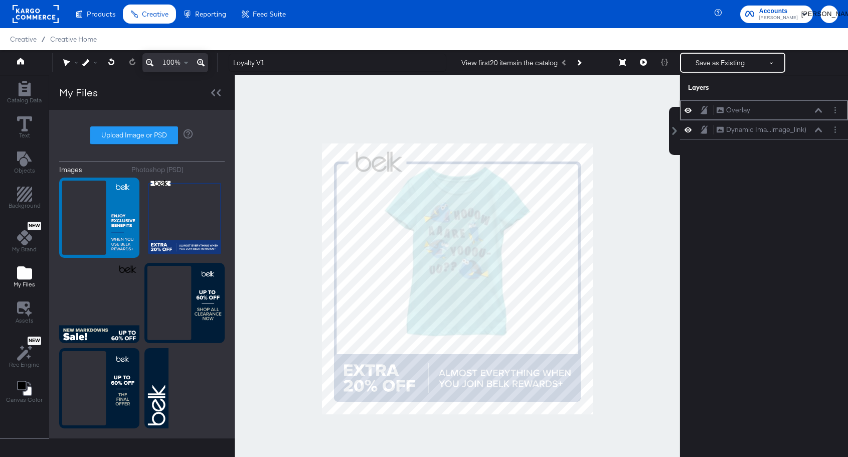
click at [701, 109] on icon at bounding box center [703, 110] width 7 height 9
click at [779, 128] on div "Dynamic Ima...image_link)" at bounding box center [766, 130] width 80 height 10
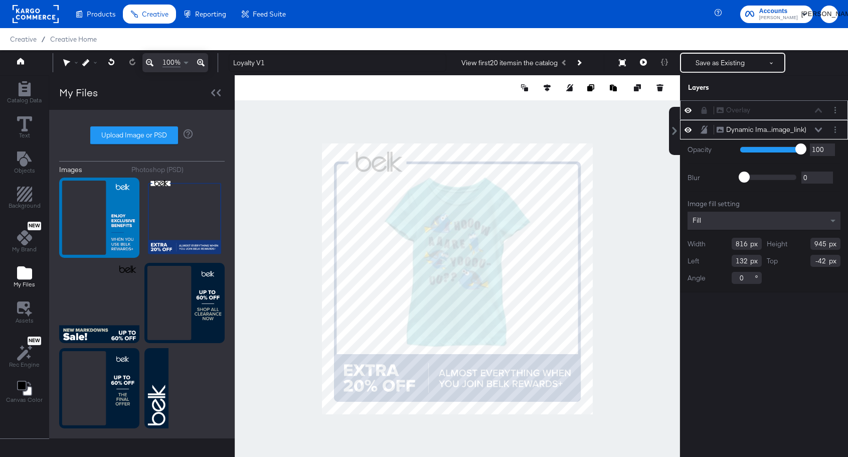
type input "0"
click at [547, 85] on icon at bounding box center [546, 87] width 7 height 7
click at [473, 104] on icon at bounding box center [472, 106] width 7 height 7
click at [597, 176] on div at bounding box center [457, 278] width 445 height 407
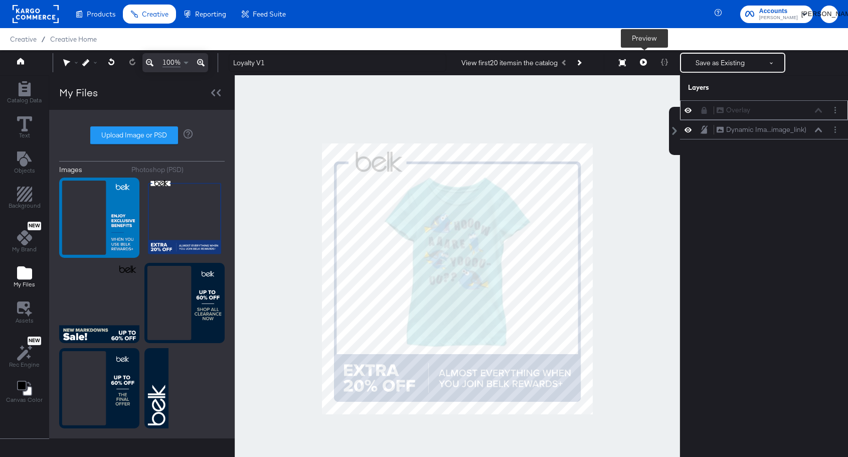
click at [642, 60] on icon at bounding box center [643, 62] width 7 height 7
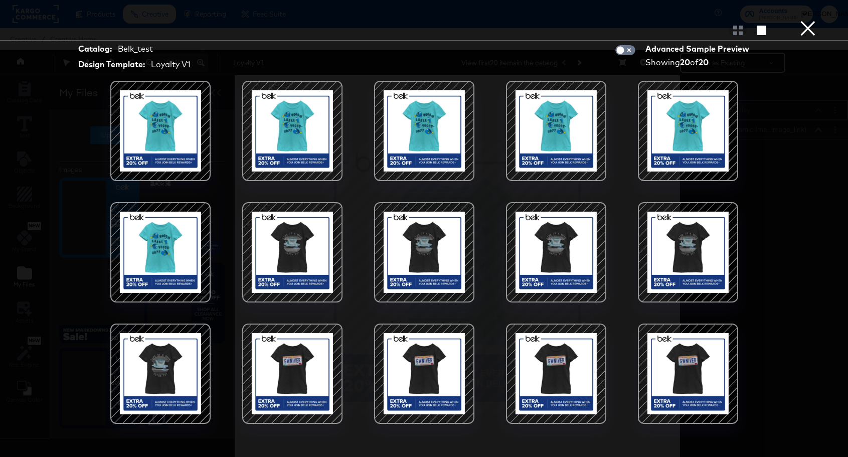
click at [809, 20] on button "×" at bounding box center [807, 10] width 20 height 20
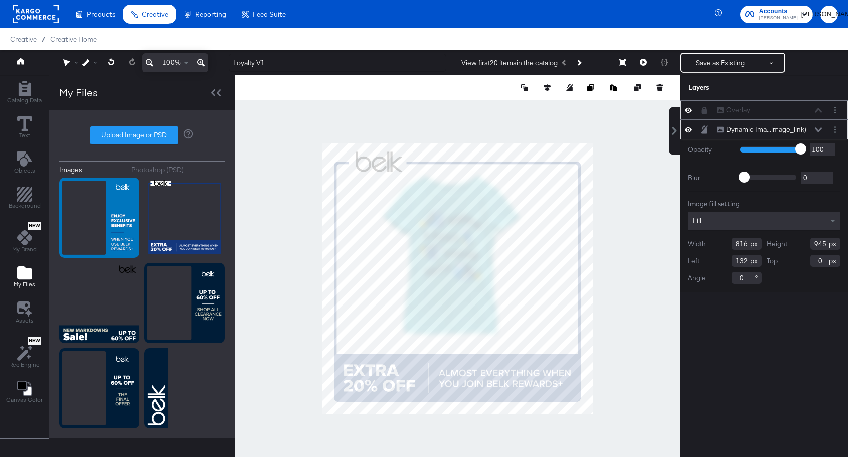
type input "756"
type input "875"
type input "162"
click at [540, 88] on div at bounding box center [591, 88] width 145 height 10
click at [545, 88] on icon at bounding box center [546, 87] width 7 height 7
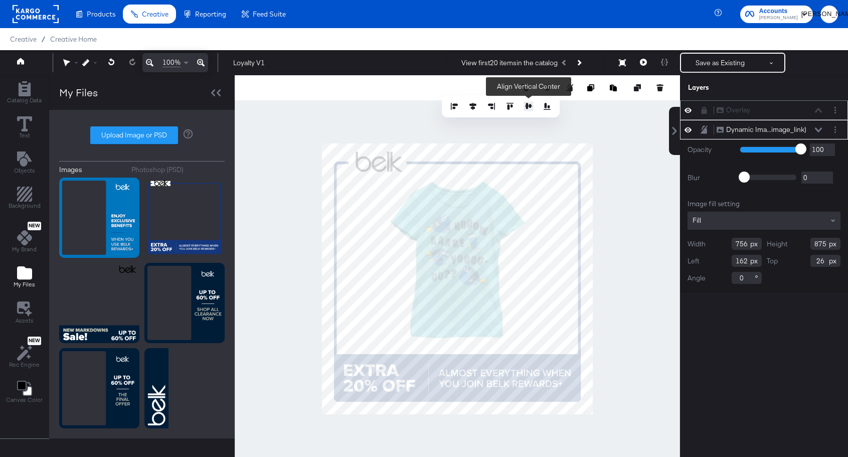
click at [529, 108] on icon at bounding box center [528, 106] width 7 height 7
type input "33"
click at [544, 85] on icon at bounding box center [546, 87] width 7 height 7
click at [469, 103] on button at bounding box center [473, 106] width 10 height 10
click at [610, 147] on div at bounding box center [457, 278] width 445 height 407
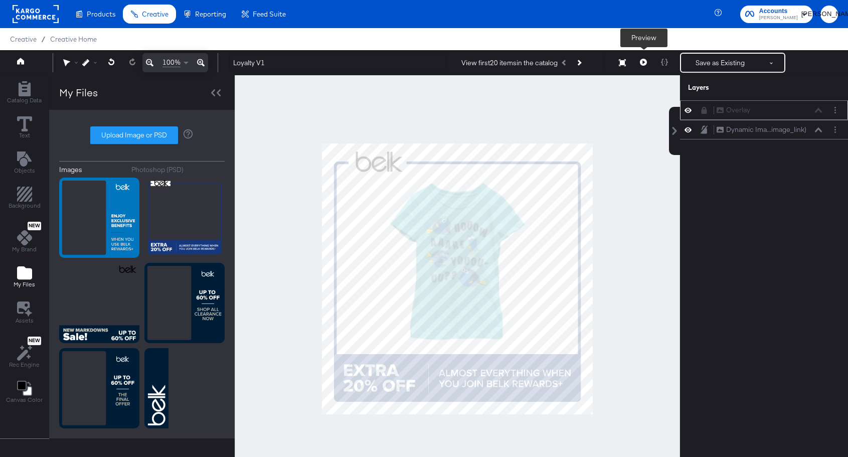
click at [643, 57] on button at bounding box center [643, 63] width 21 height 20
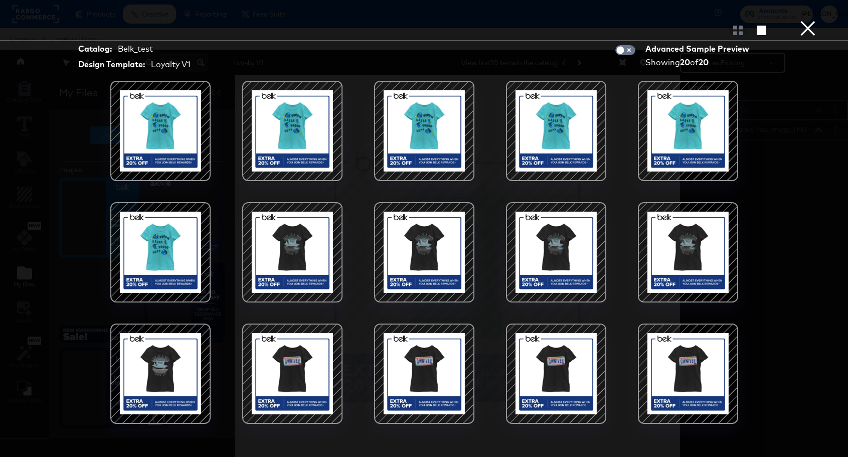
click at [803, 20] on button "×" at bounding box center [807, 10] width 20 height 20
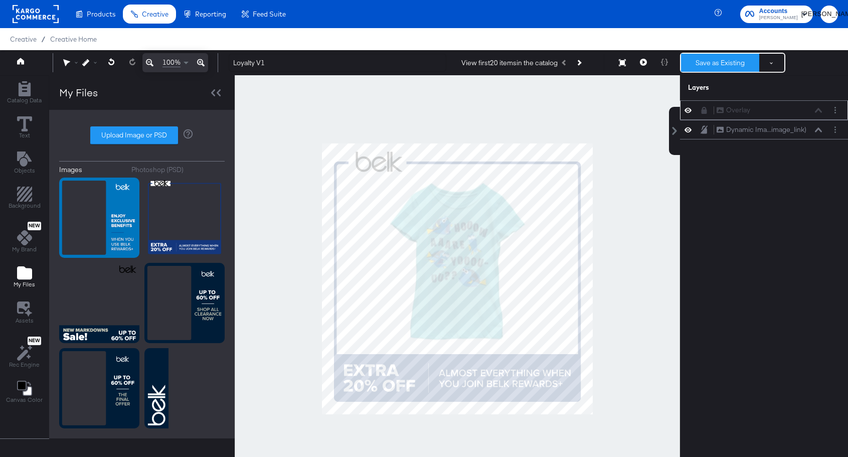
click at [716, 62] on button "Save as Existing" at bounding box center [720, 63] width 78 height 18
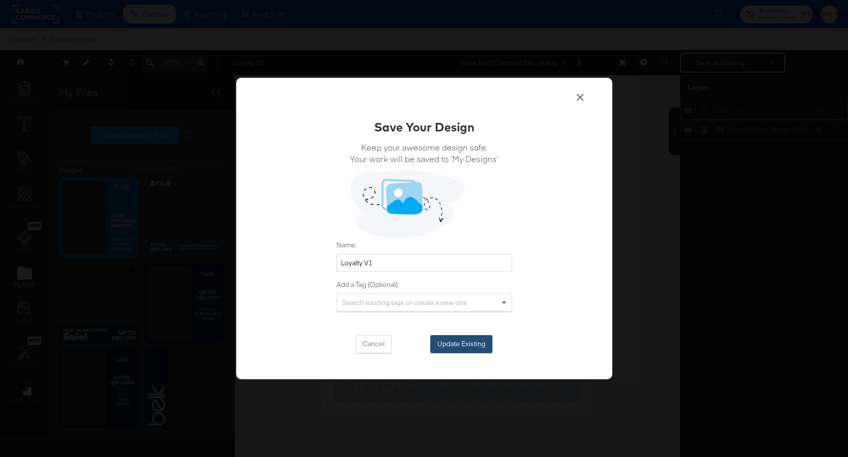
click at [471, 348] on button "Update Existing" at bounding box center [461, 344] width 62 height 18
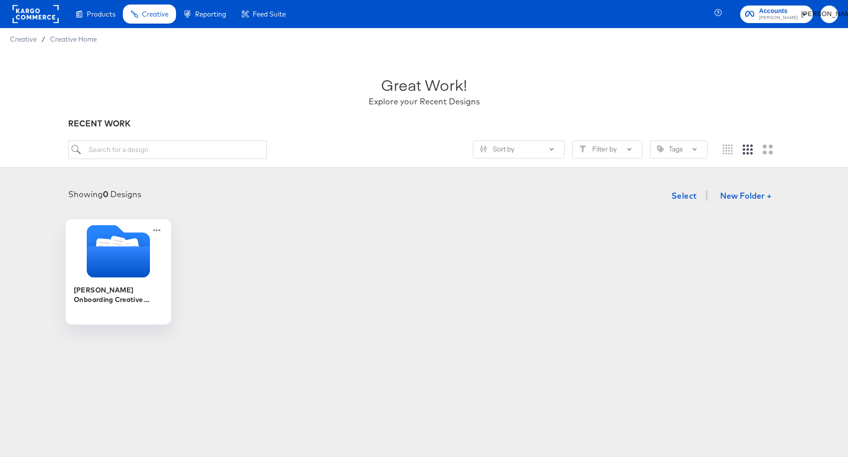
click at [127, 269] on icon "Folder" at bounding box center [117, 261] width 63 height 31
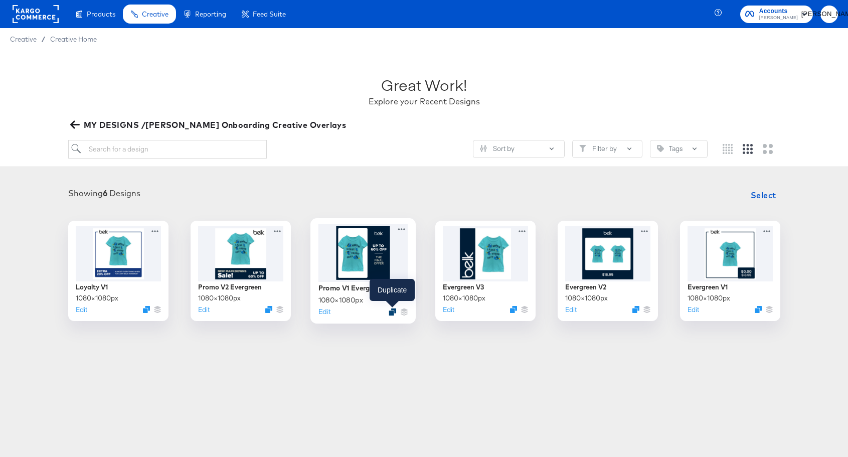
click at [390, 311] on icon "Duplicate" at bounding box center [392, 312] width 8 height 8
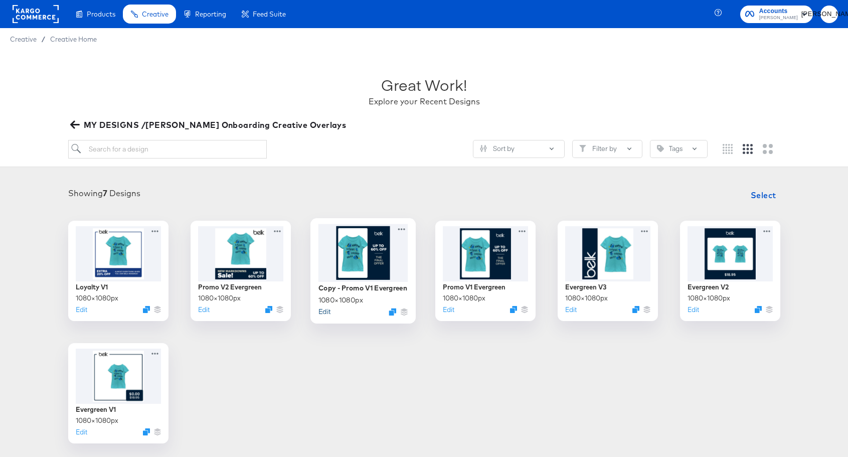
click at [326, 311] on button "Edit" at bounding box center [324, 311] width 12 height 10
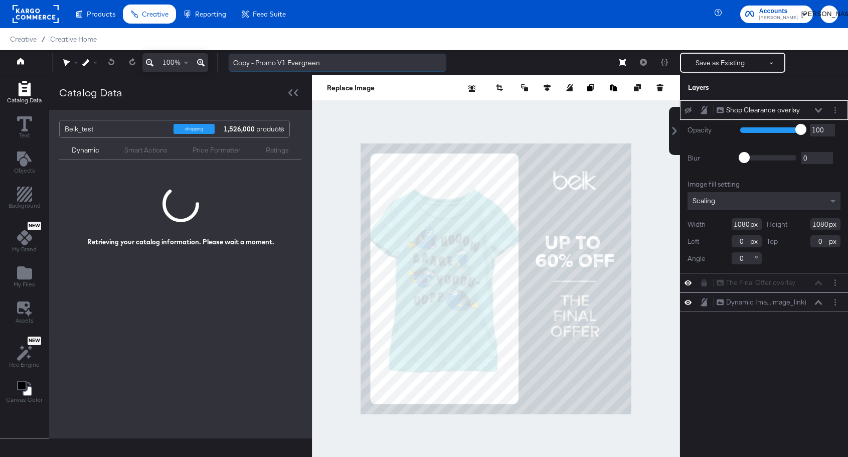
click at [264, 65] on input "Copy - Promo V1 Evergreen" at bounding box center [338, 63] width 218 height 19
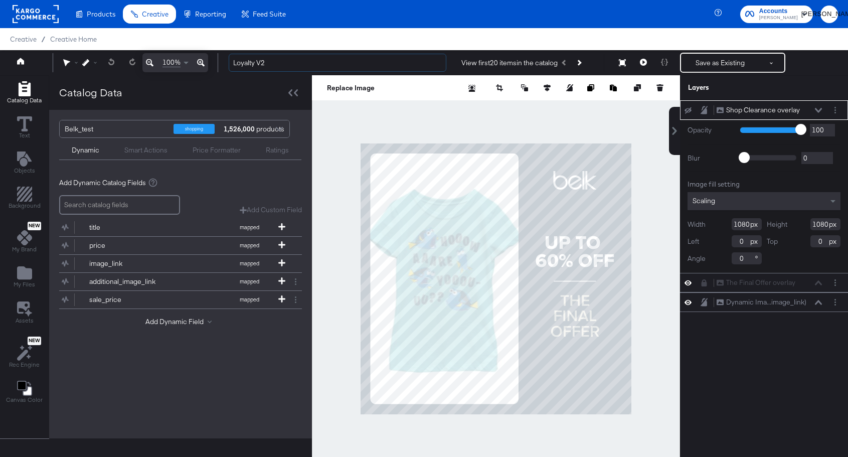
type input "Loyalty V2"
click at [816, 111] on icon at bounding box center [817, 110] width 7 height 5
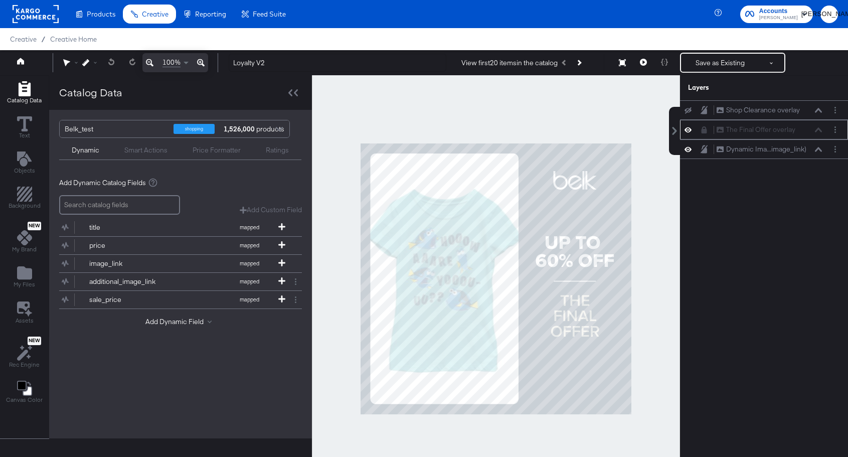
click at [688, 133] on icon at bounding box center [687, 129] width 7 height 9
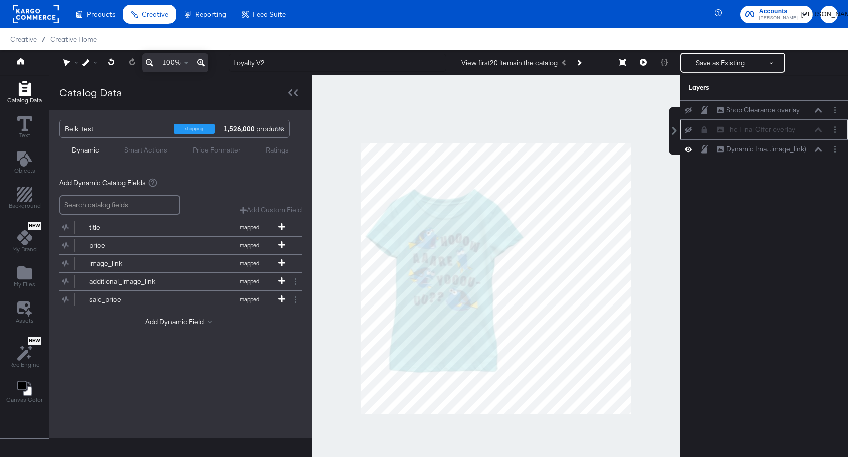
click at [688, 130] on icon at bounding box center [687, 130] width 7 height 7
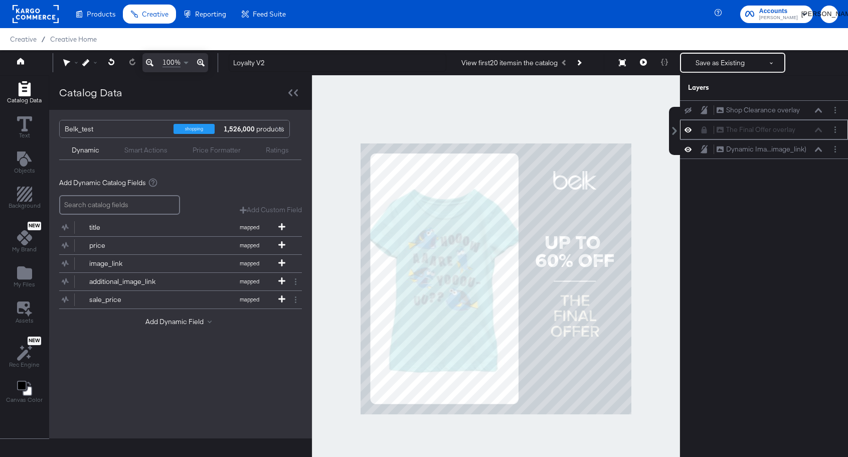
click at [701, 129] on icon at bounding box center [703, 129] width 7 height 7
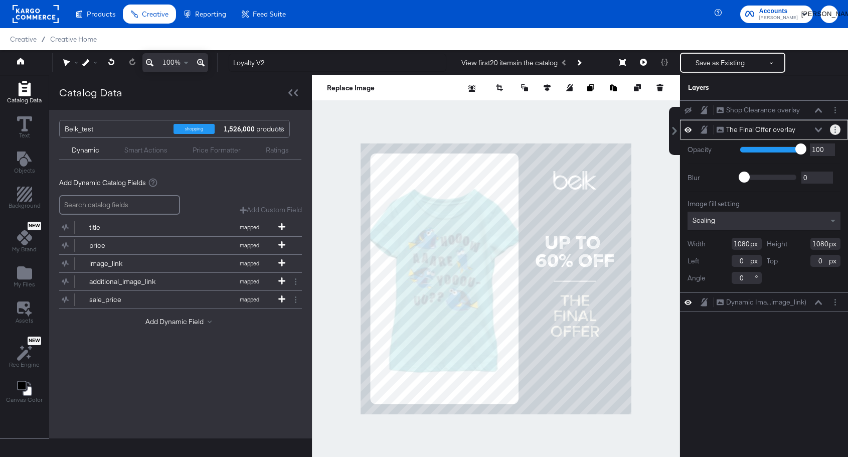
click at [833, 127] on button "Layer Options" at bounding box center [834, 129] width 11 height 11
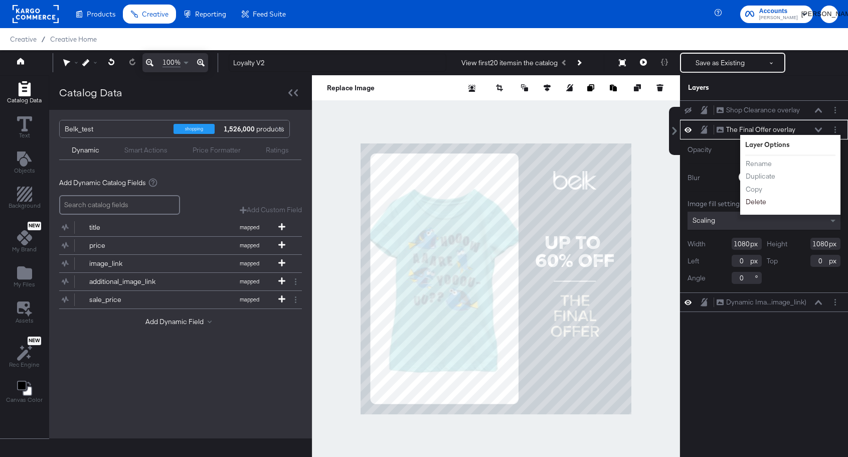
click at [763, 203] on button "Delete" at bounding box center [756, 201] width 22 height 11
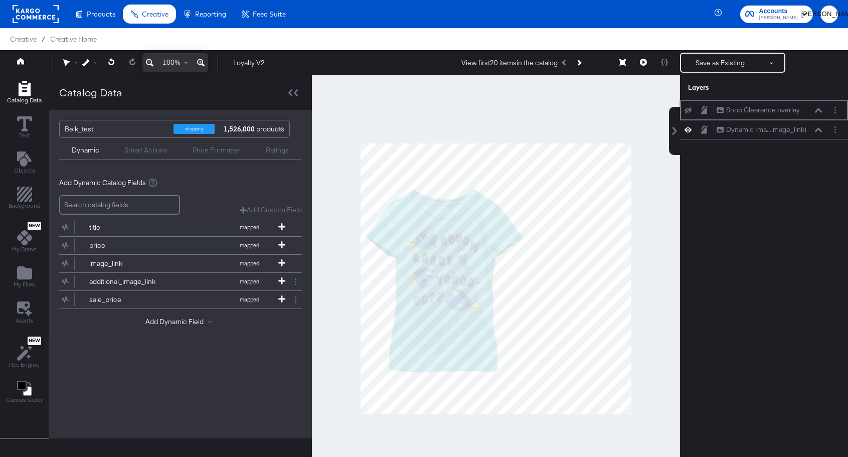
click at [686, 111] on icon at bounding box center [687, 110] width 7 height 7
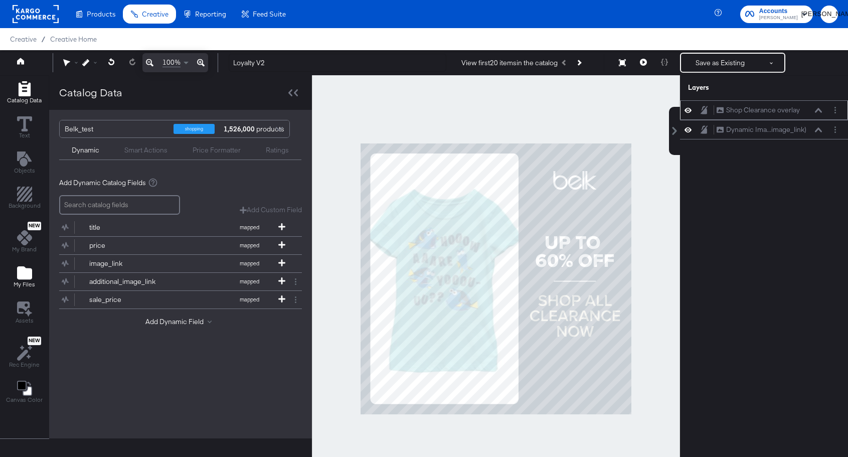
click at [17, 274] on icon "Add Files" at bounding box center [24, 272] width 15 height 13
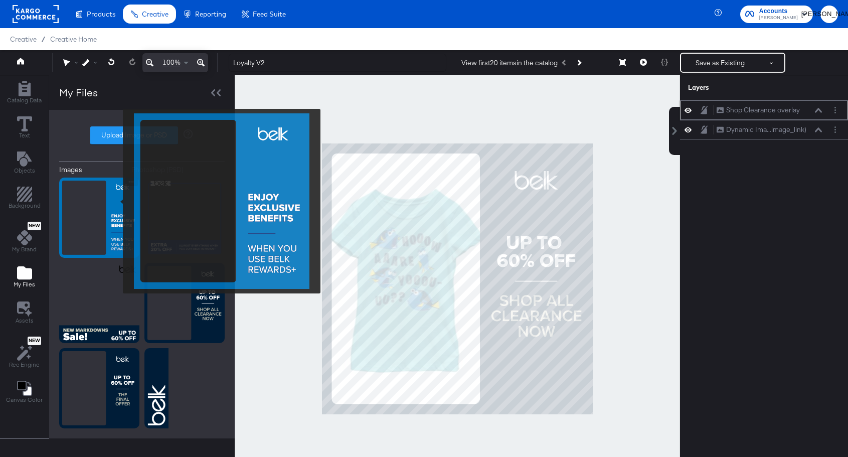
click at [116, 201] on img at bounding box center [99, 217] width 80 height 80
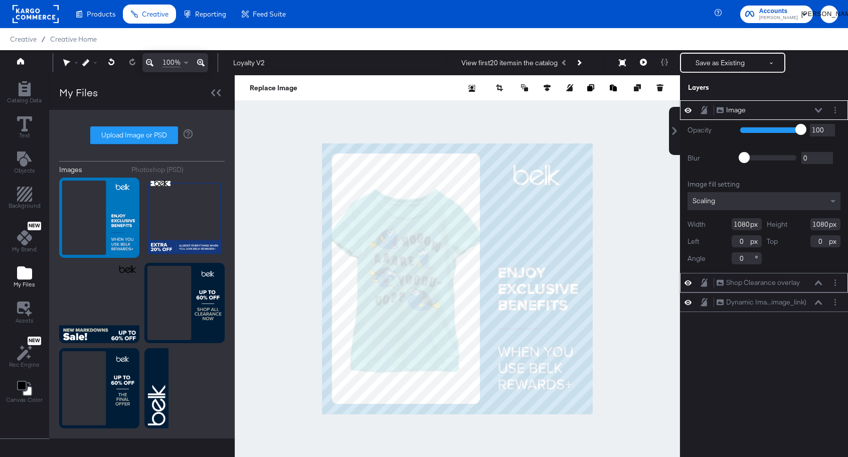
click at [818, 110] on icon at bounding box center [817, 110] width 7 height 5
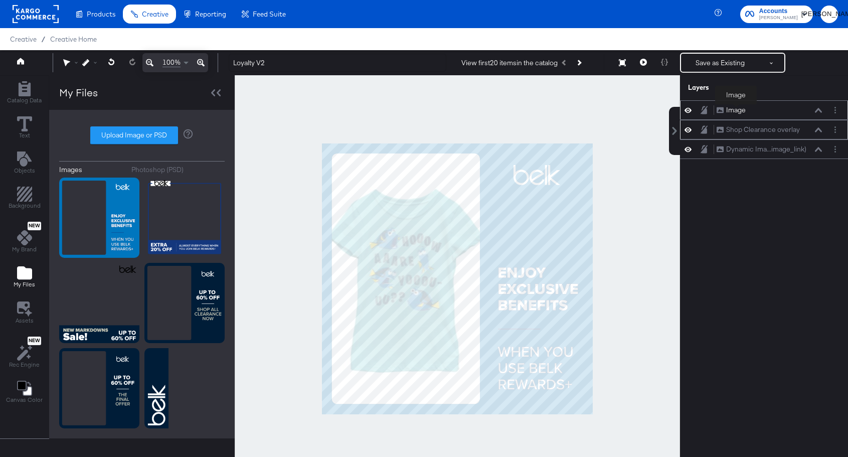
click at [735, 111] on div "Image" at bounding box center [736, 110] width 20 height 10
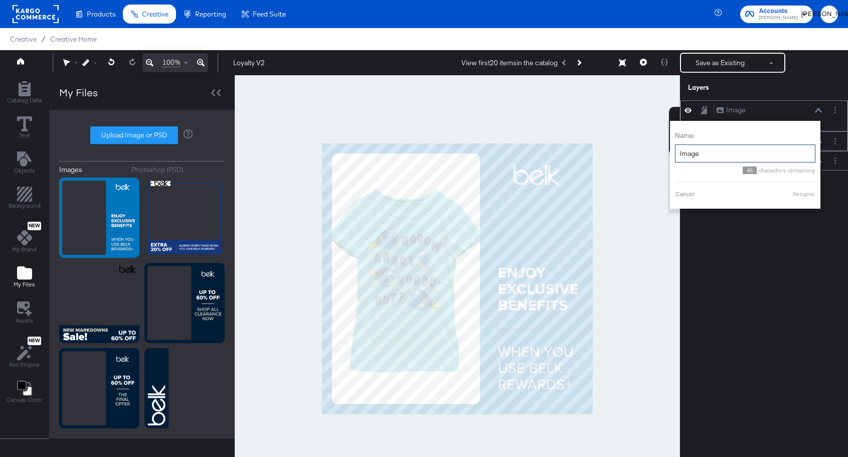
click at [713, 155] on input "Image" at bounding box center [745, 153] width 140 height 19
click at [805, 199] on div "Name: Overlay 43 characters remaining Cancel Rename" at bounding box center [745, 165] width 140 height 78
type input "Overlay"
click at [805, 195] on button "Rename" at bounding box center [803, 193] width 23 height 9
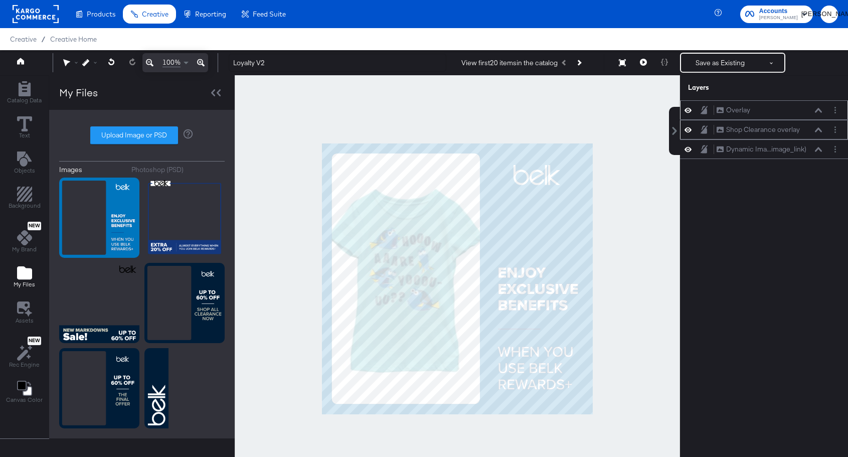
click at [687, 109] on icon at bounding box center [687, 110] width 7 height 9
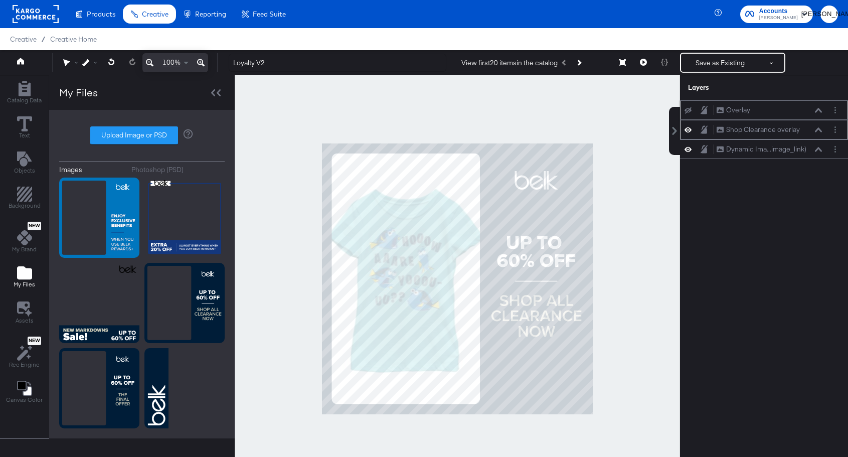
click at [687, 109] on icon at bounding box center [687, 110] width 7 height 7
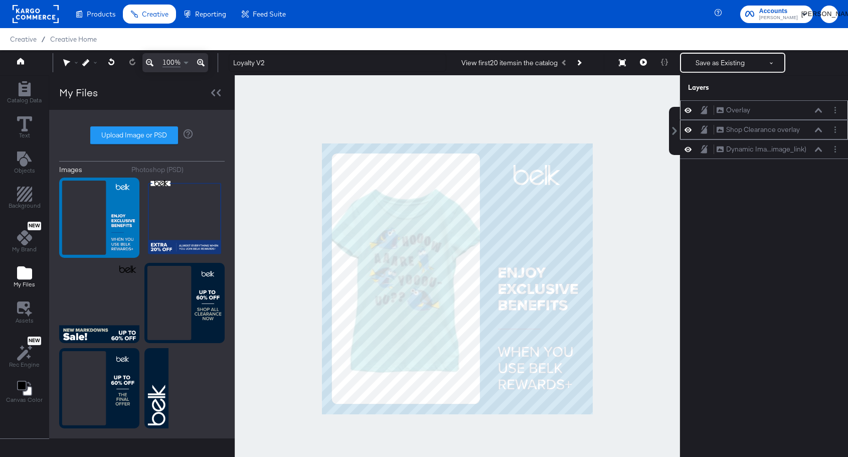
click at [687, 109] on icon at bounding box center [687, 110] width 7 height 9
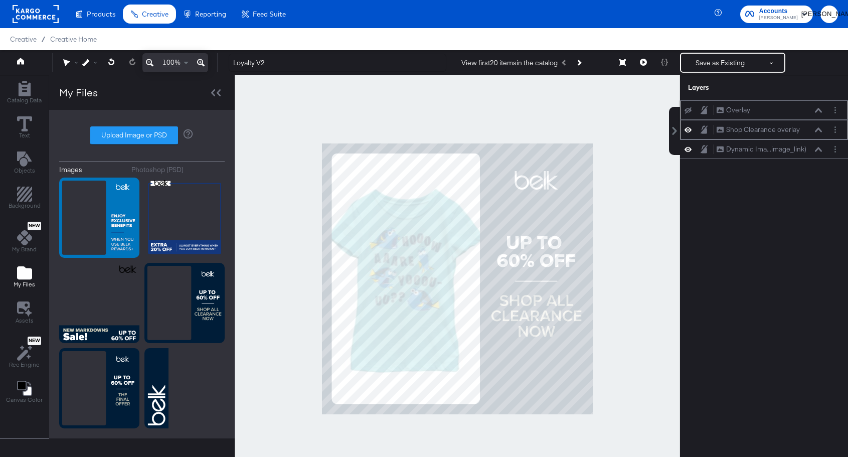
click at [687, 109] on icon at bounding box center [687, 110] width 7 height 7
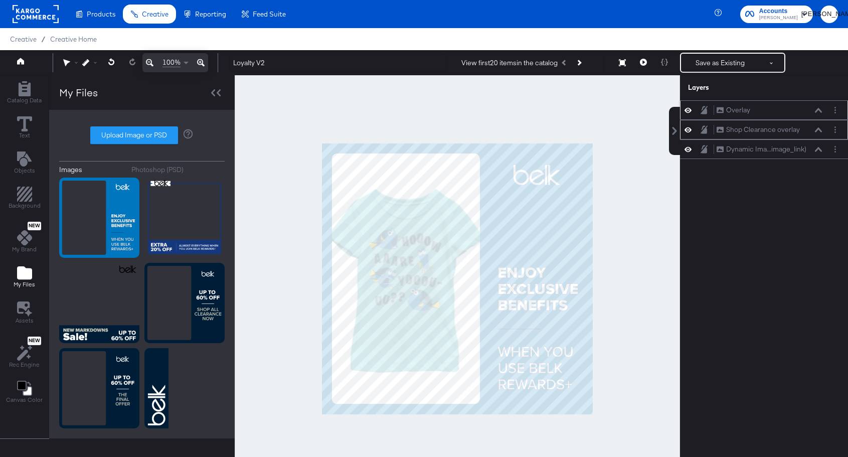
click at [687, 109] on icon at bounding box center [687, 110] width 7 height 9
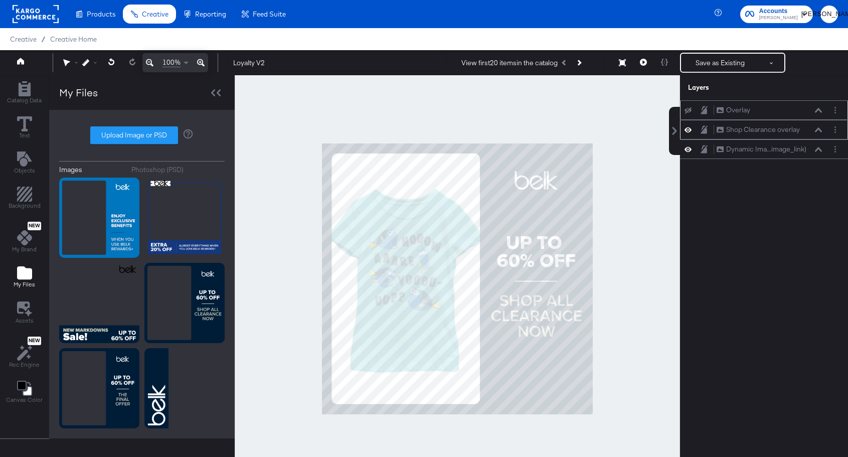
click at [687, 109] on icon at bounding box center [687, 110] width 7 height 7
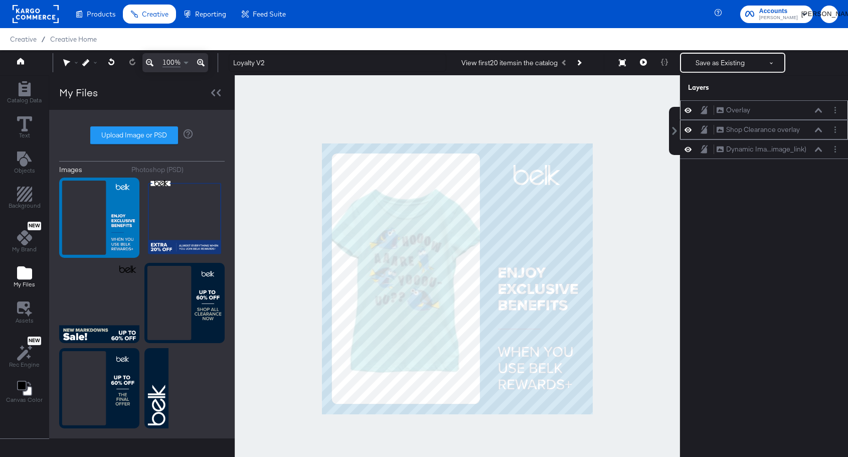
click at [687, 109] on icon at bounding box center [687, 110] width 7 height 9
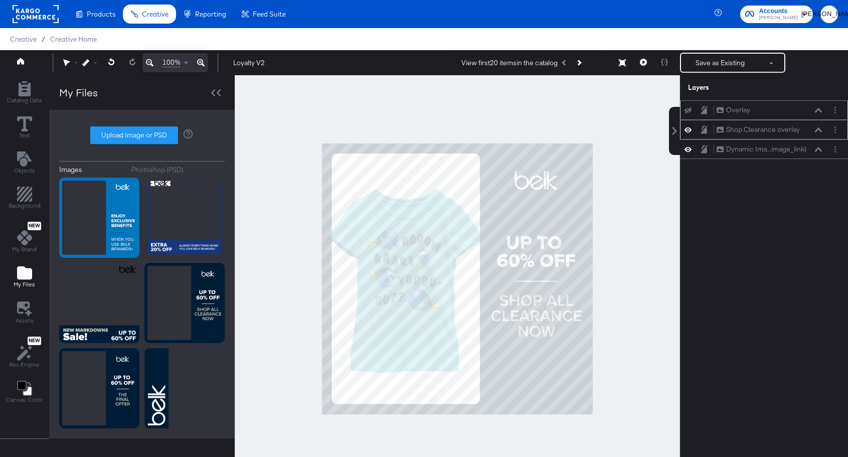
click at [687, 109] on icon at bounding box center [687, 110] width 7 height 7
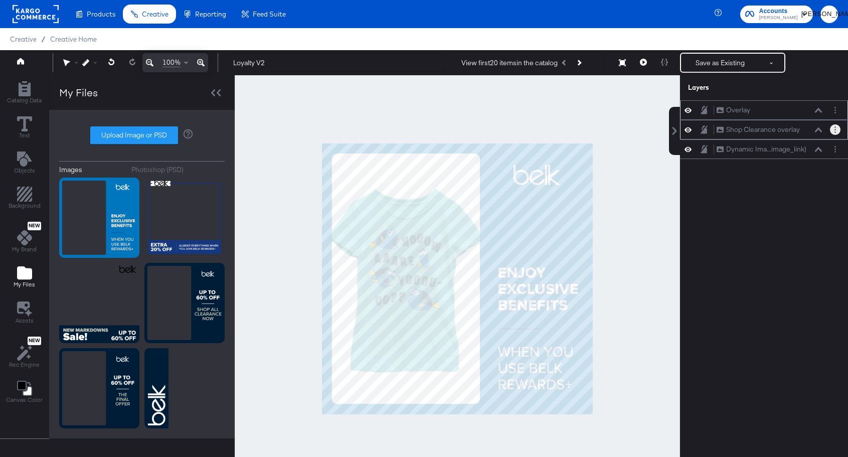
click at [834, 131] on circle "Layer Options" at bounding box center [835, 132] width 2 height 2
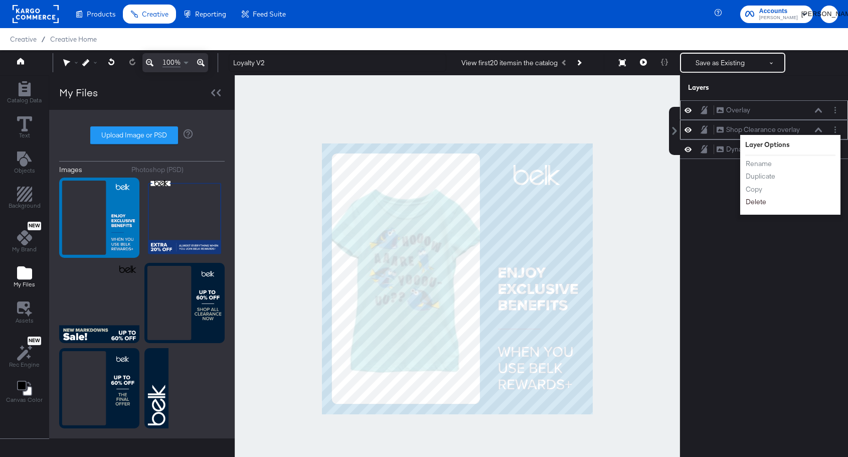
click at [756, 198] on button "Delete" at bounding box center [756, 201] width 22 height 11
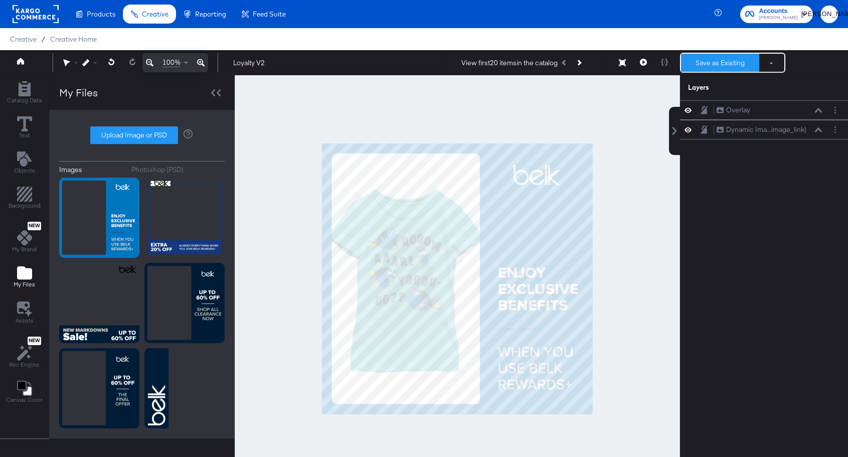
click at [716, 62] on button "Save as Existing" at bounding box center [720, 63] width 78 height 18
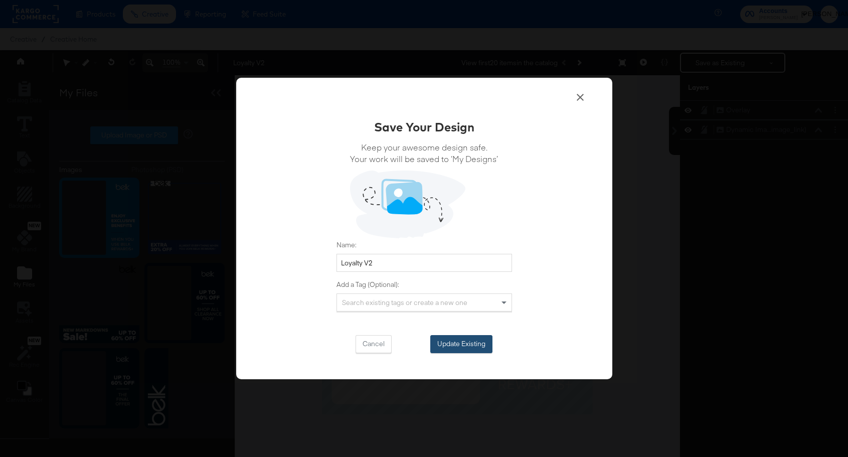
click at [464, 341] on button "Update Existing" at bounding box center [461, 344] width 62 height 18
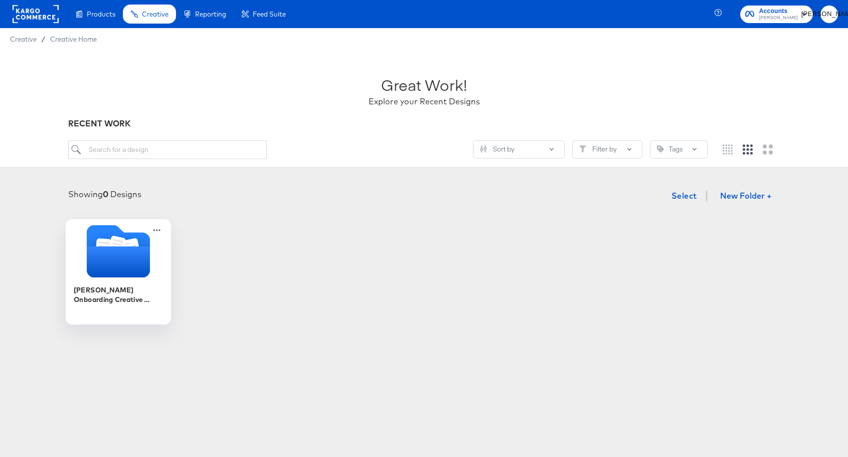
click at [87, 256] on icon "Folder" at bounding box center [117, 261] width 63 height 31
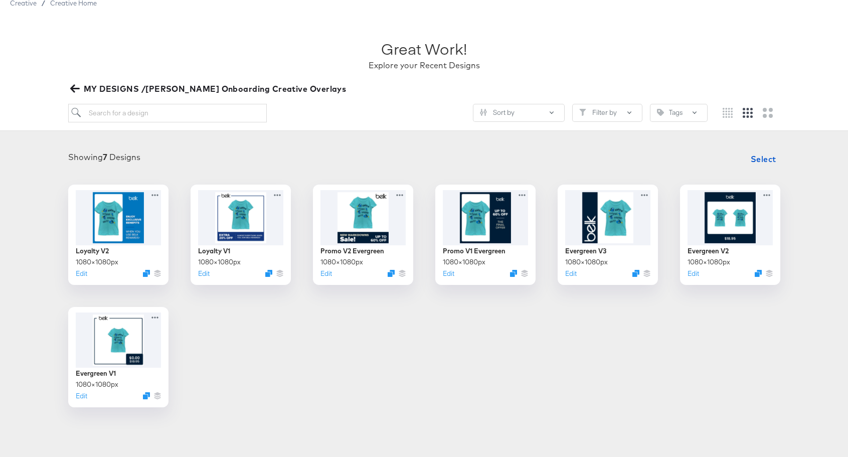
scroll to position [38, 0]
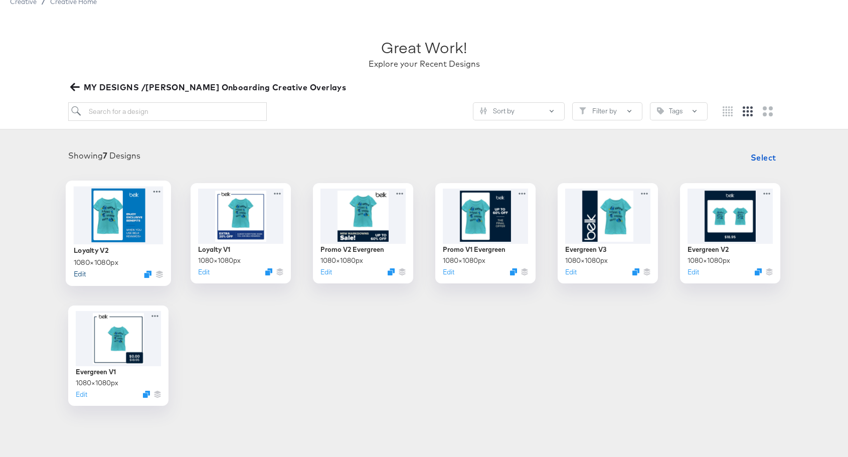
click at [82, 271] on button "Edit" at bounding box center [79, 274] width 12 height 10
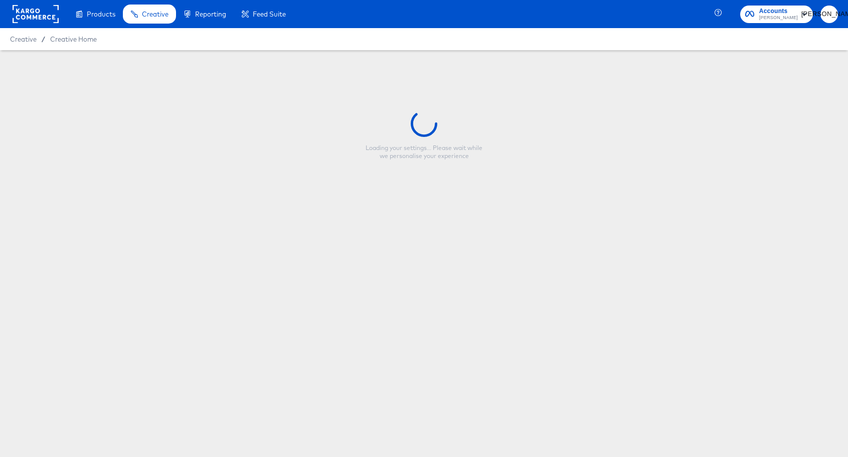
type input "Loyalty V2"
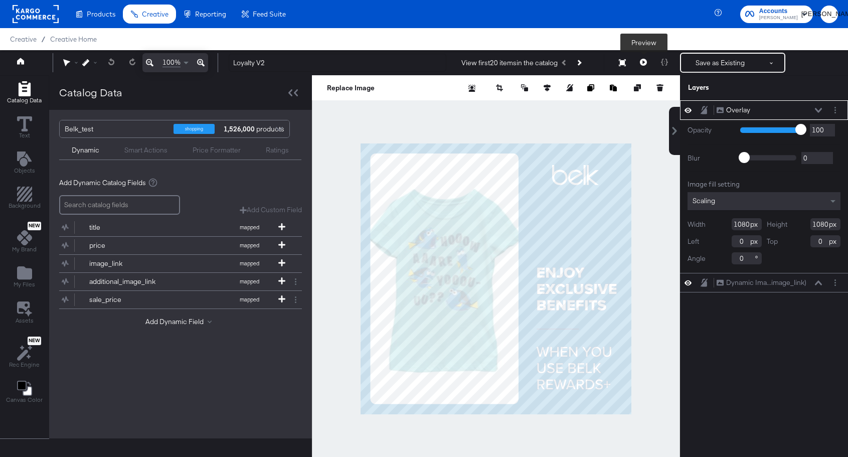
click at [642, 64] on icon at bounding box center [643, 62] width 7 height 7
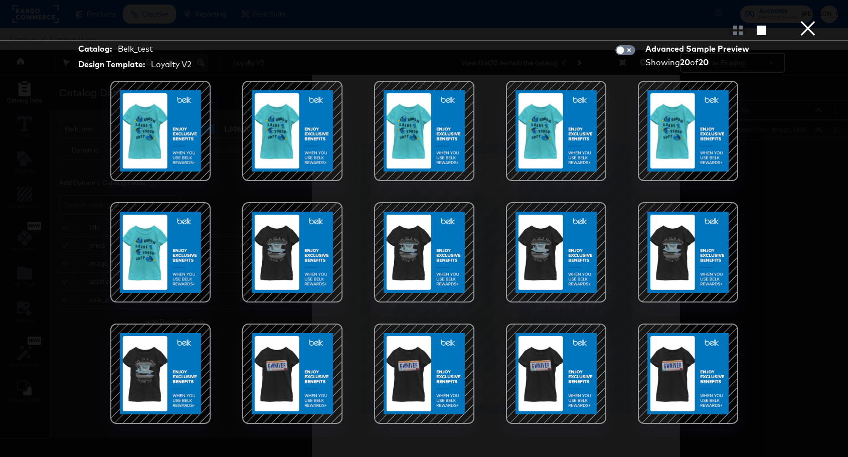
click at [813, 20] on button "×" at bounding box center [807, 10] width 20 height 20
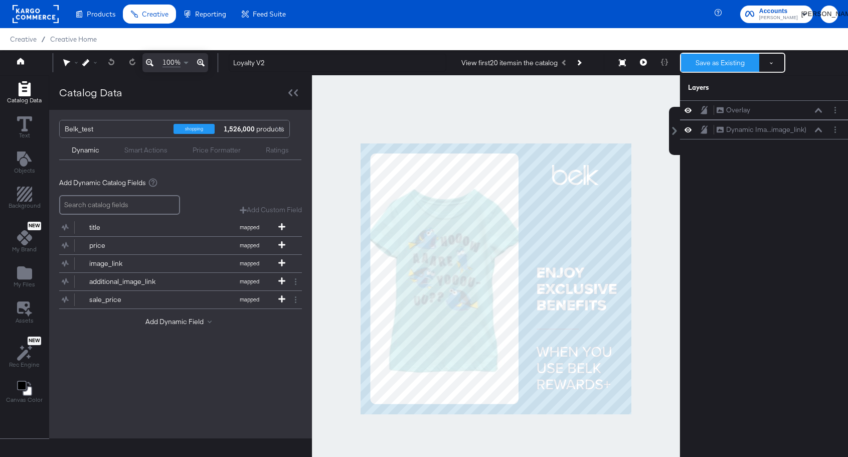
click at [748, 65] on button "Save as Existing" at bounding box center [720, 63] width 78 height 18
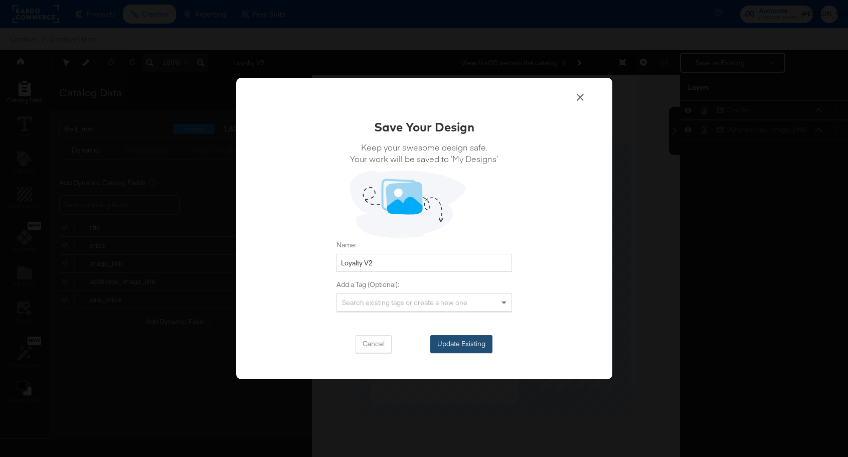
click at [465, 343] on button "Update Existing" at bounding box center [461, 344] width 62 height 18
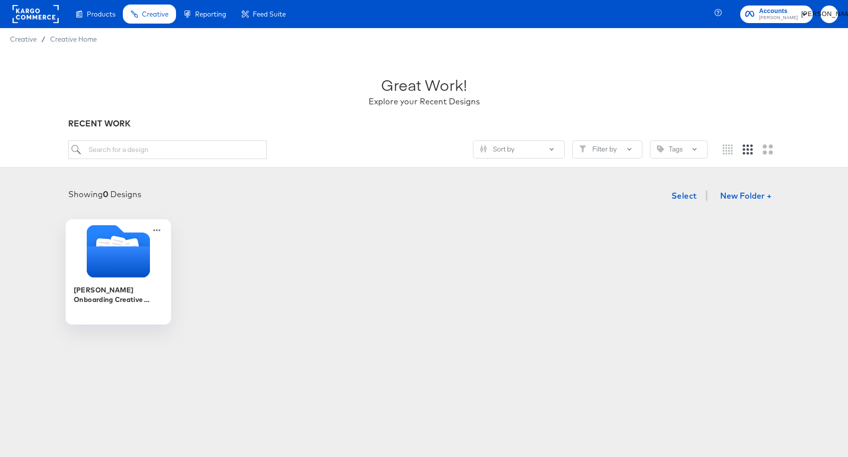
click at [94, 264] on icon "Folder" at bounding box center [117, 261] width 63 height 31
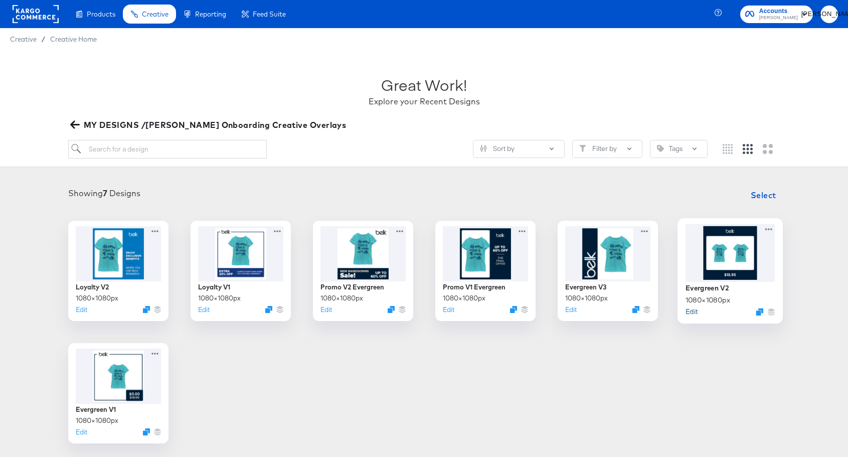
click at [688, 309] on button "Edit" at bounding box center [691, 311] width 12 height 10
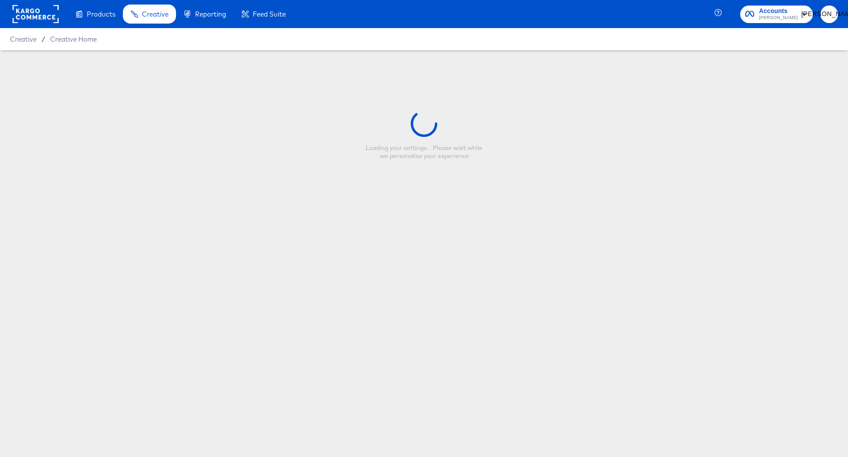
type input "Evergreen V2"
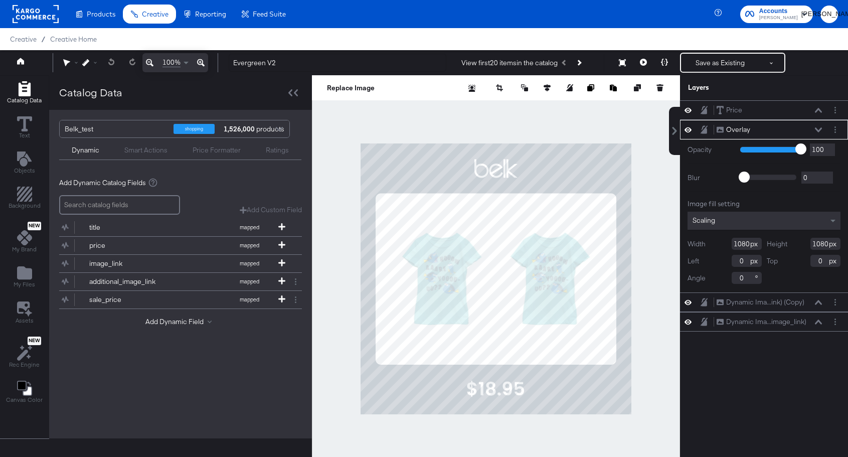
click at [817, 127] on button at bounding box center [818, 130] width 8 height 6
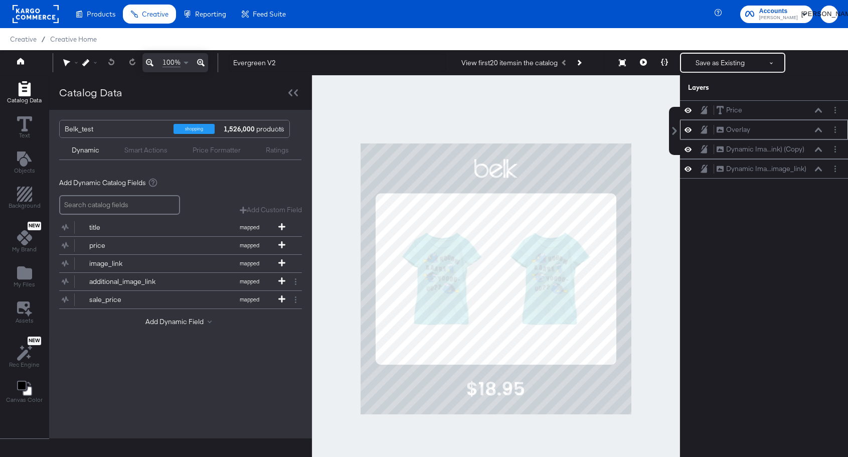
click at [701, 133] on icon at bounding box center [703, 129] width 7 height 8
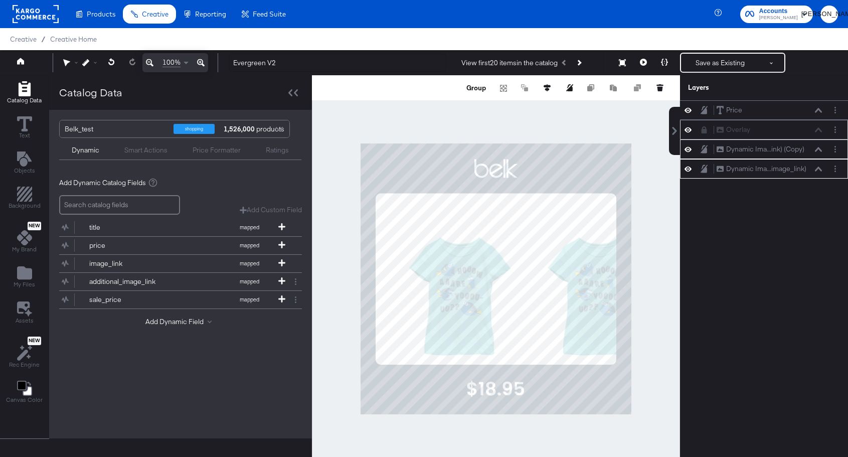
click at [662, 399] on div at bounding box center [496, 278] width 368 height 407
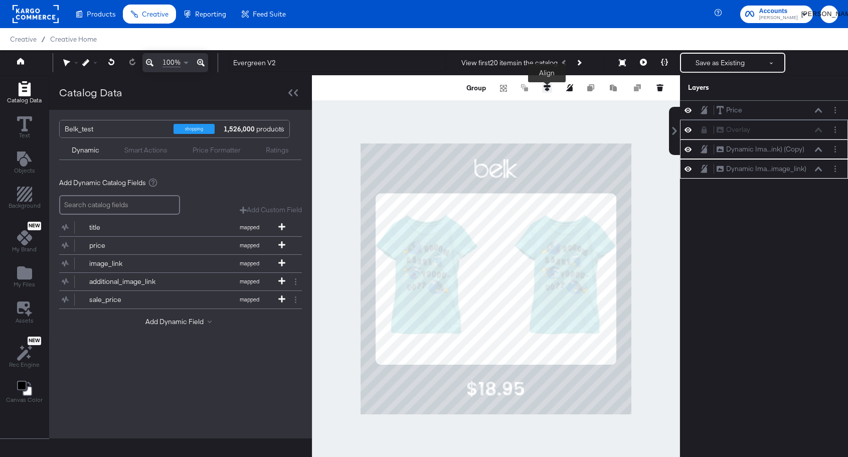
click at [546, 88] on icon at bounding box center [546, 87] width 7 height 7
click at [527, 106] on icon at bounding box center [528, 106] width 7 height 6
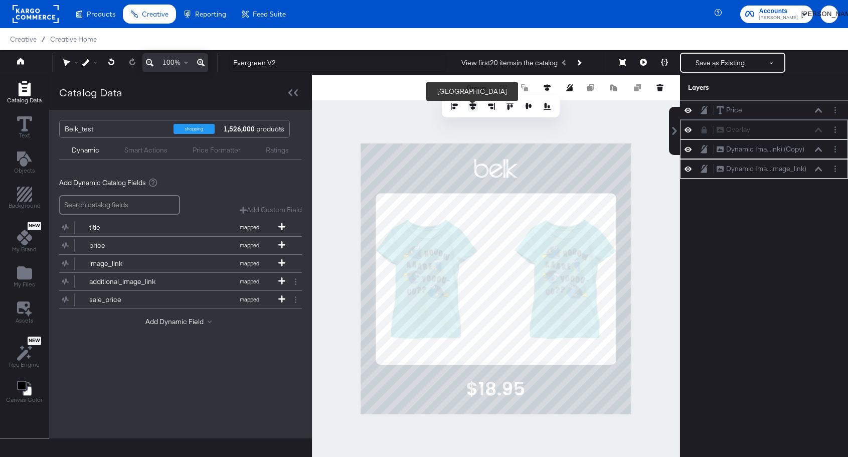
click at [472, 106] on icon at bounding box center [472, 106] width 7 height 7
click at [651, 258] on div at bounding box center [496, 278] width 368 height 407
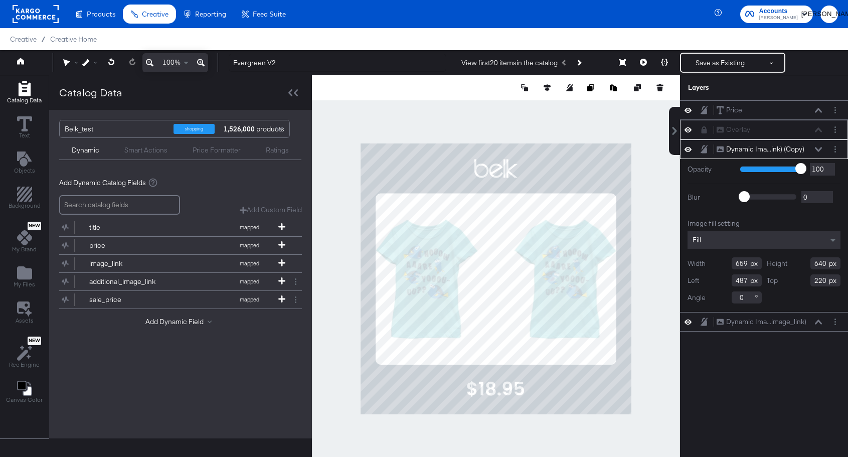
type input "409"
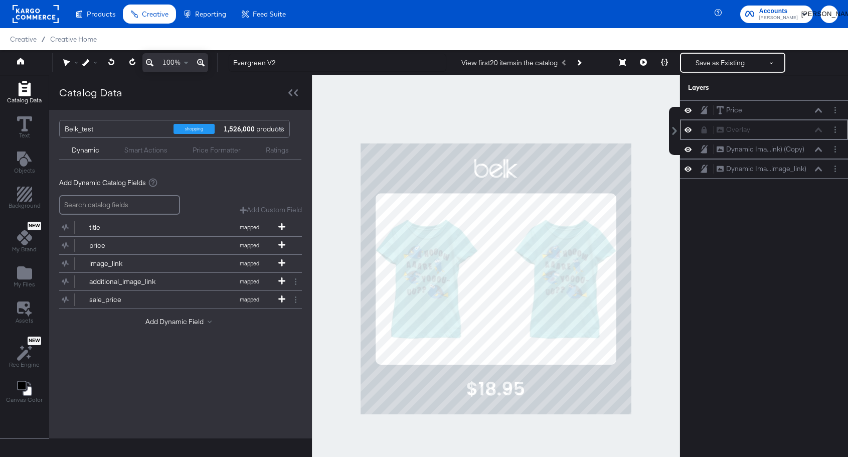
click at [679, 328] on div at bounding box center [496, 278] width 368 height 407
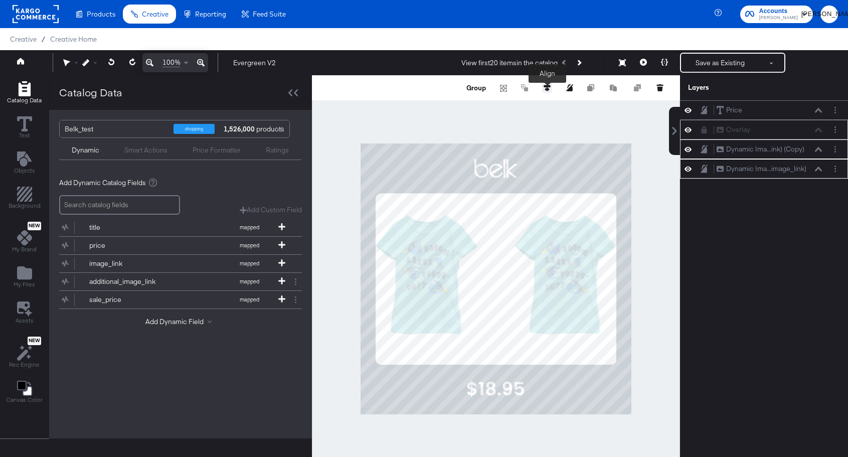
click at [543, 86] on button at bounding box center [547, 88] width 10 height 10
click at [529, 105] on icon at bounding box center [528, 106] width 7 height 7
click at [646, 389] on div at bounding box center [496, 278] width 368 height 407
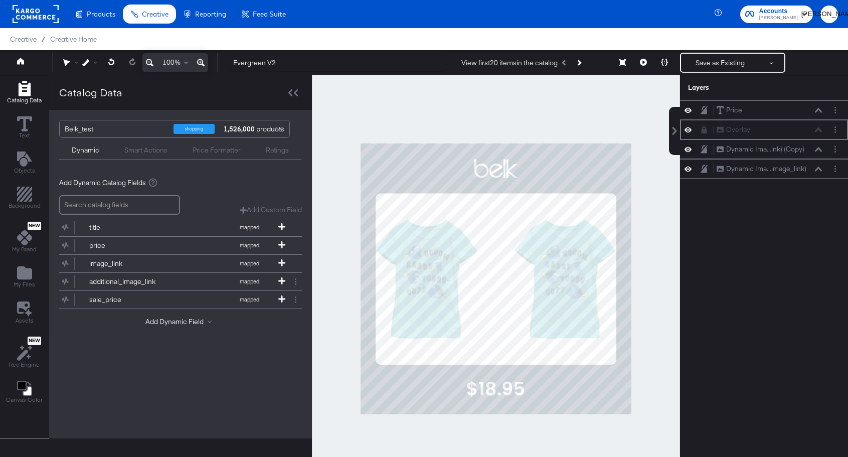
click at [660, 327] on div at bounding box center [496, 278] width 368 height 407
click at [642, 62] on icon at bounding box center [643, 62] width 7 height 7
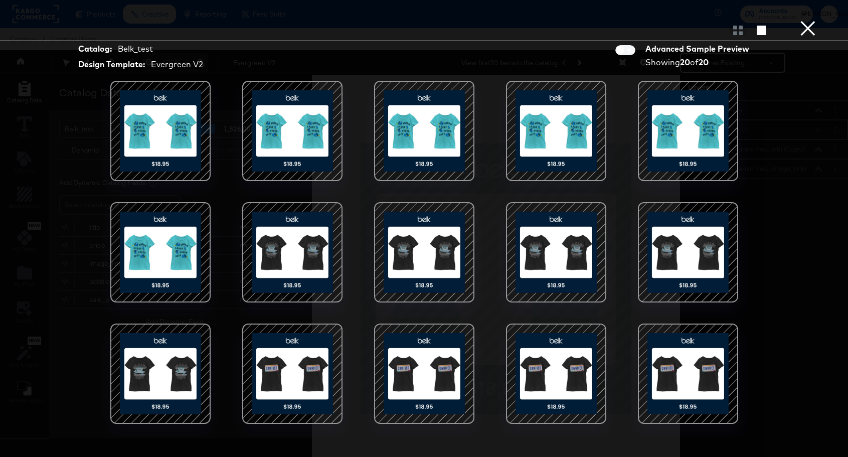
click at [818, 29] on div at bounding box center [424, 30] width 848 height 20
click at [809, 20] on button "×" at bounding box center [807, 10] width 20 height 20
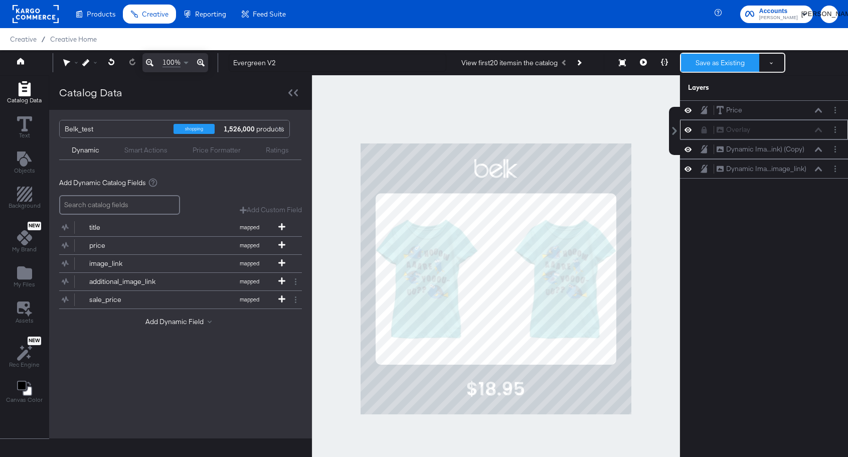
click at [748, 60] on button "Save as Existing" at bounding box center [720, 63] width 78 height 18
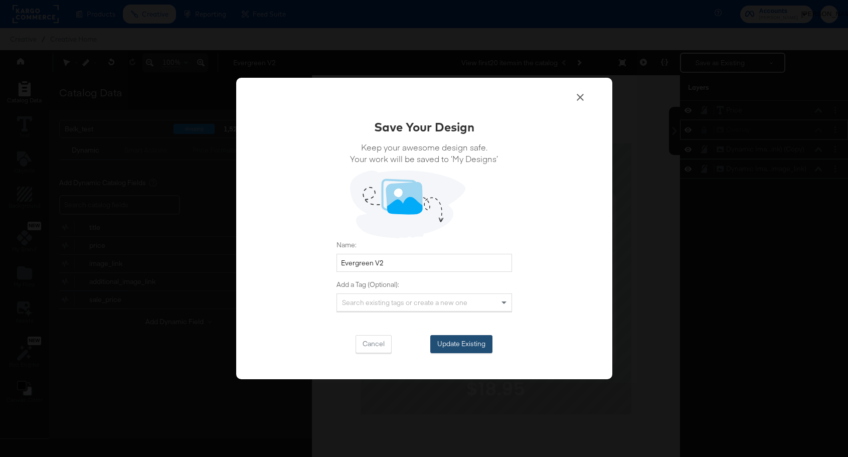
click at [473, 346] on button "Update Existing" at bounding box center [461, 344] width 62 height 18
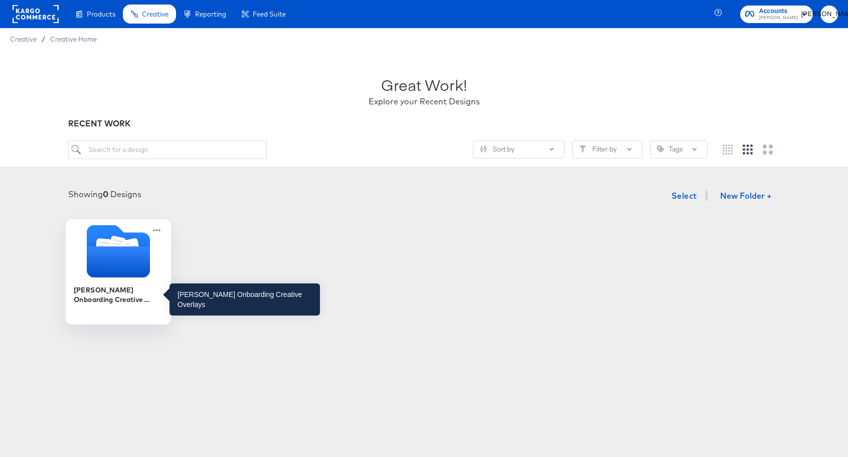
click at [98, 276] on icon "Folder" at bounding box center [117, 261] width 63 height 31
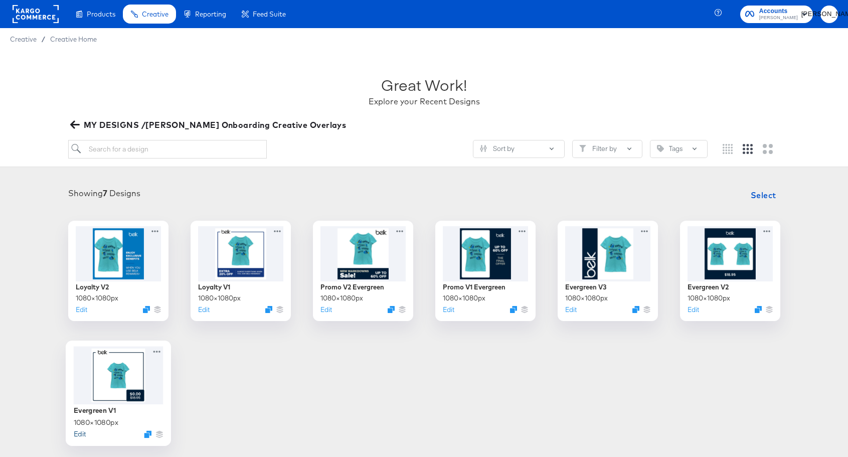
click at [77, 433] on button "Edit" at bounding box center [79, 434] width 12 height 10
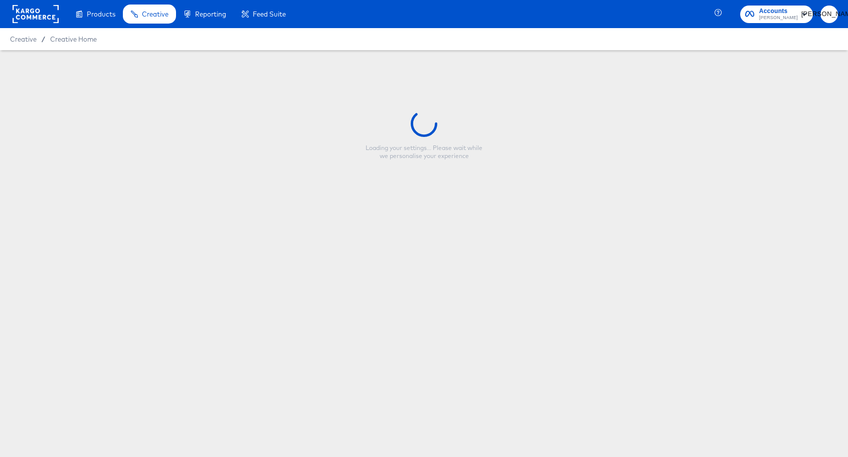
type input "Evergreen V1"
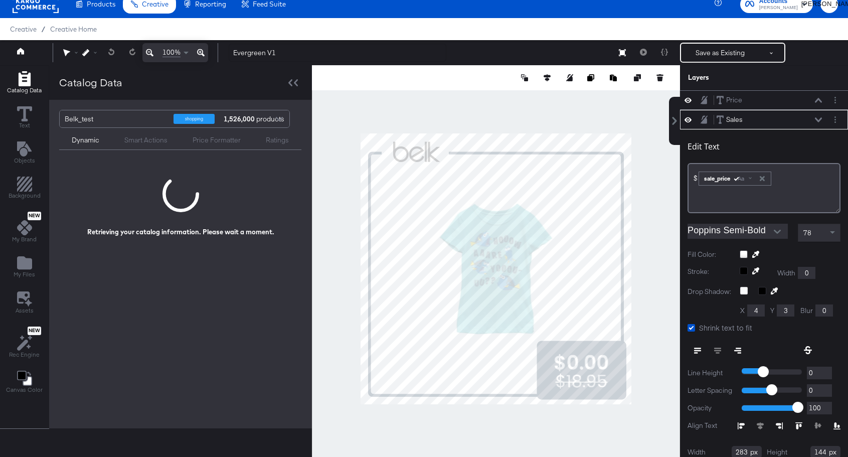
scroll to position [20, 0]
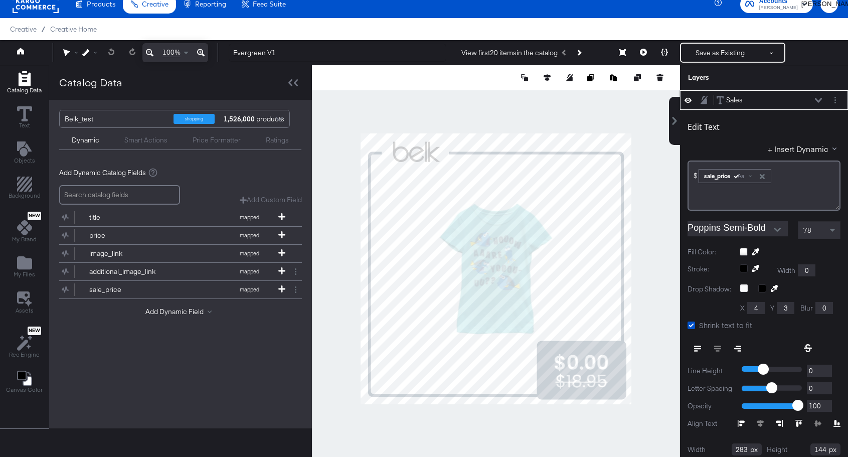
click at [725, 224] on input "Poppins Semi-Bold" at bounding box center [729, 228] width 85 height 15
click at [717, 229] on input "Poppins Semi-Bold" at bounding box center [729, 228] width 85 height 15
type input "proxima"
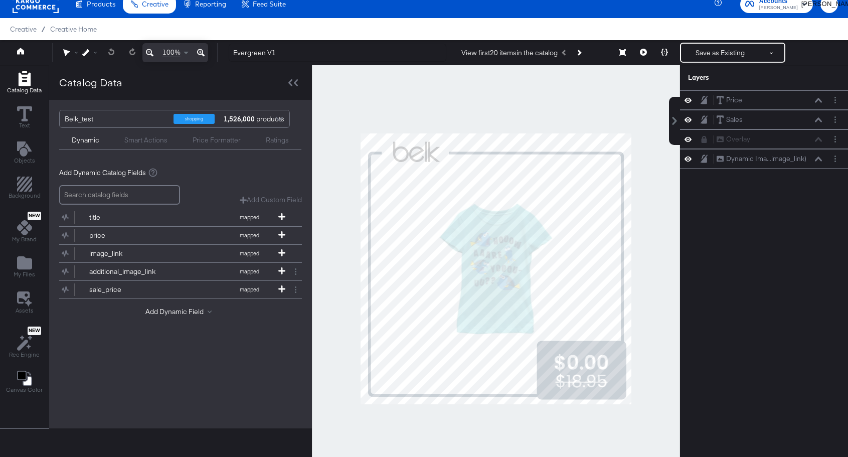
click at [631, 392] on div at bounding box center [496, 268] width 368 height 407
click at [731, 56] on button "Save as Existing" at bounding box center [720, 53] width 78 height 18
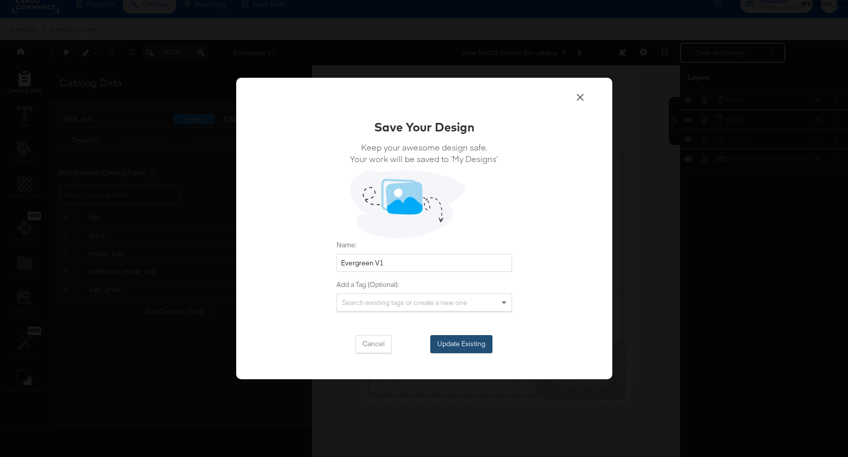
click at [467, 344] on button "Update Existing" at bounding box center [461, 344] width 62 height 18
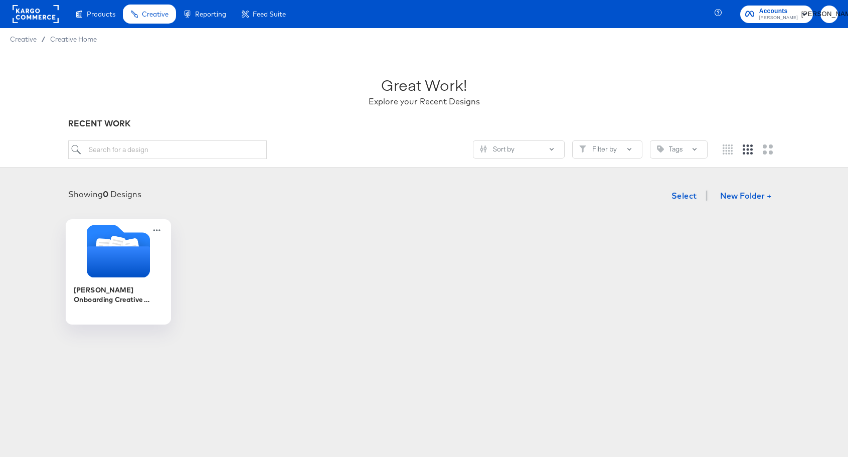
click at [128, 271] on icon "Folder" at bounding box center [117, 261] width 63 height 31
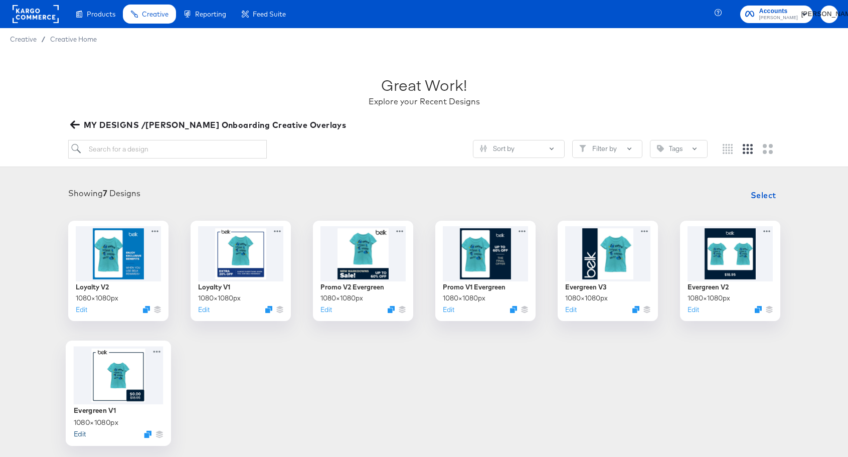
click at [77, 435] on button "Edit" at bounding box center [79, 434] width 12 height 10
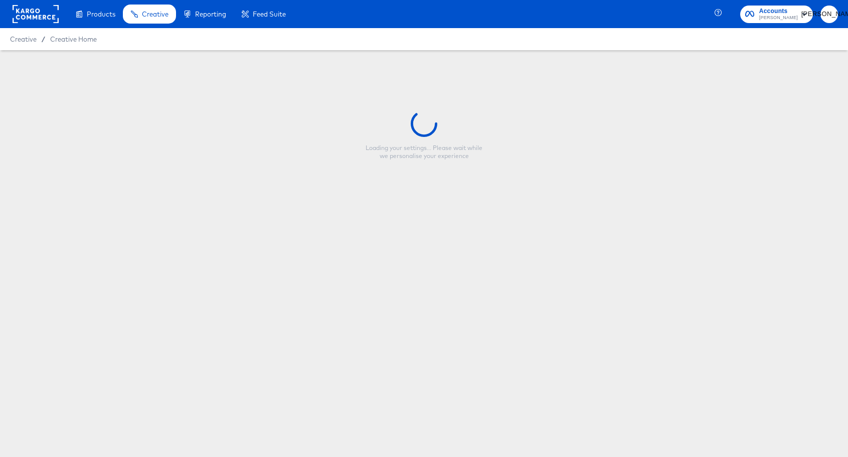
type input "Evergreen V1"
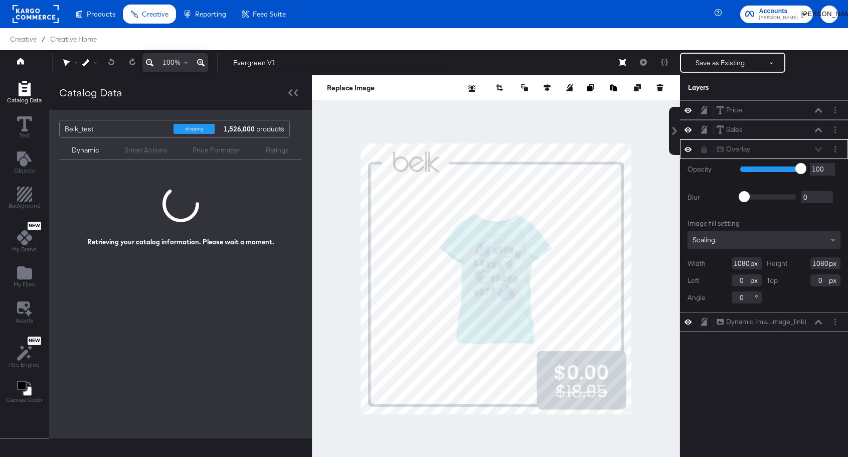
scroll to position [10, 0]
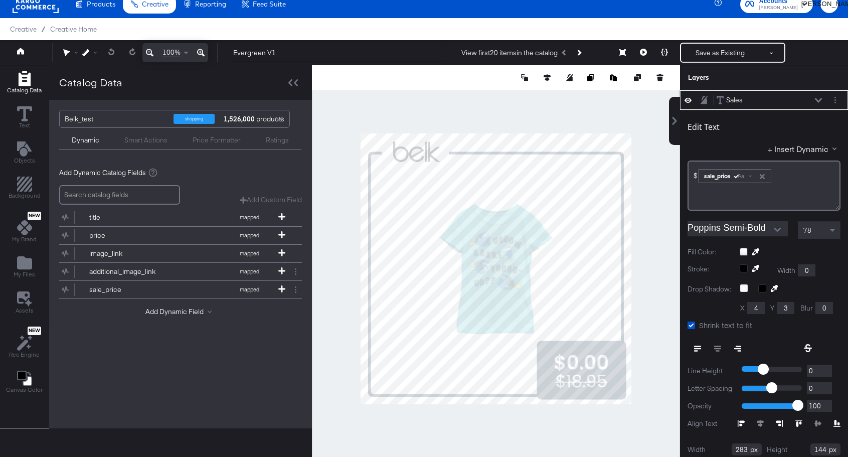
click at [724, 231] on input "Poppins Semi-Bold" at bounding box center [729, 228] width 85 height 15
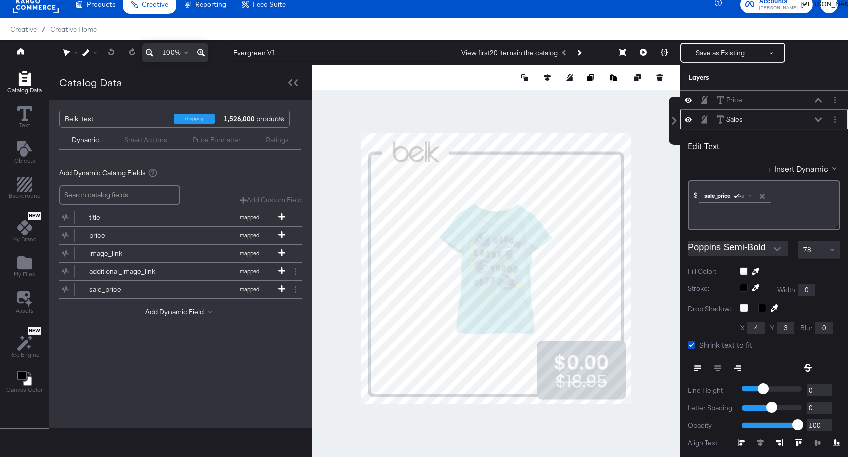
scroll to position [20, 0]
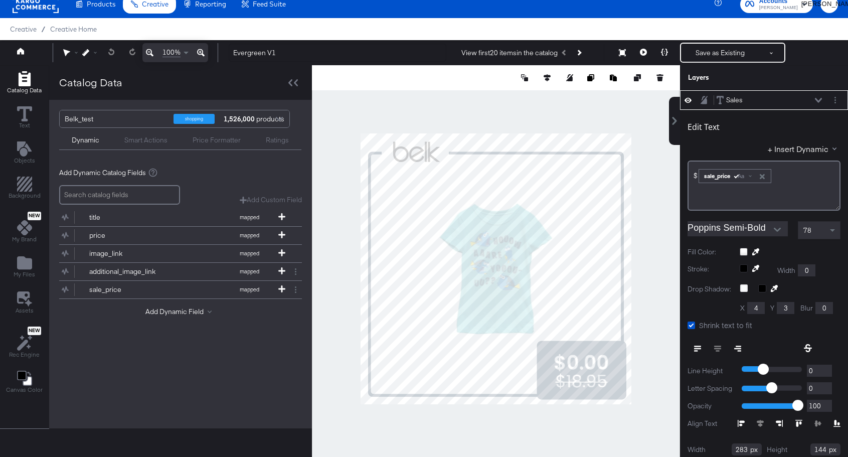
click at [736, 225] on input "Poppins Semi-Bold" at bounding box center [729, 228] width 85 height 15
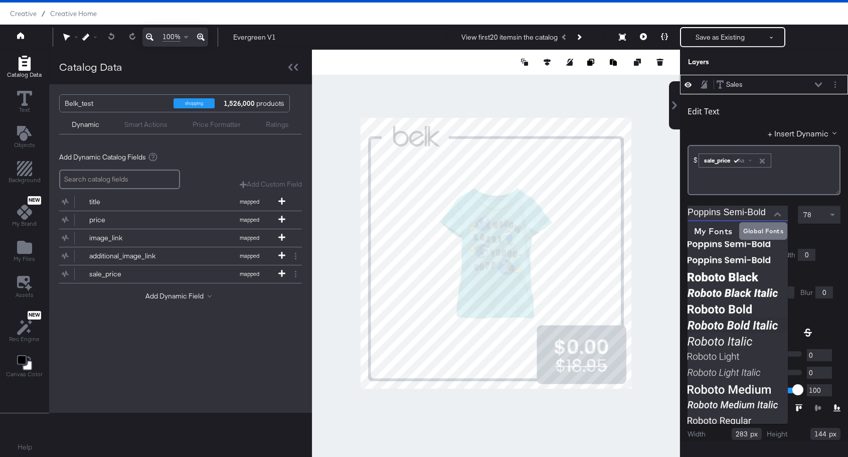
scroll to position [755, 0]
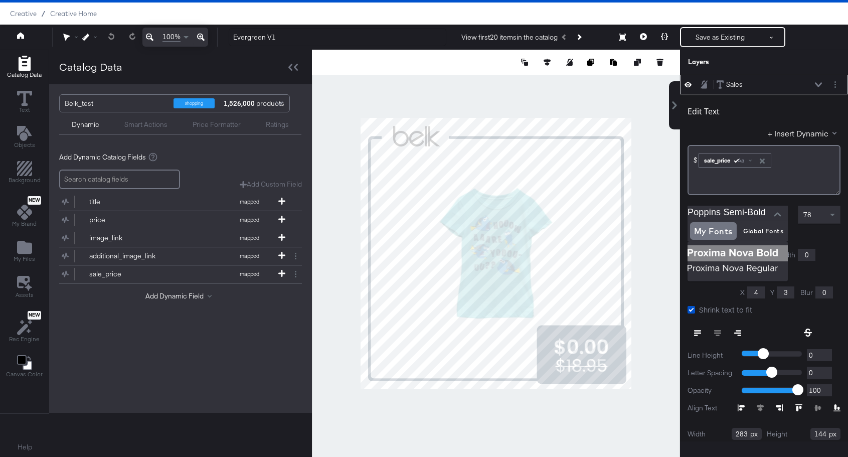
click at [729, 251] on img at bounding box center [737, 253] width 100 height 16
type input "Proxima Nova Bold"
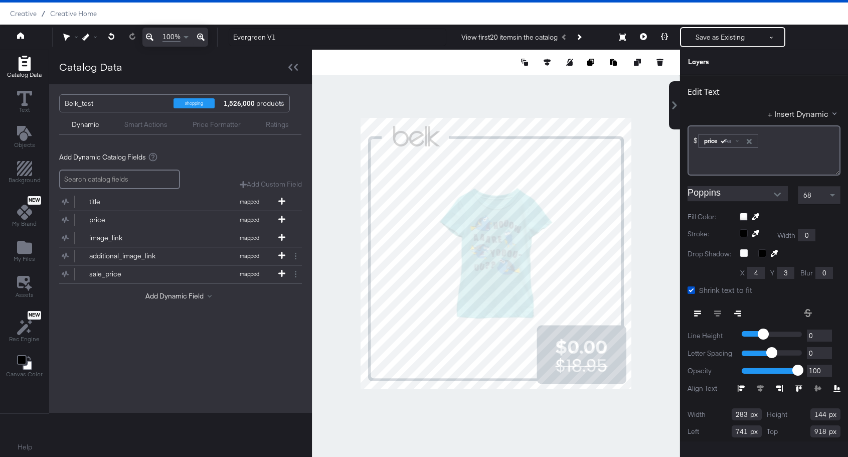
click at [707, 196] on input "Poppins" at bounding box center [729, 193] width 85 height 15
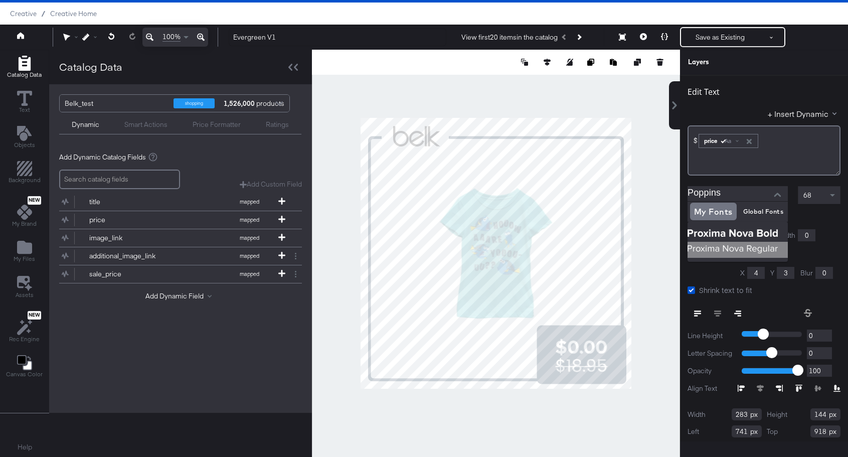
click at [707, 245] on img at bounding box center [737, 250] width 100 height 16
type input "Proxima Nova Regular"
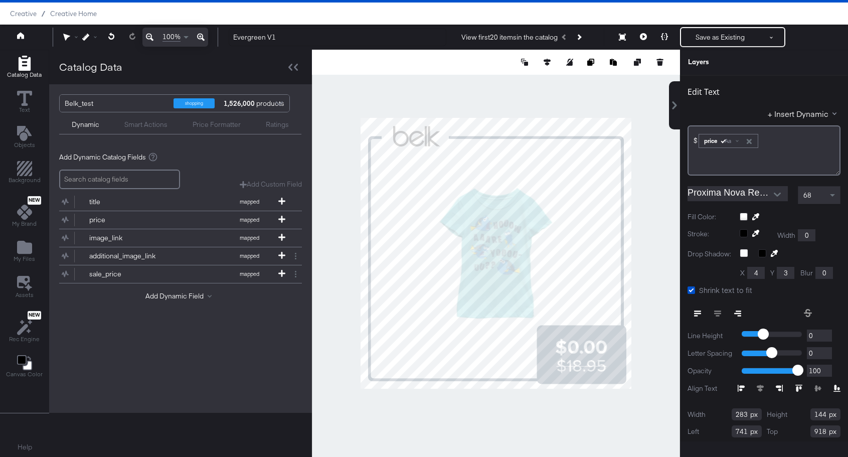
click at [656, 329] on div at bounding box center [496, 253] width 368 height 407
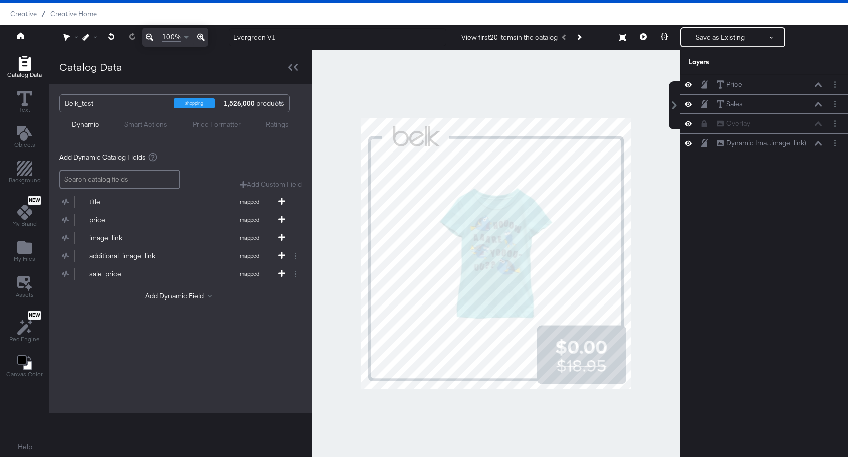
scroll to position [20, 0]
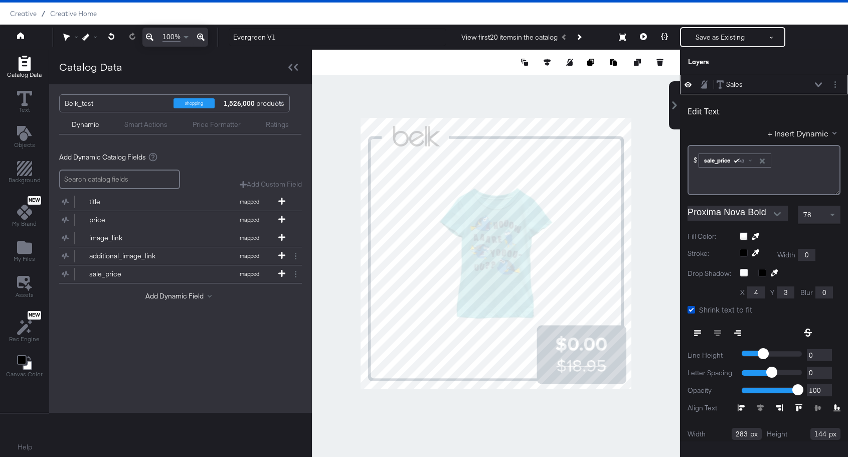
type input "830"
click at [630, 397] on div at bounding box center [496, 253] width 368 height 407
type input "917"
click at [634, 362] on div at bounding box center [496, 253] width 368 height 407
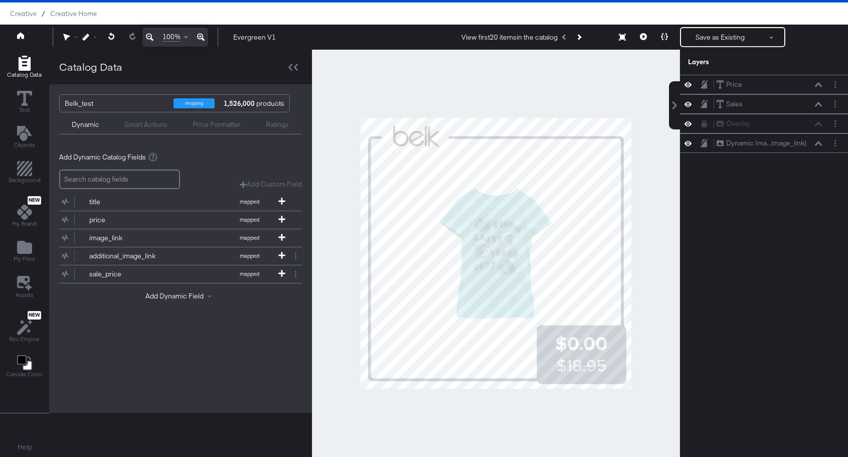
scroll to position [20, 0]
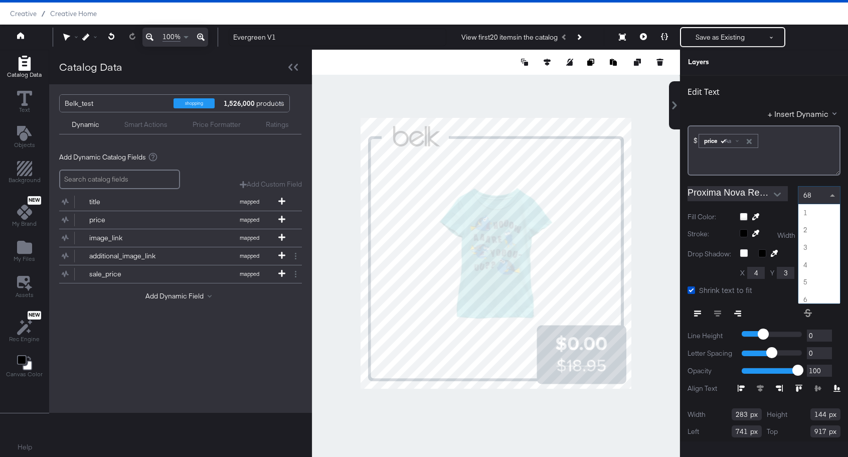
click at [814, 194] on div "68" at bounding box center [819, 194] width 42 height 17
click at [811, 200] on div "68" at bounding box center [819, 194] width 42 height 17
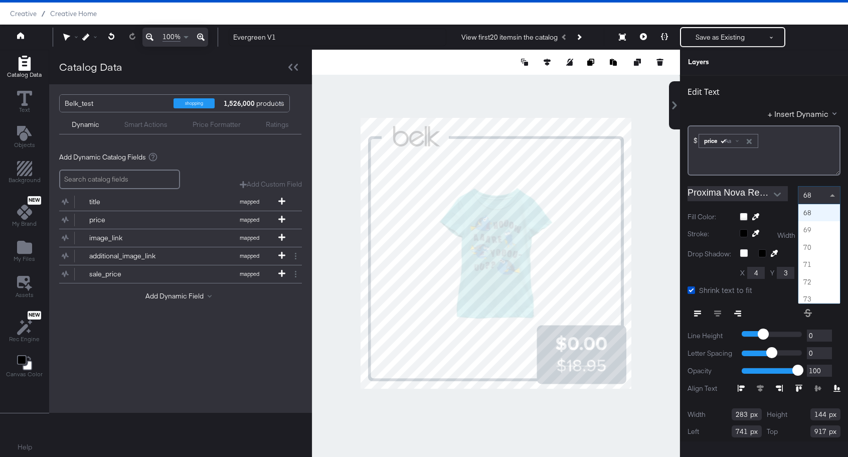
click at [811, 200] on div "68" at bounding box center [819, 194] width 42 height 17
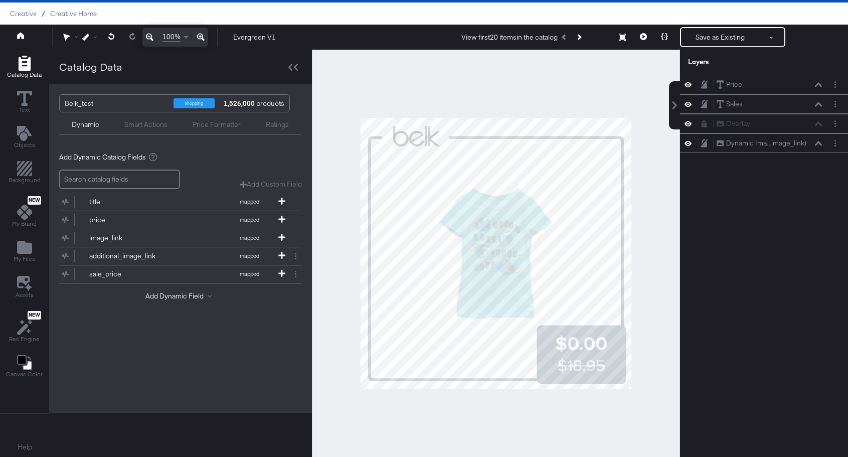
scroll to position [0, 0]
click at [596, 402] on div at bounding box center [496, 253] width 368 height 407
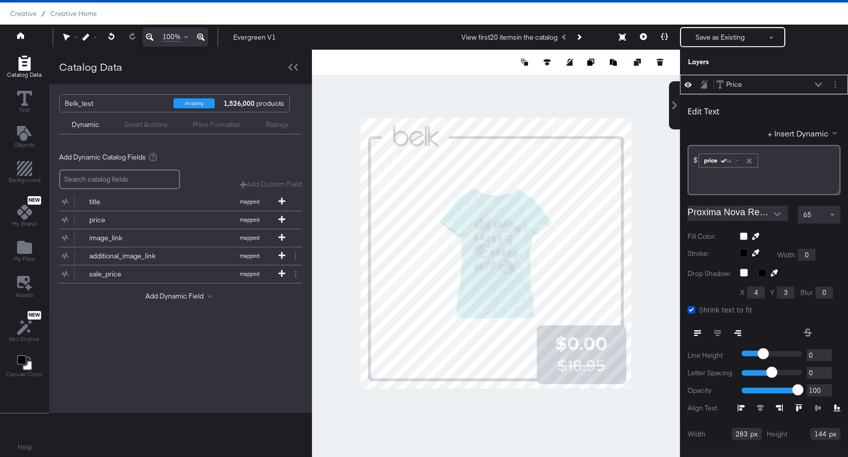
click at [607, 411] on div at bounding box center [496, 253] width 368 height 407
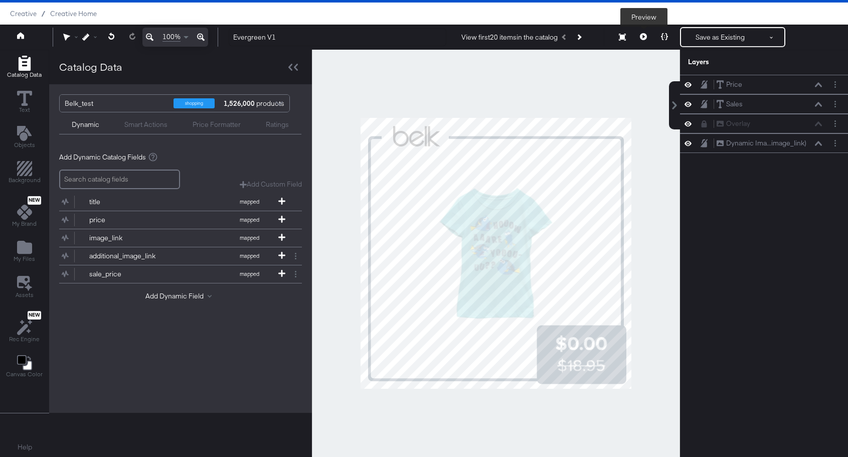
click at [644, 32] on button at bounding box center [643, 37] width 21 height 20
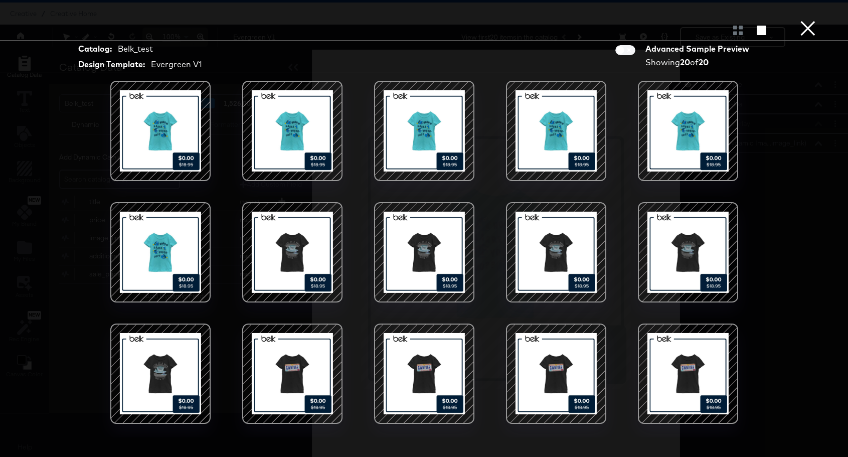
click at [810, 20] on button "×" at bounding box center [807, 10] width 20 height 20
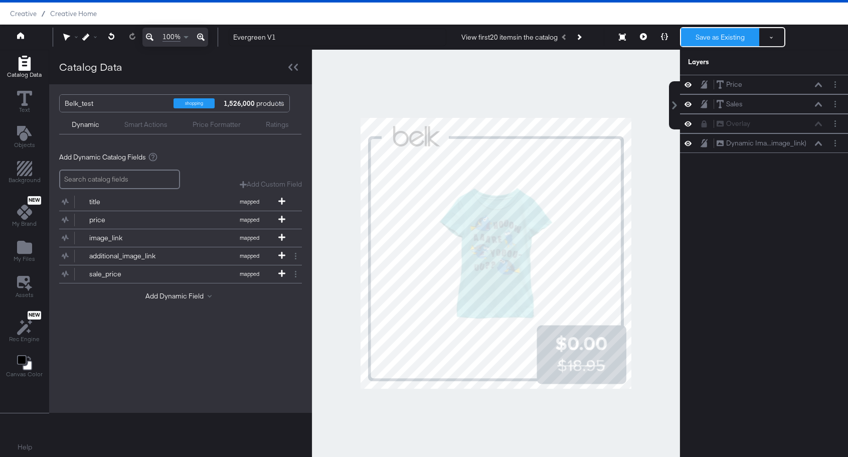
click at [723, 39] on button "Save as Existing" at bounding box center [720, 37] width 78 height 18
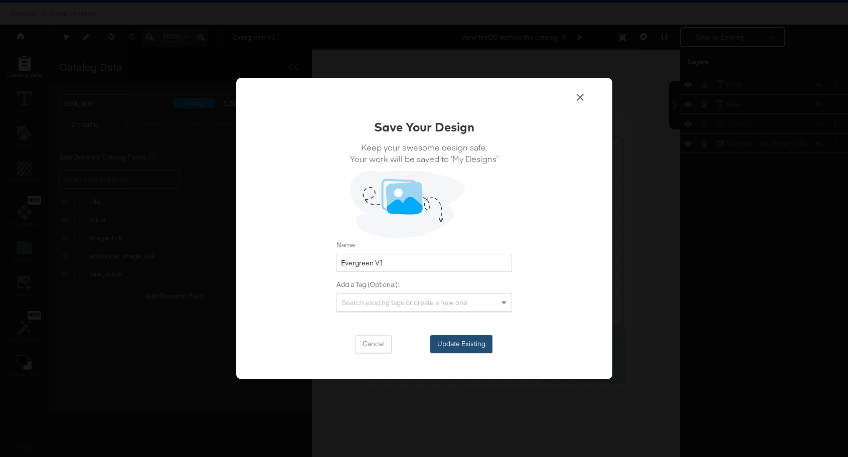
click at [458, 340] on button "Update Existing" at bounding box center [461, 344] width 62 height 18
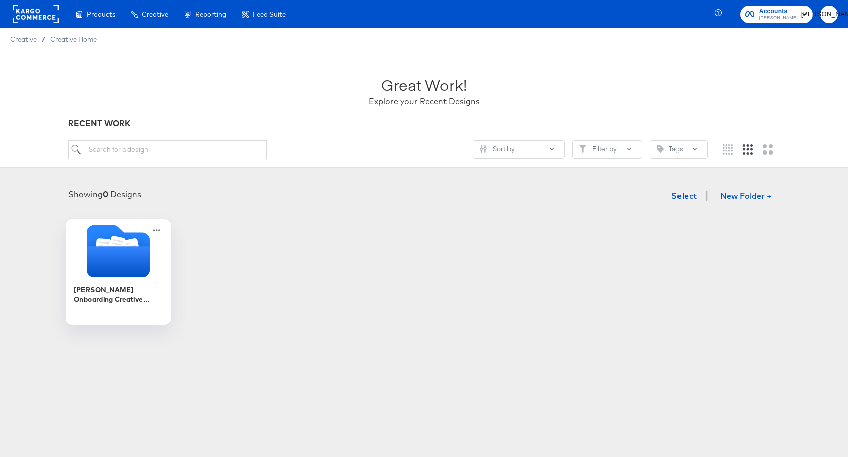
click at [106, 267] on icon "Folder" at bounding box center [117, 261] width 63 height 31
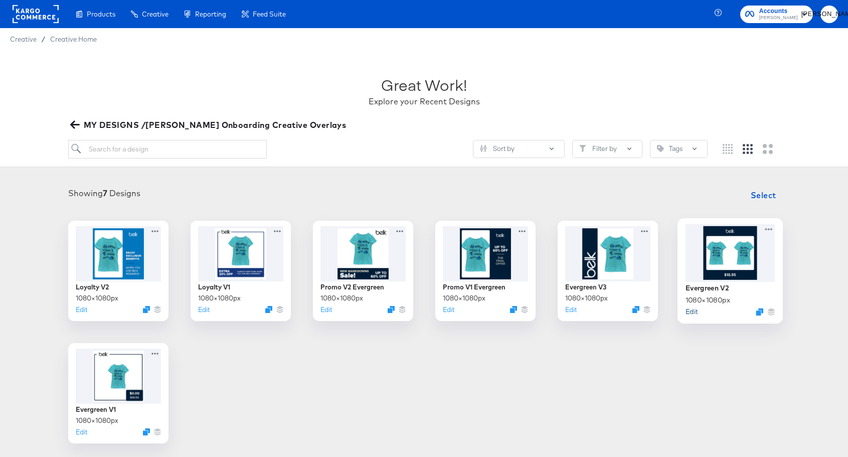
click at [694, 310] on button "Edit" at bounding box center [691, 311] width 12 height 10
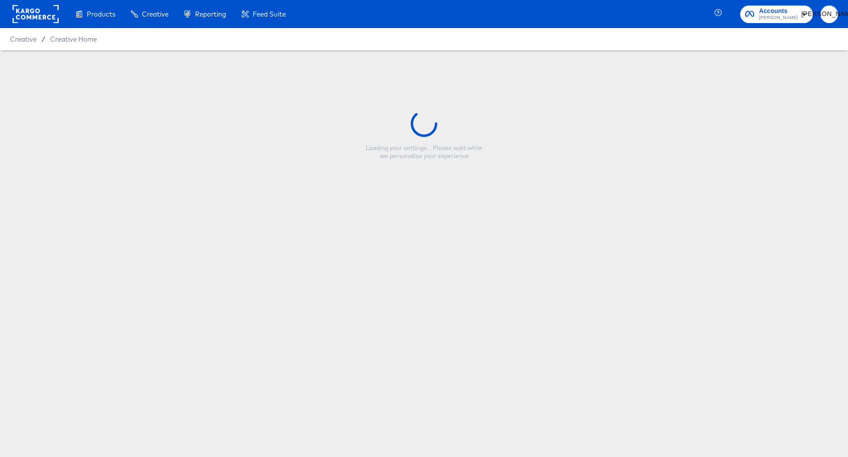
type input "Evergreen V2"
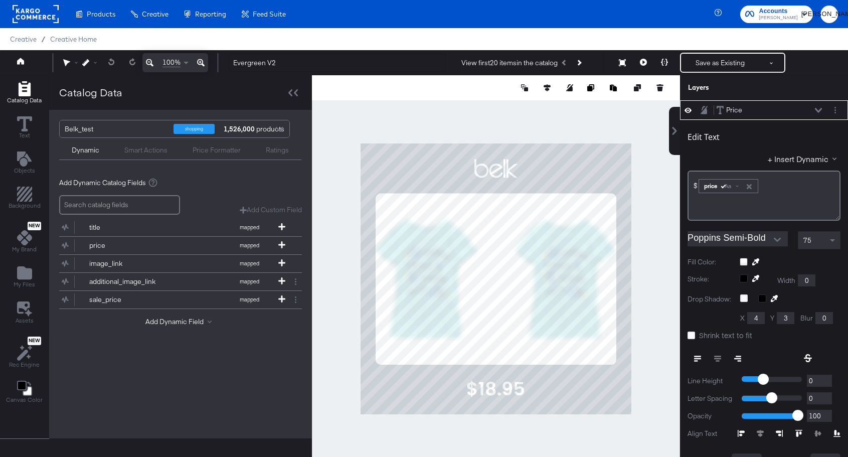
scroll to position [10, 0]
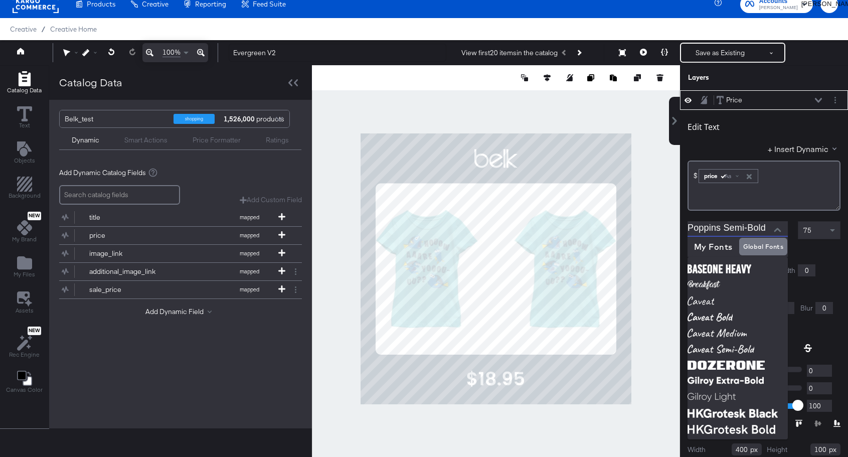
click at [740, 224] on input "Poppins Semi-Bold" at bounding box center [729, 228] width 85 height 15
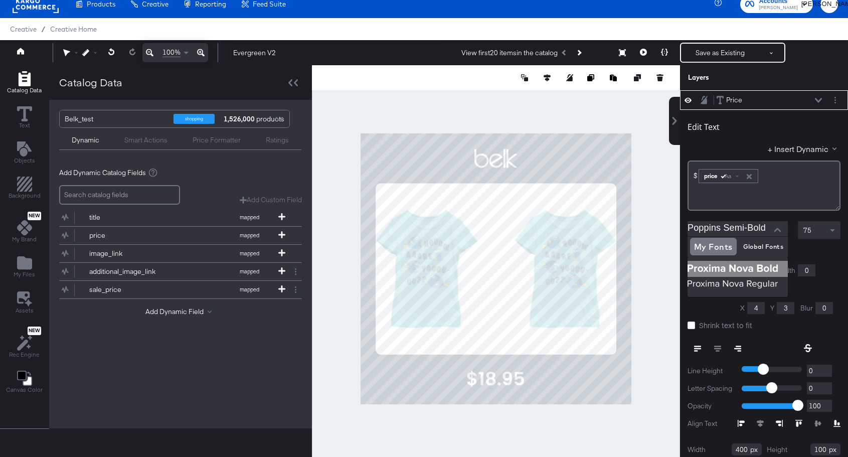
click at [703, 267] on img at bounding box center [737, 269] width 100 height 16
type input "Proxima Nova Bold"
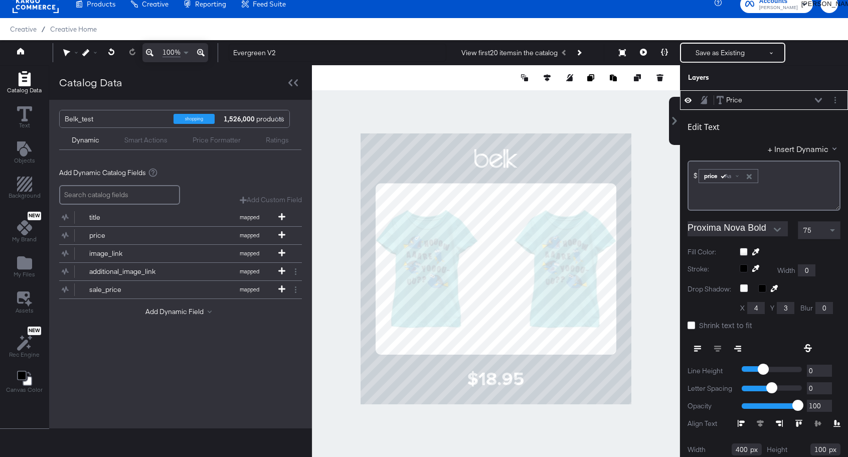
click at [610, 424] on div at bounding box center [496, 268] width 368 height 407
click at [549, 79] on icon at bounding box center [546, 77] width 7 height 7
click at [472, 99] on icon at bounding box center [472, 96] width 7 height 7
click at [643, 119] on div at bounding box center [496, 268] width 368 height 407
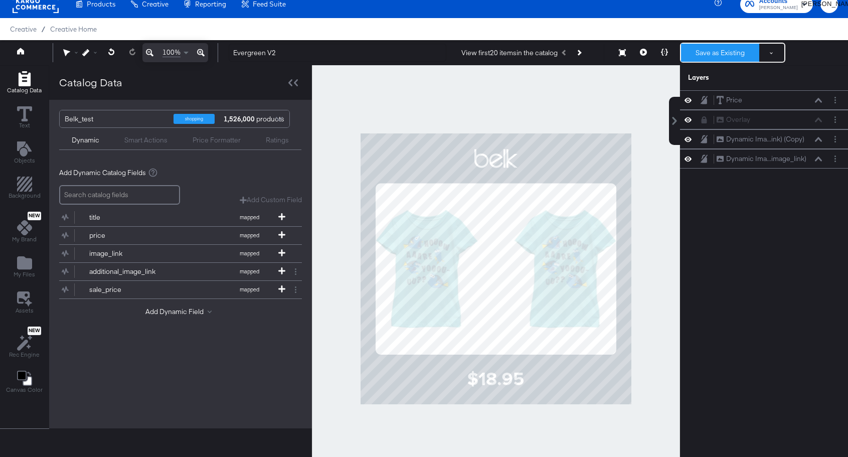
click at [714, 54] on button "Save as Existing" at bounding box center [720, 53] width 78 height 18
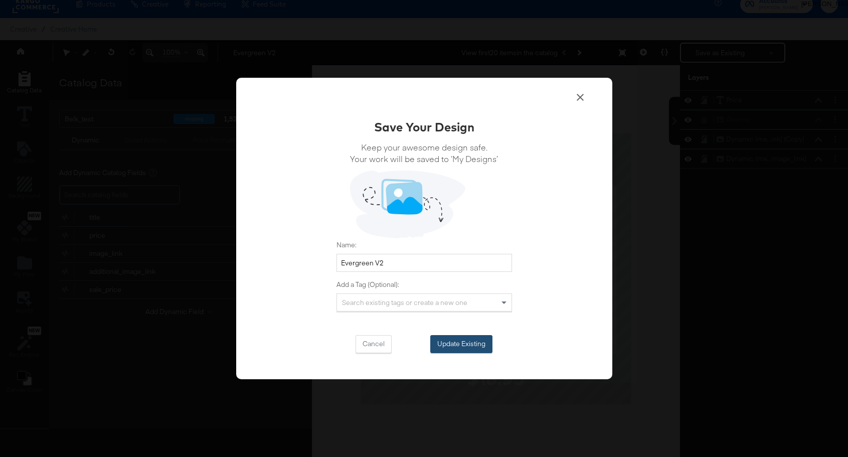
click at [469, 341] on button "Update Existing" at bounding box center [461, 344] width 62 height 18
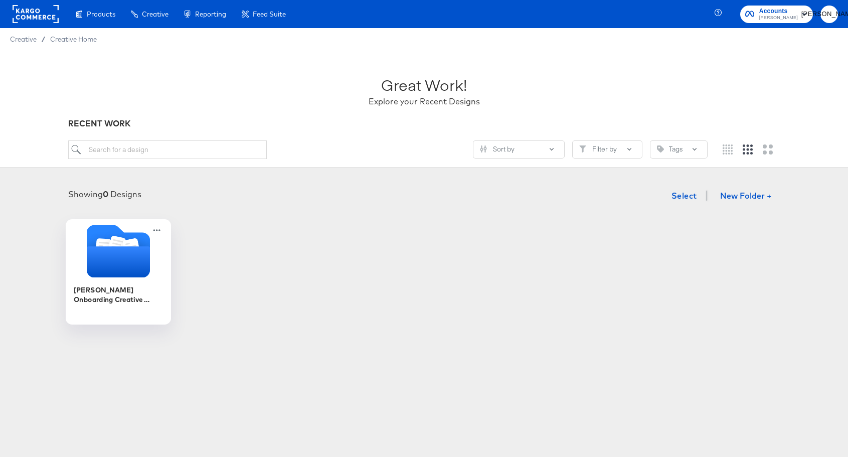
click at [135, 255] on icon "Folder" at bounding box center [117, 261] width 63 height 31
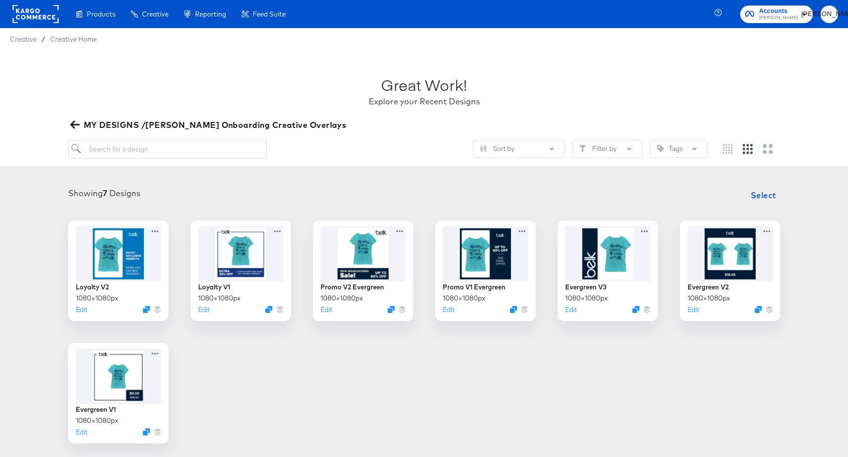
click at [658, 343] on div "Loyalty V2 1080 × 1080 px Edit Loyalty V1 1080 × 1080 px Edit Promo V2 Evergree…" at bounding box center [423, 332] width 827 height 223
